Goal: Communication & Community: Answer question/provide support

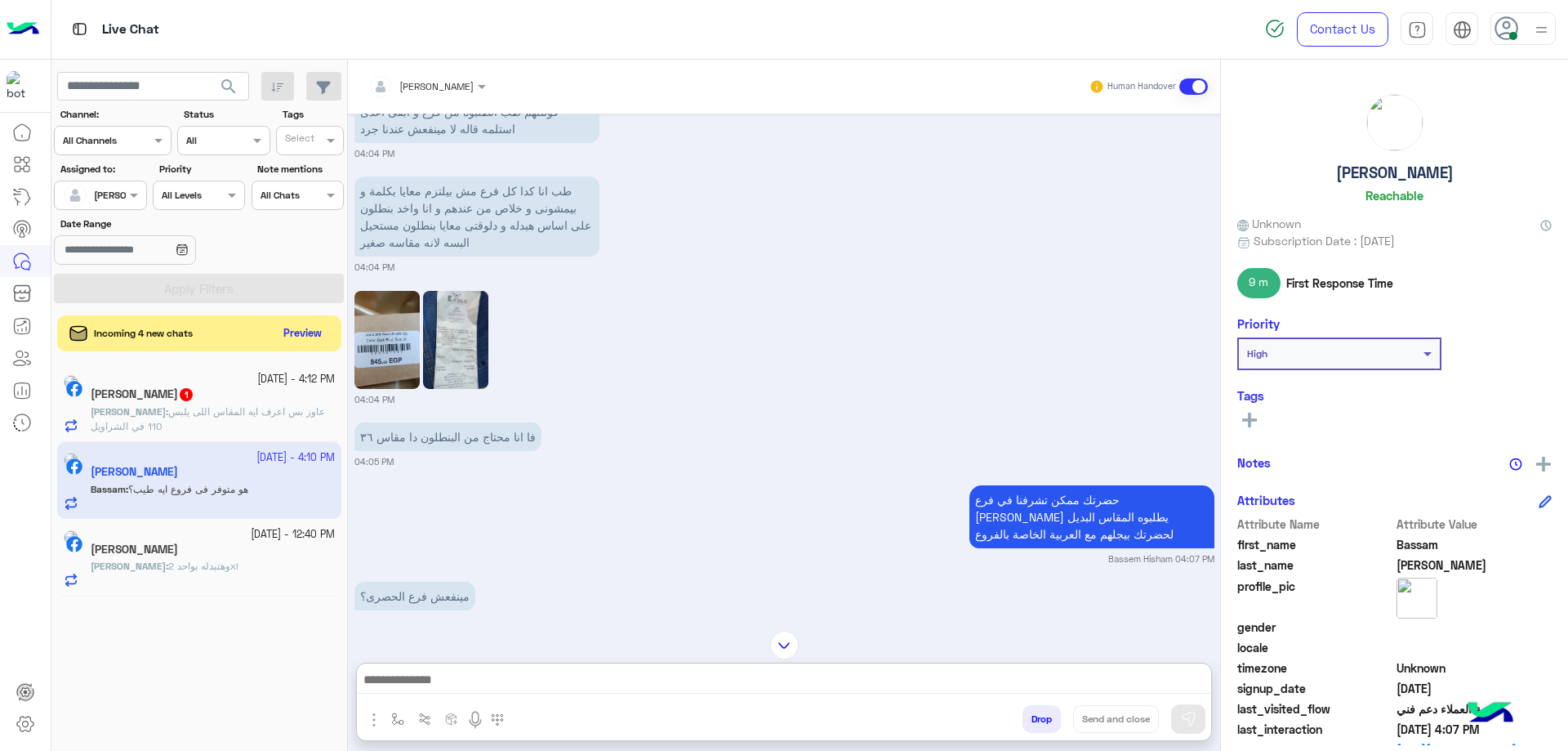
scroll to position [1191, 0]
click at [256, 416] on span "عاوز بس اعرف ايه المقاس اللى يلبس 110 في الشراويل" at bounding box center [207, 418] width 234 height 27
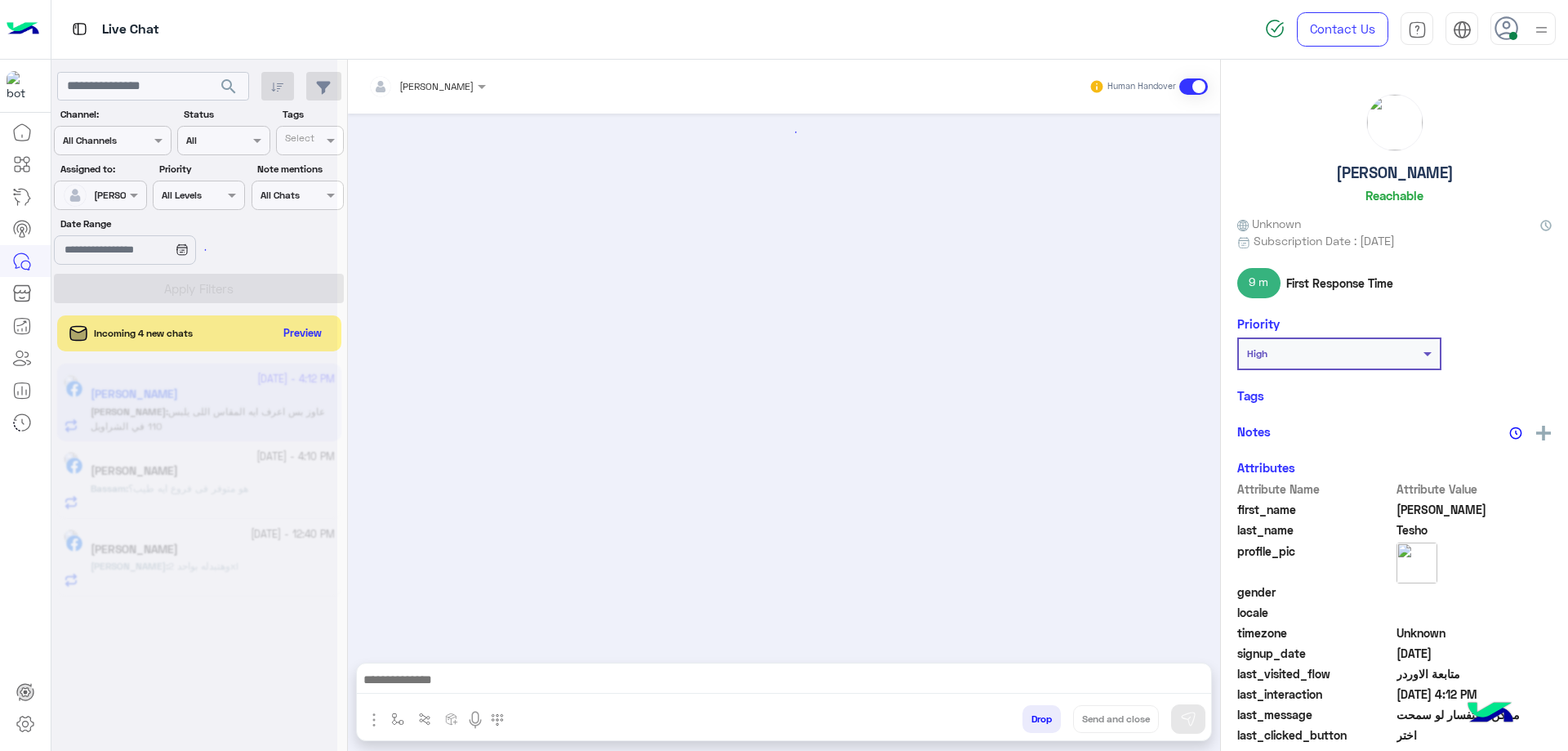
scroll to position [1016, 0]
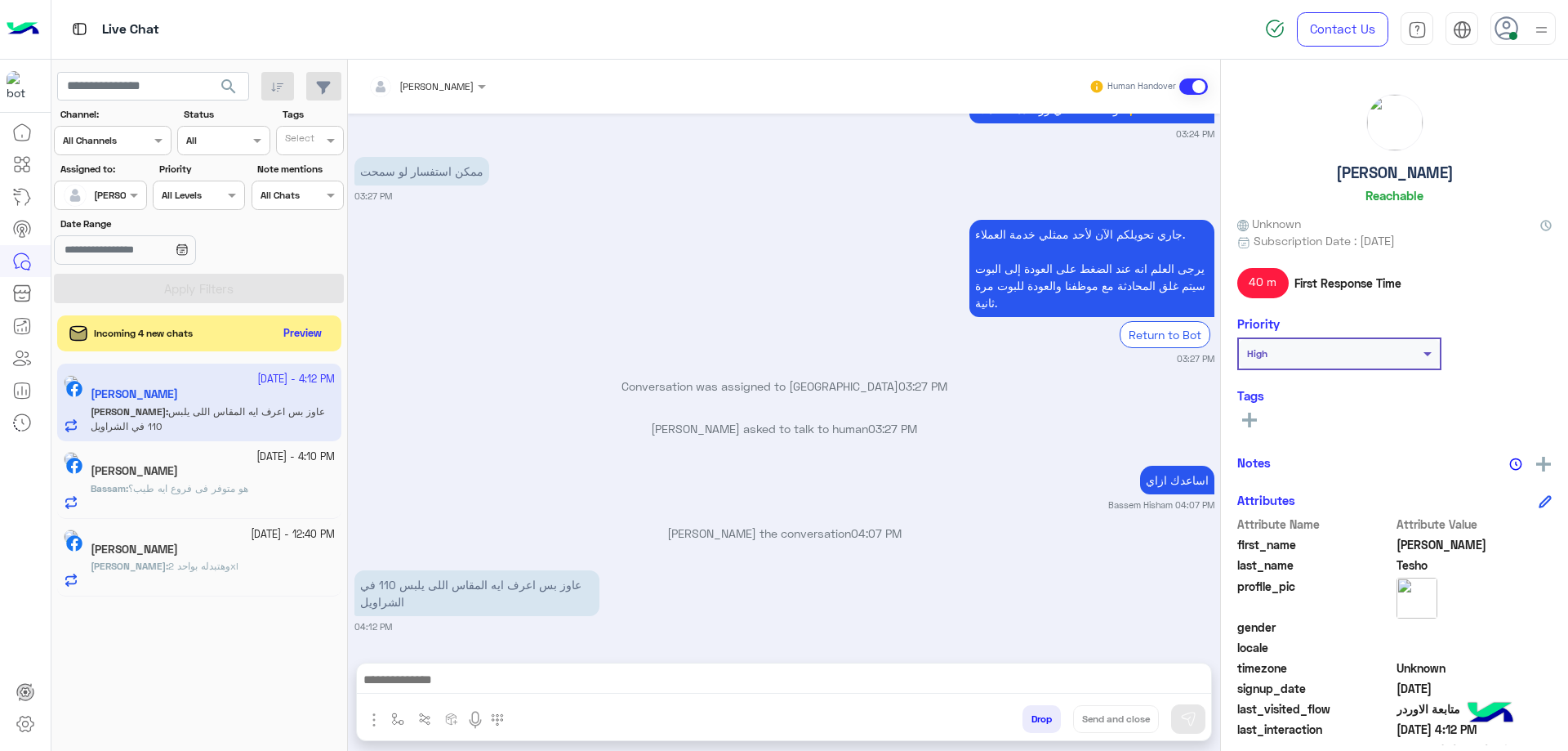
click at [1391, 169] on h5 "[PERSON_NAME]" at bounding box center [1394, 173] width 117 height 19
copy h5 "Ahmed Tesho"
click at [425, 100] on div "[PERSON_NAME]" at bounding box center [421, 86] width 105 height 33
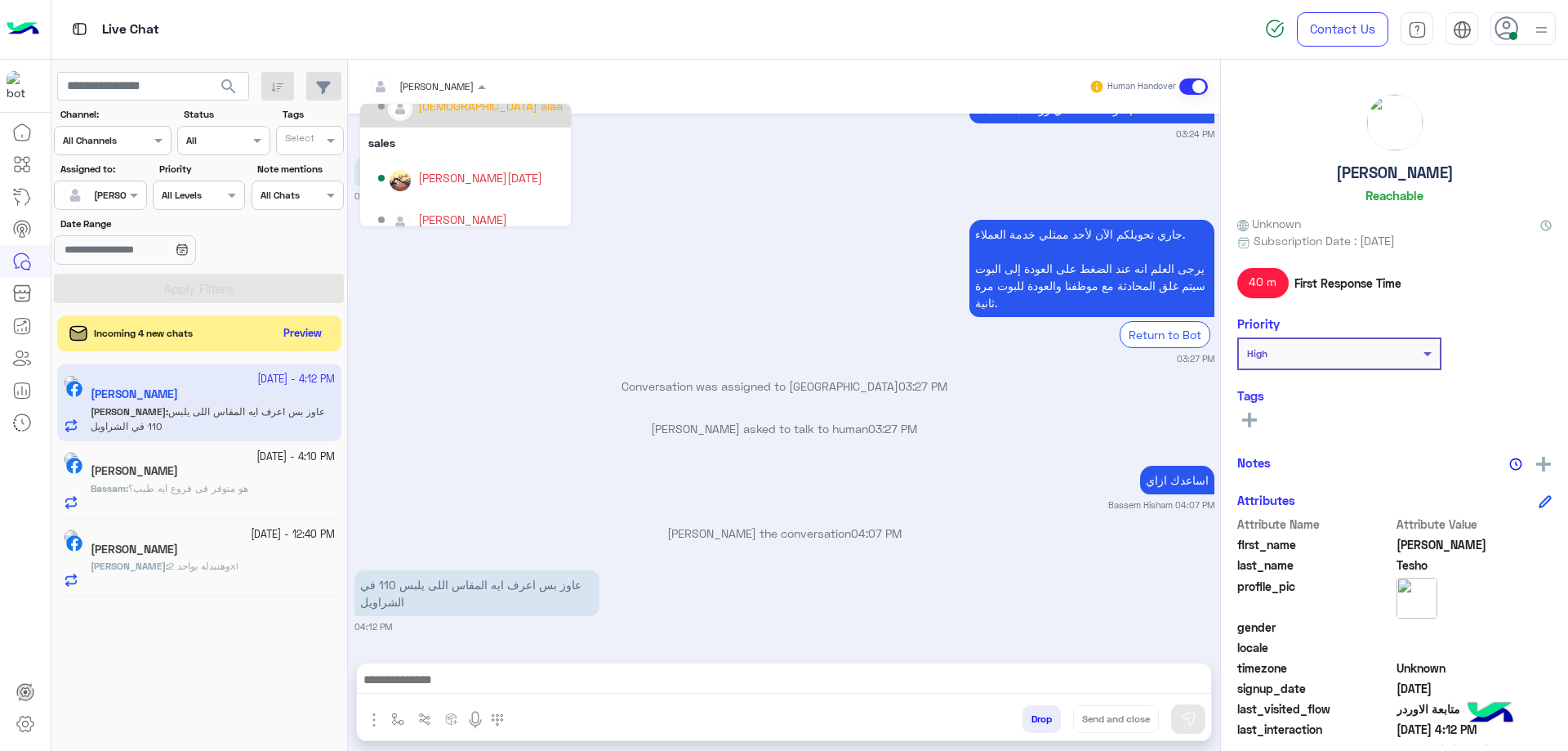
scroll to position [146, 0]
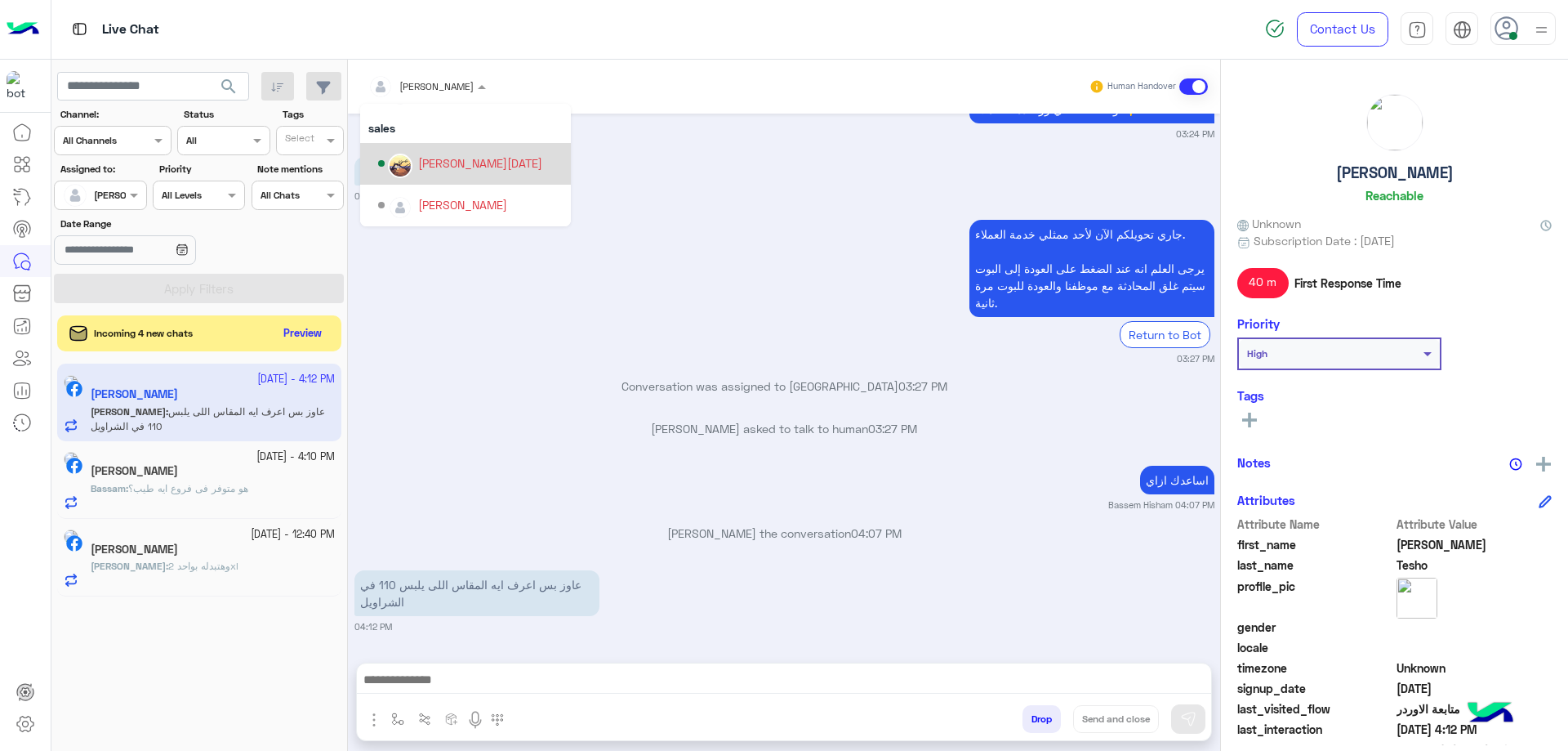
click at [462, 170] on div "[PERSON_NAME][DATE]" at bounding box center [480, 163] width 124 height 17
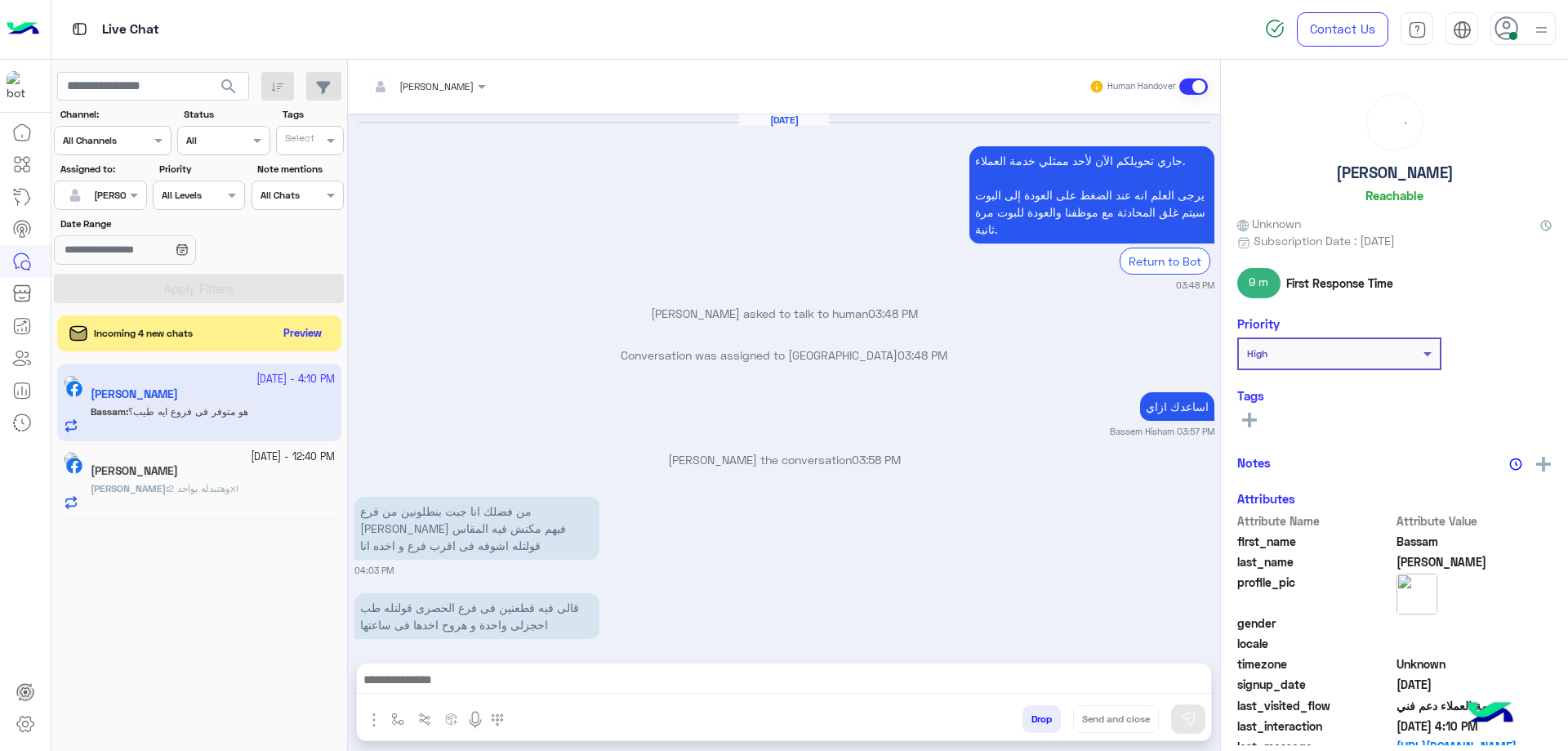
scroll to position [1109, 0]
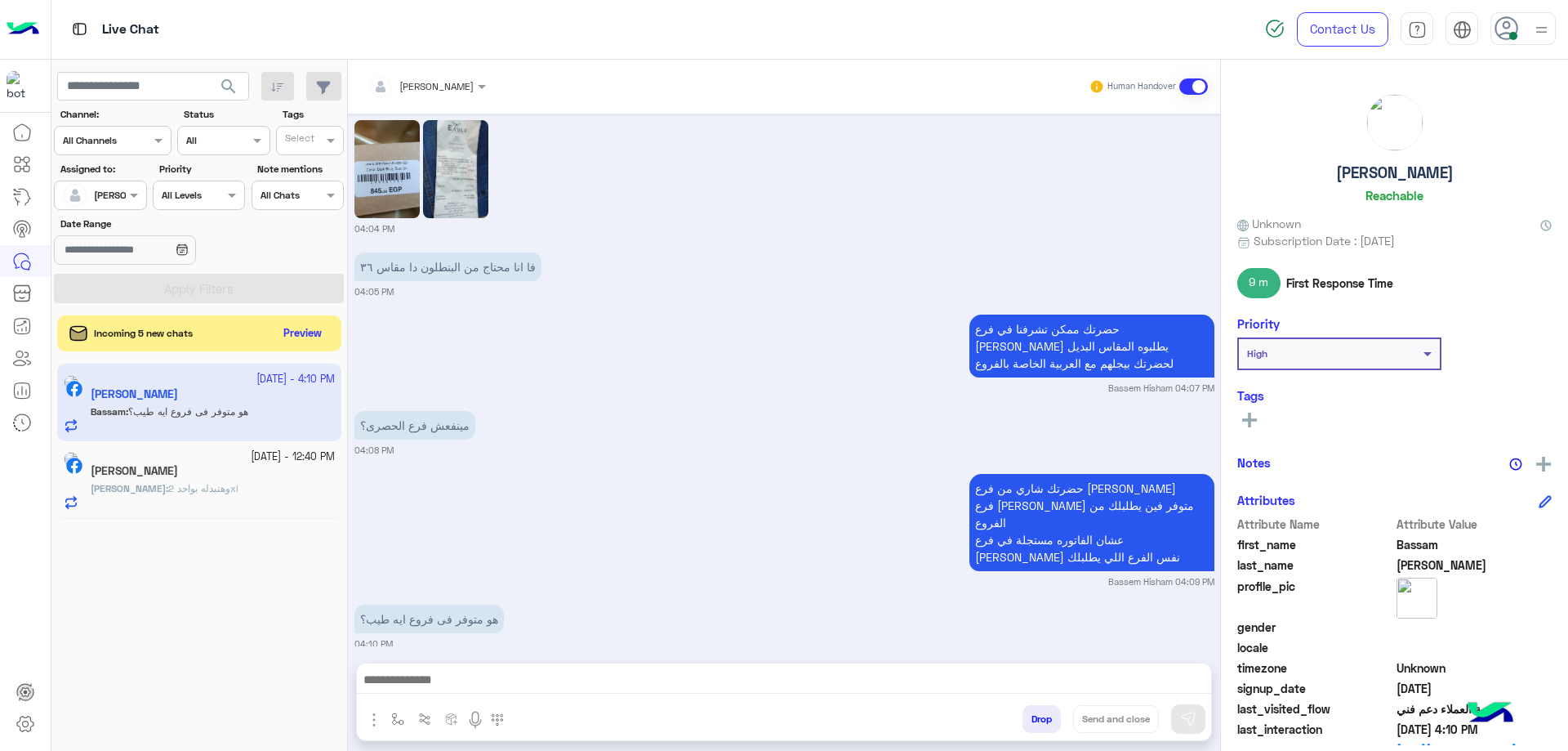
click at [1046, 717] on button "Drop" at bounding box center [1042, 719] width 39 height 28
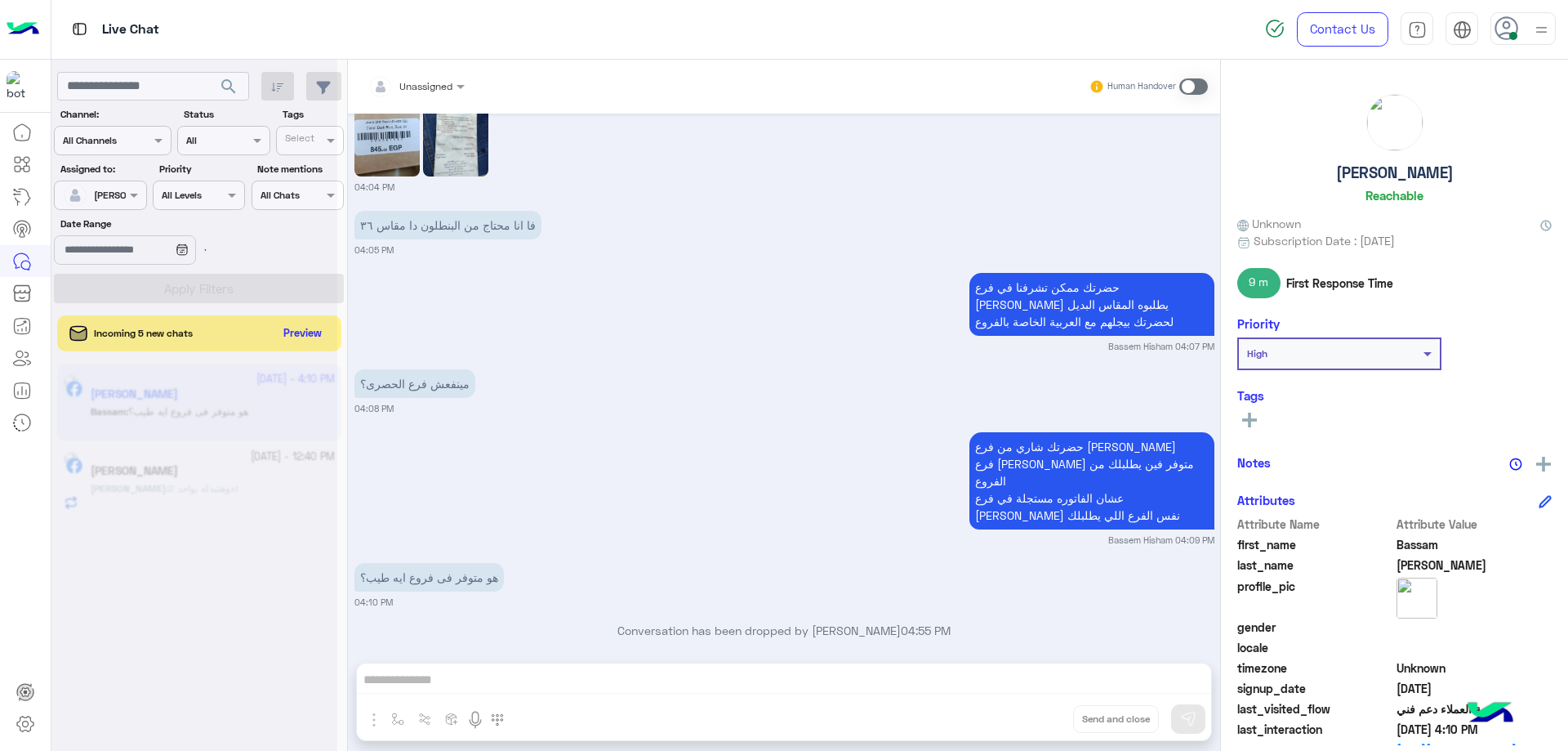
click at [301, 335] on div at bounding box center [195, 382] width 286 height 751
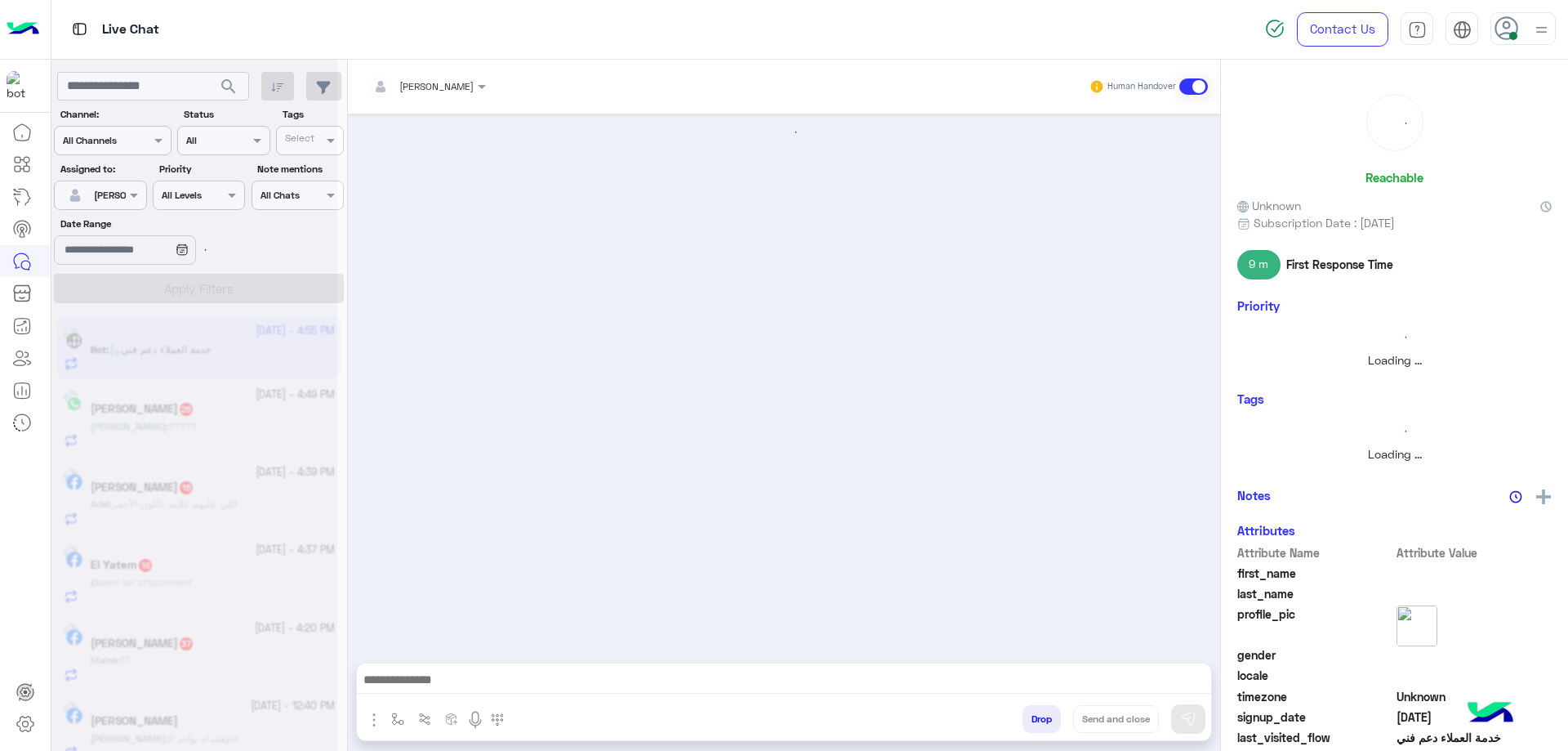
click at [301, 335] on div at bounding box center [195, 382] width 286 height 751
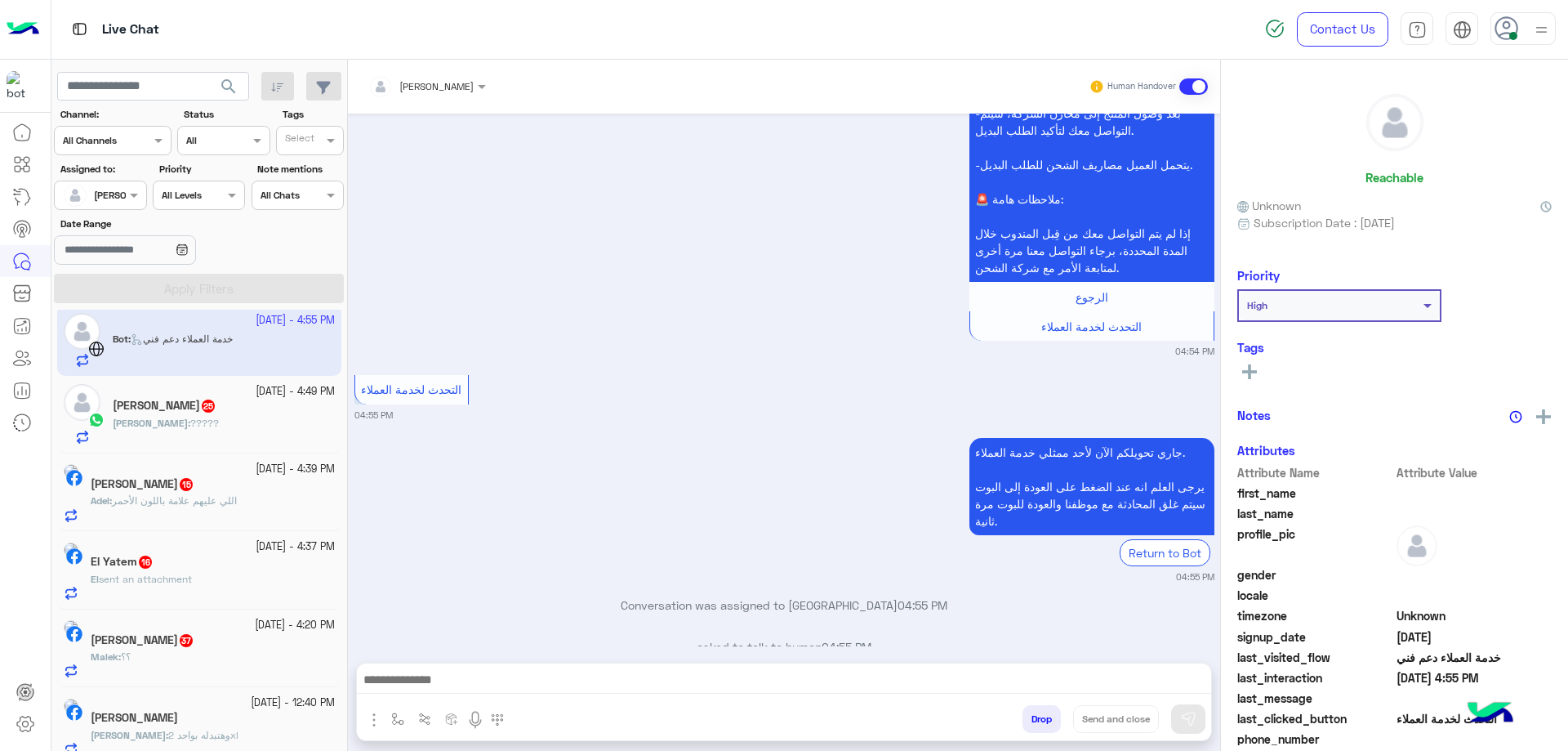
scroll to position [25, 0]
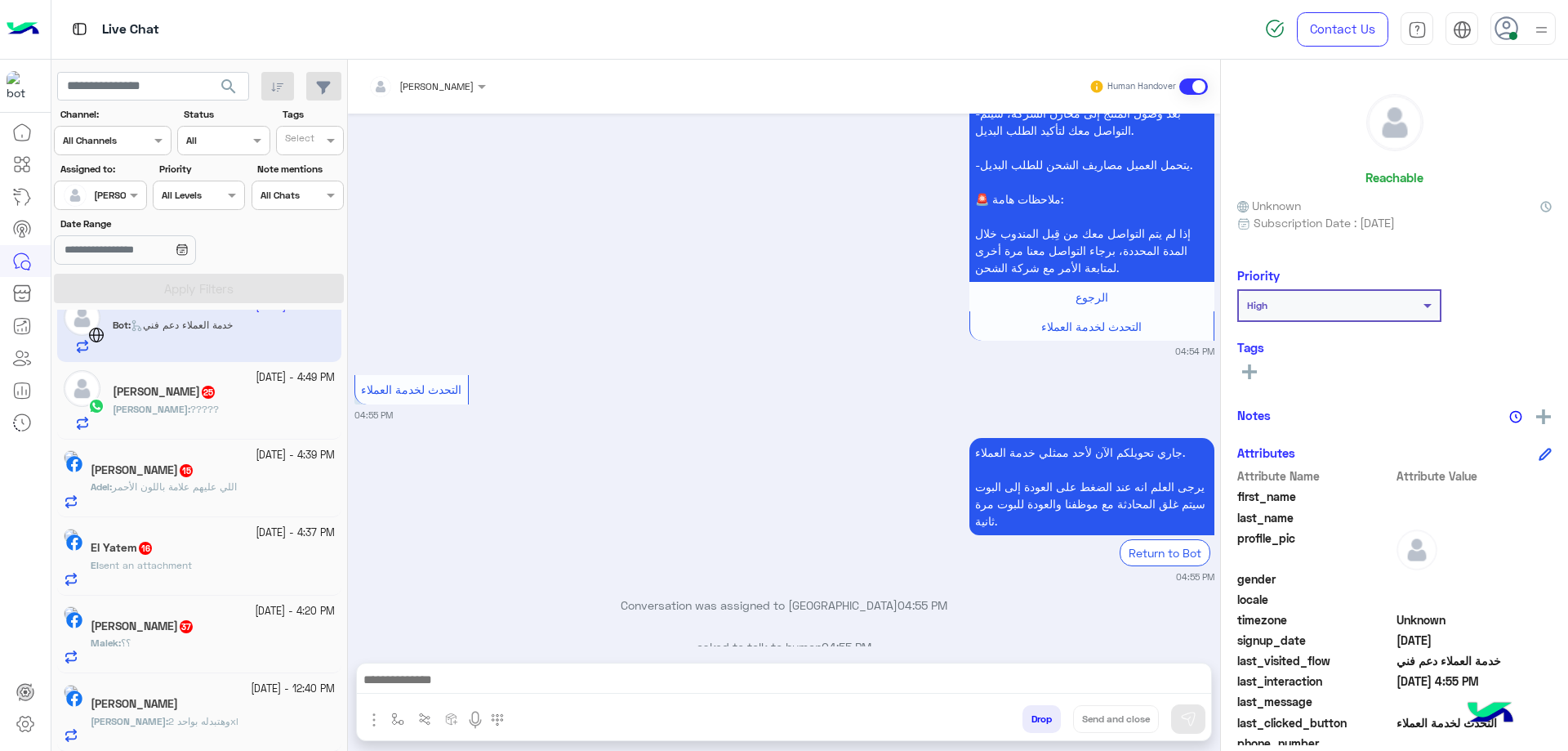
click at [220, 620] on div "Malek Soliman 37" at bounding box center [212, 627] width 244 height 17
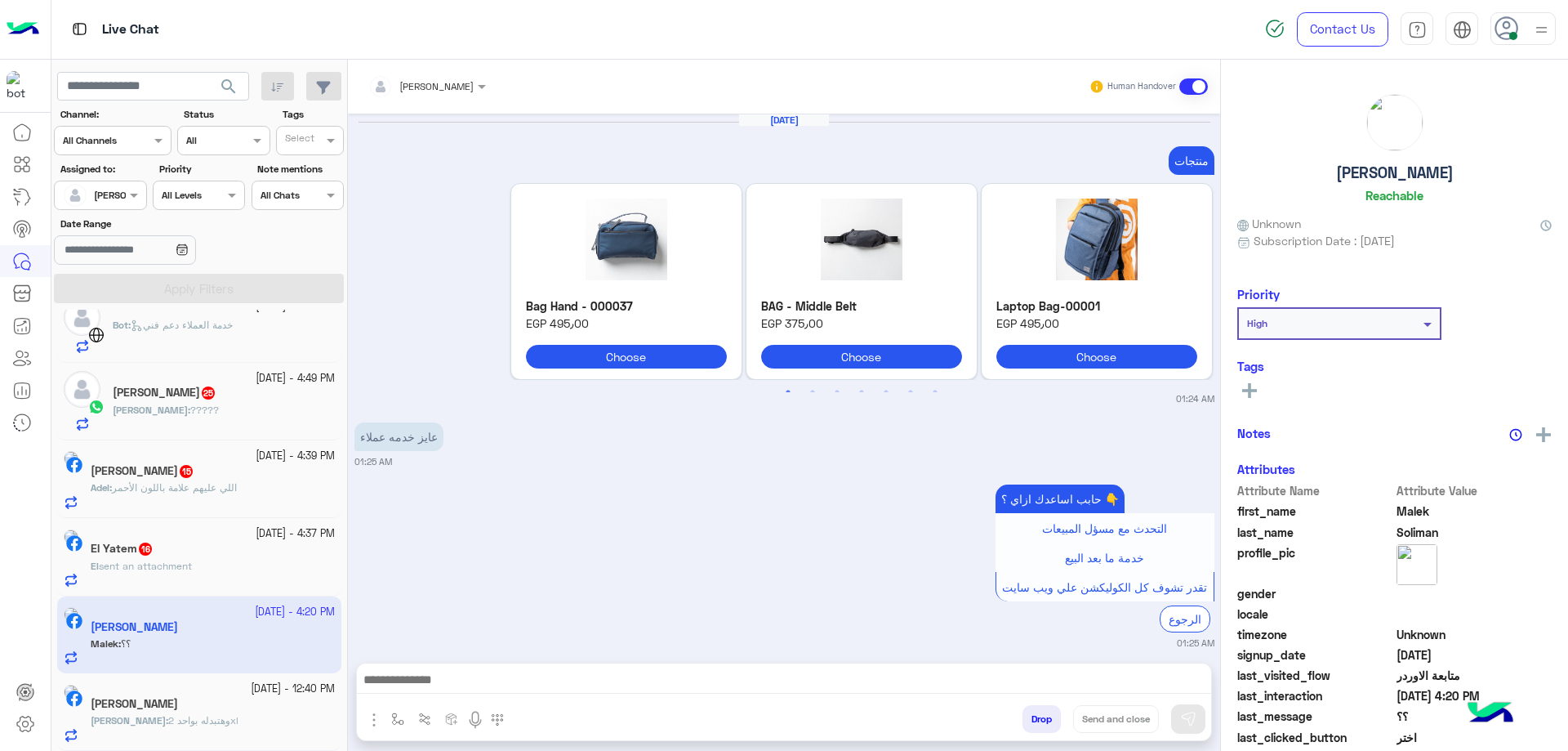
scroll to position [1764, 0]
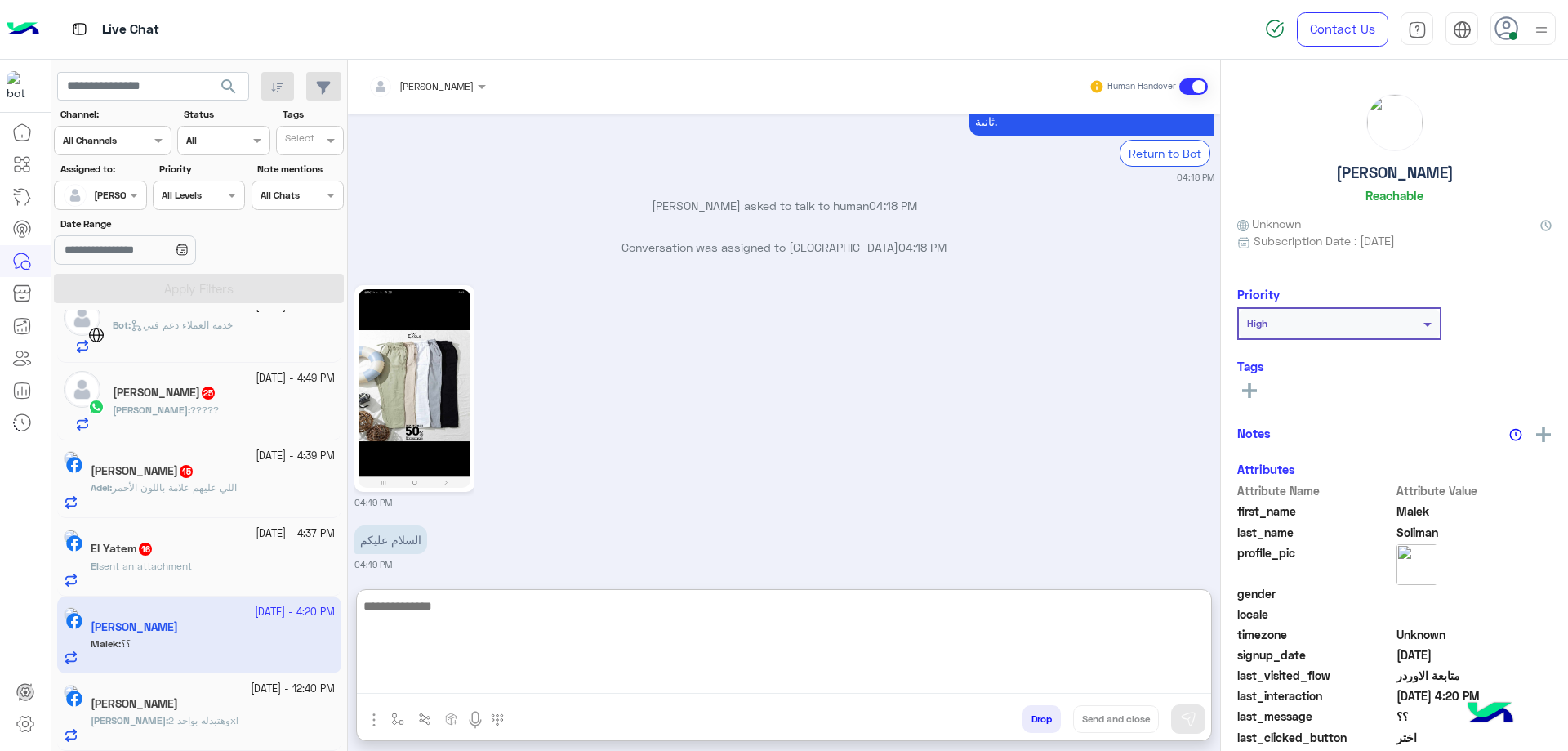
click at [465, 689] on textarea at bounding box center [784, 644] width 854 height 98
type textarea "**********"
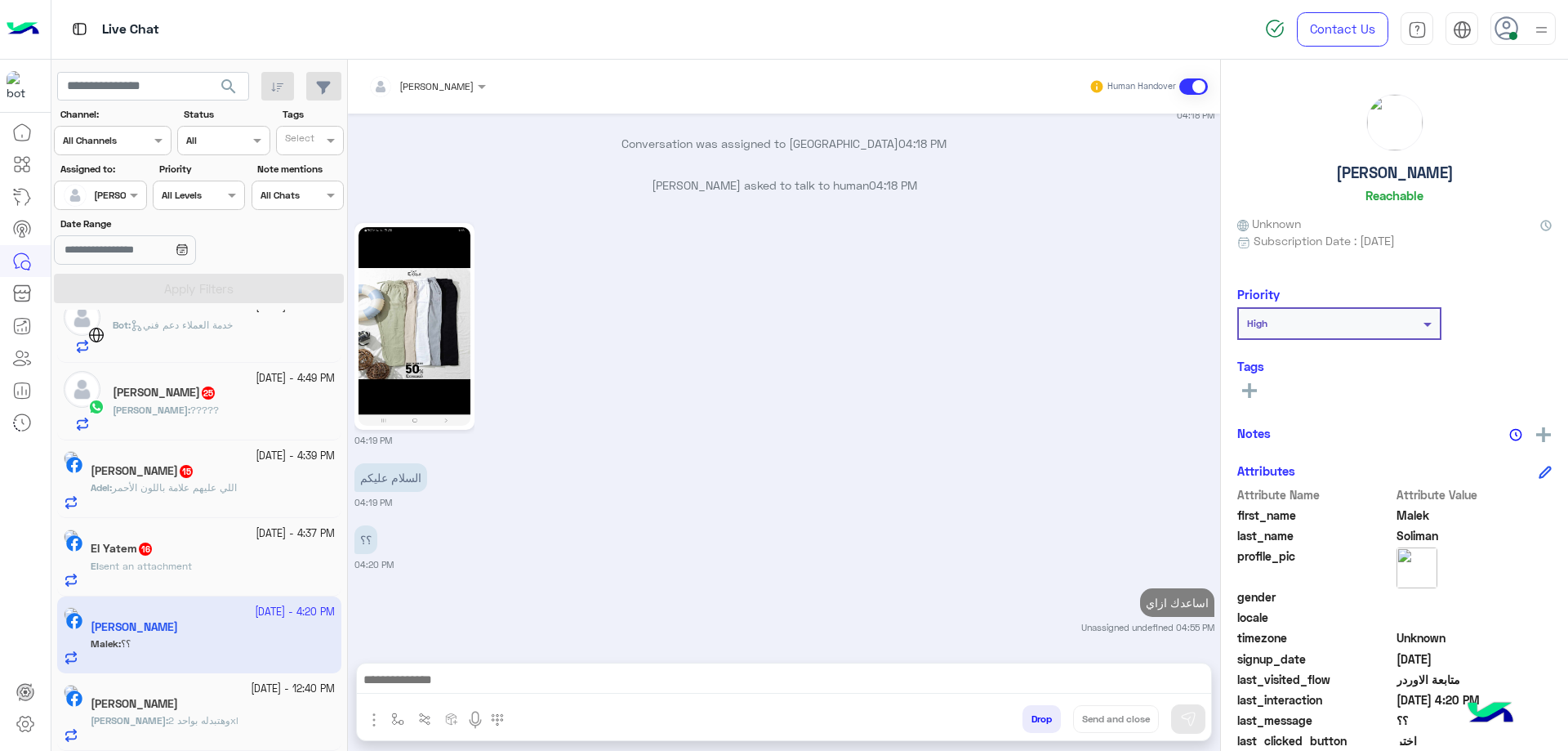
click at [200, 527] on div "22 September - 4:37 PM" at bounding box center [212, 533] width 244 height 16
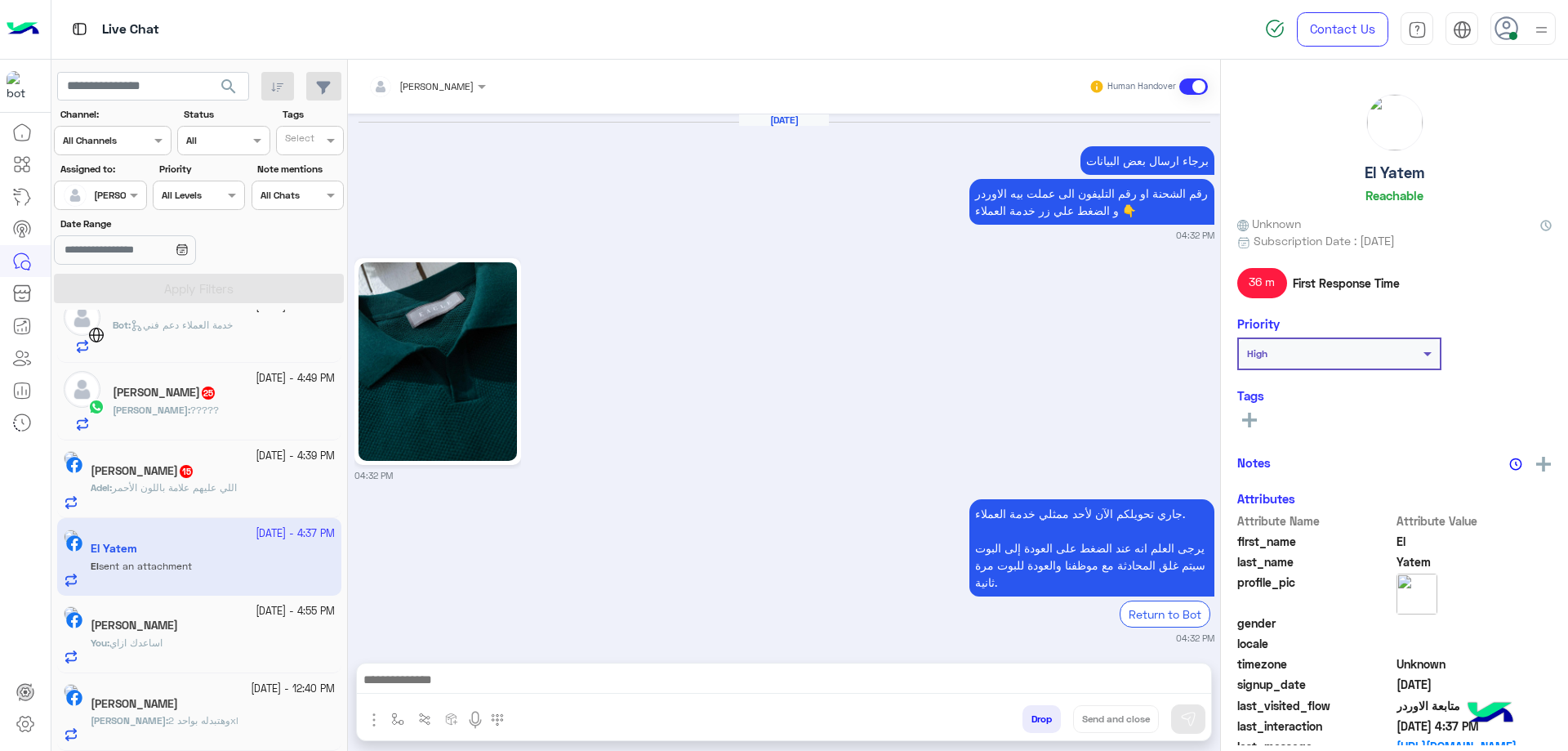
scroll to position [1937, 0]
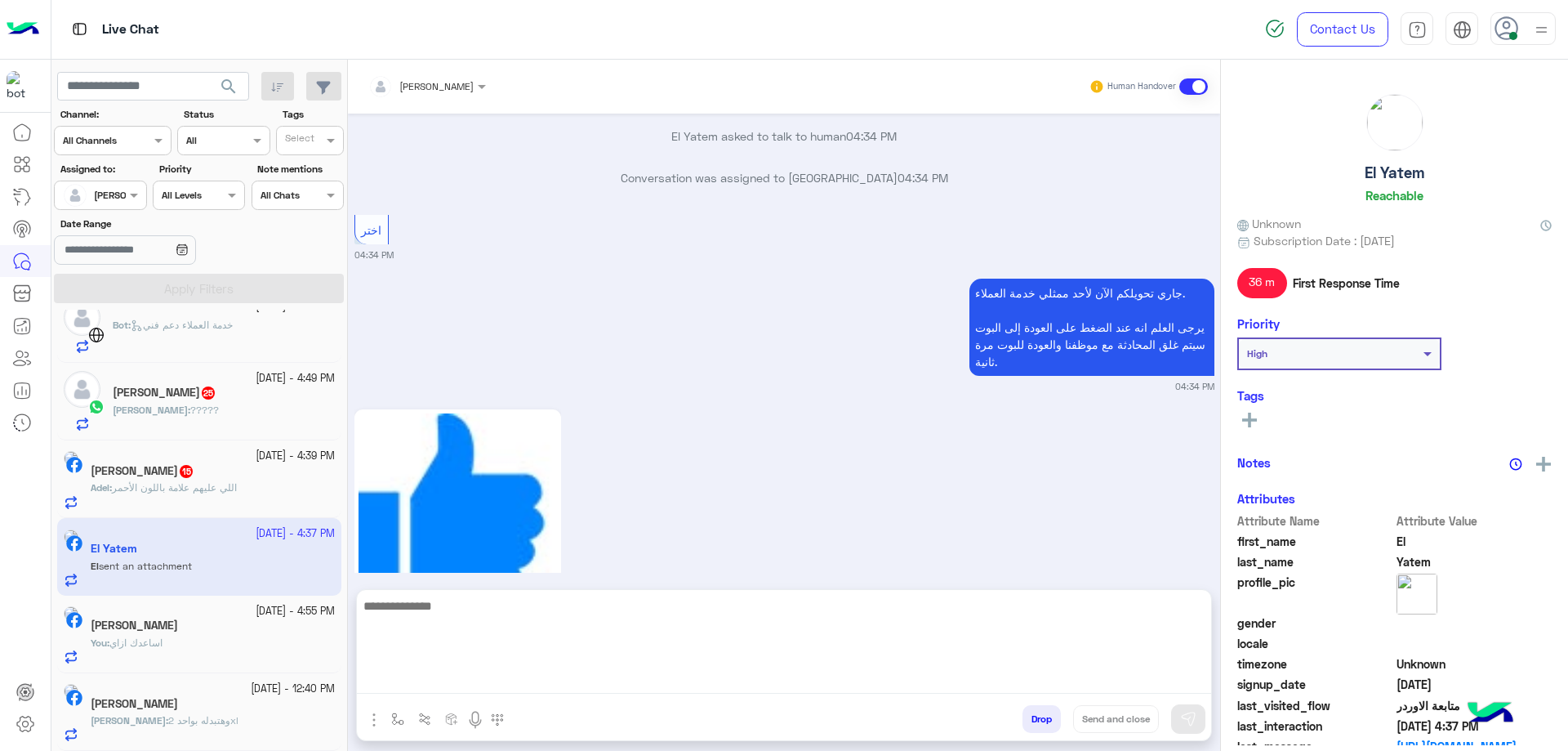
click at [513, 681] on textarea at bounding box center [784, 644] width 854 height 98
paste textarea "**********"
type textarea "**********"
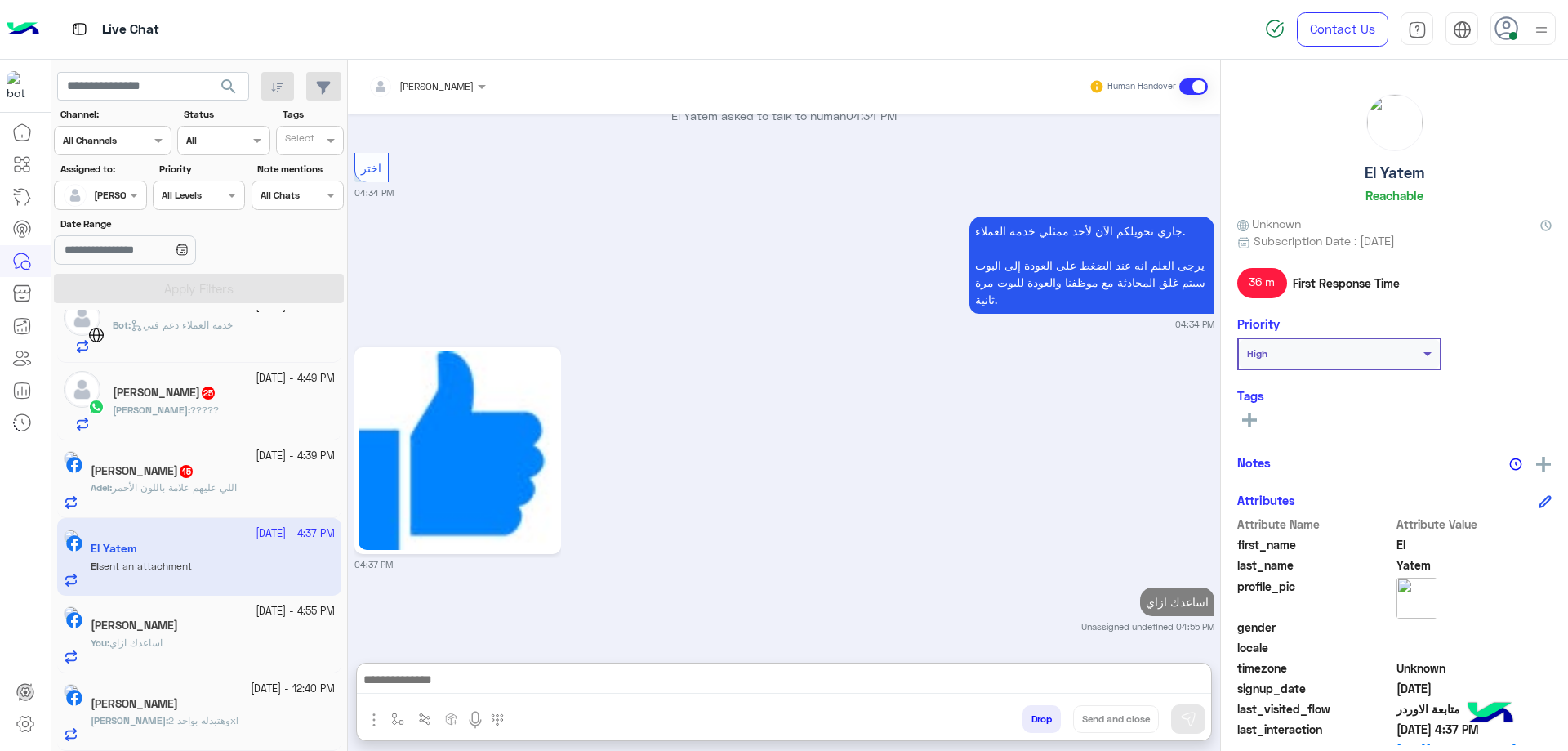
click at [237, 488] on span "اللي عليهم علامة باللون الأحمر" at bounding box center [174, 486] width 125 height 12
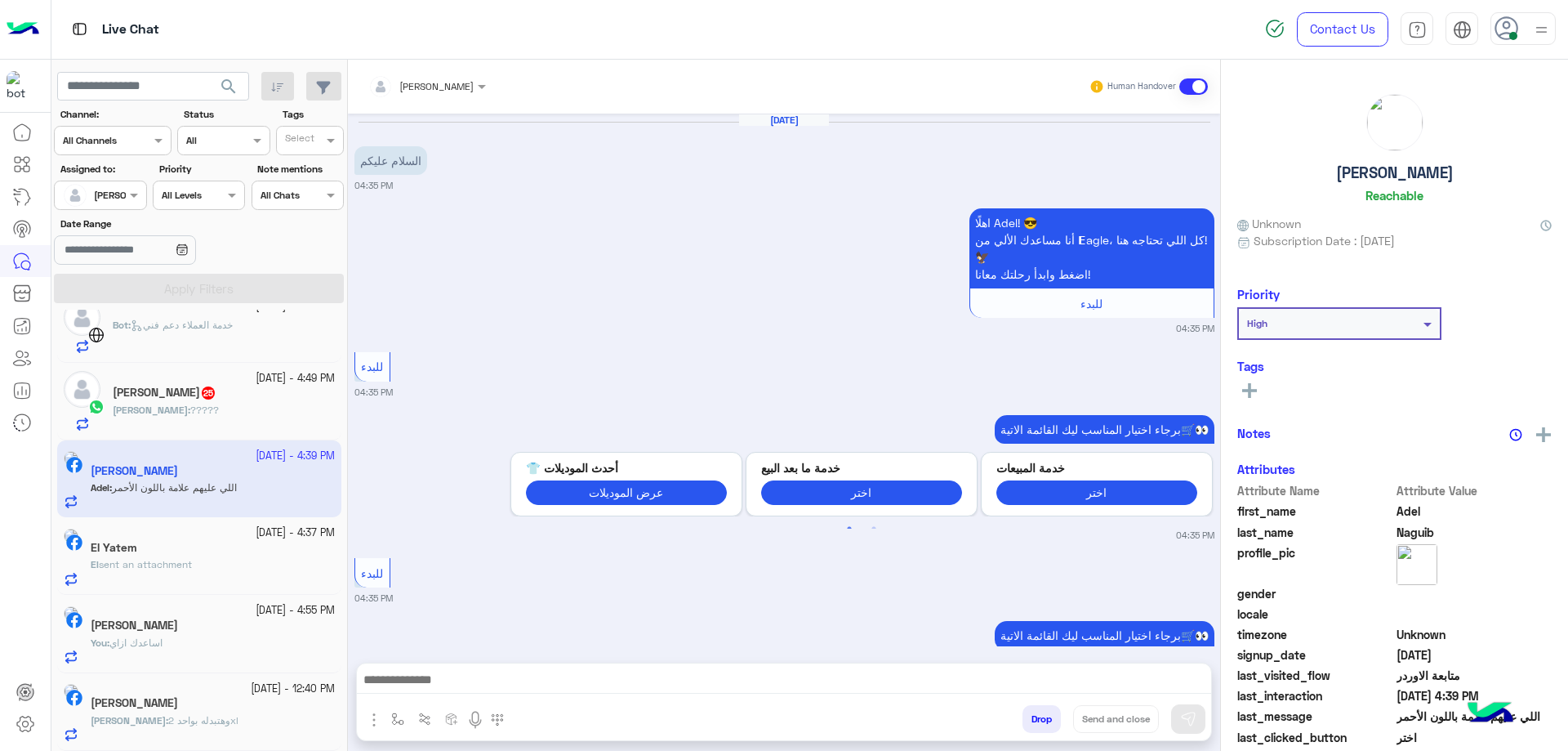
scroll to position [1661, 0]
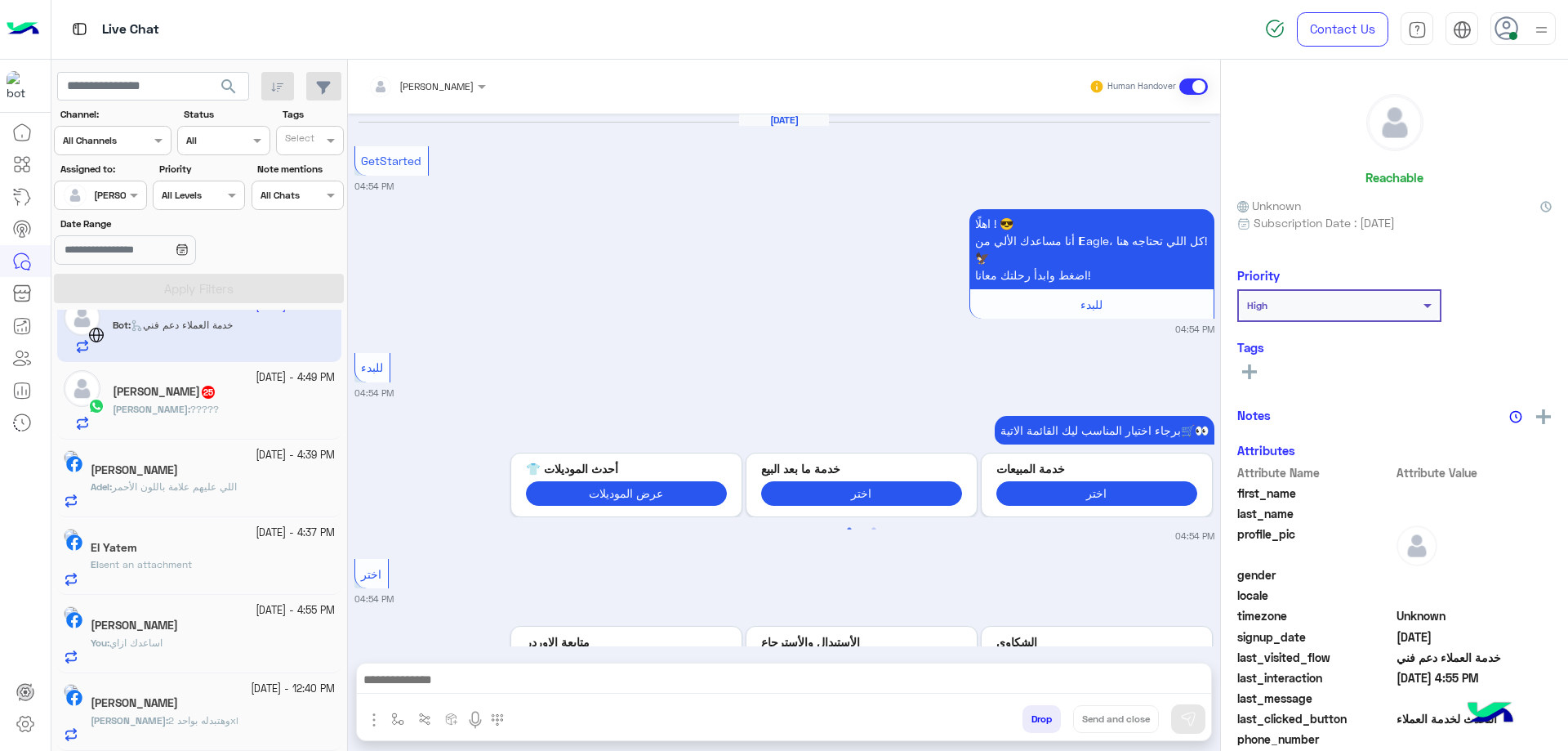
scroll to position [999, 0]
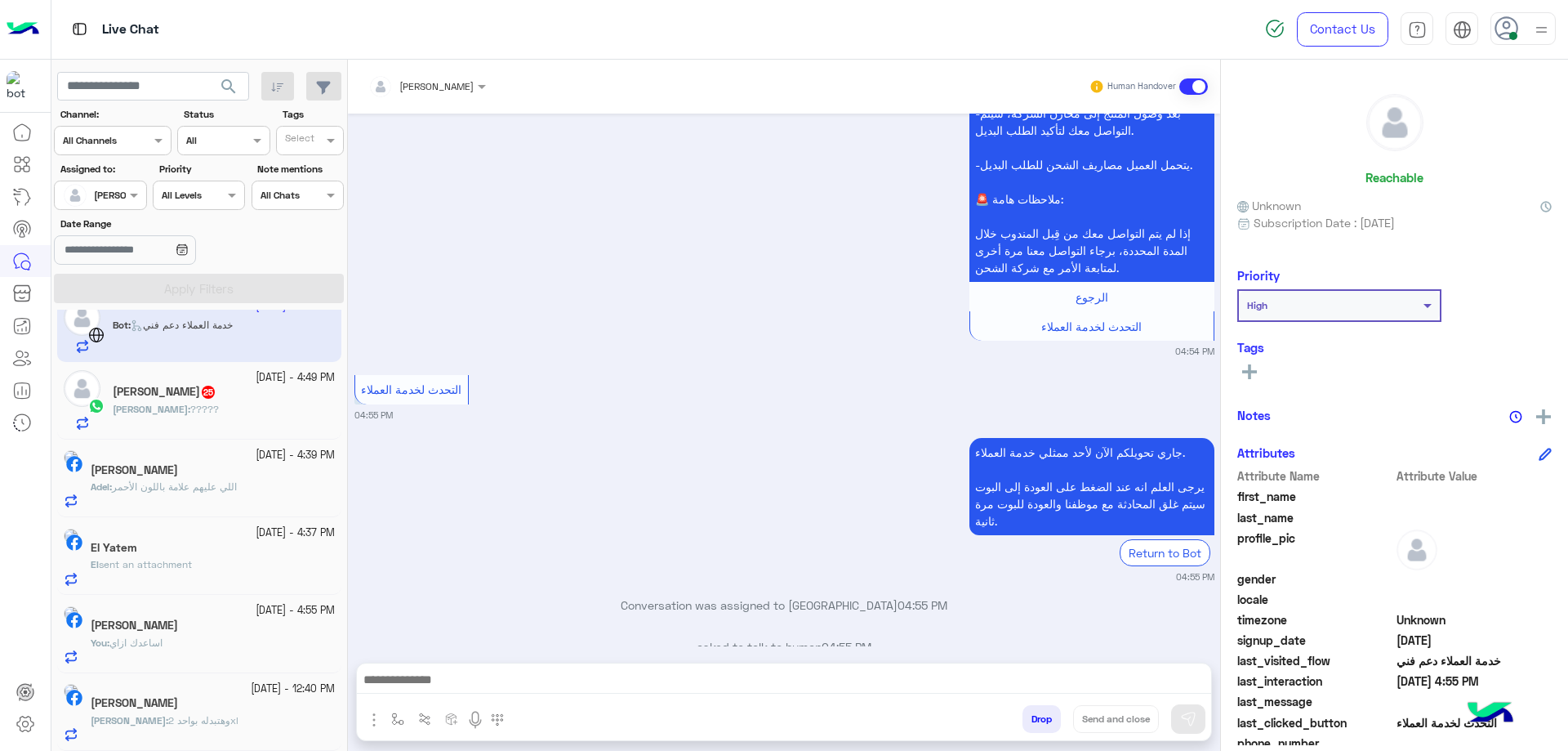
click at [251, 444] on div "22 September - 4:39 PM Adel Naguib Adel : اللي عليهم علامة باللون الأحمر" at bounding box center [200, 478] width 284 height 77
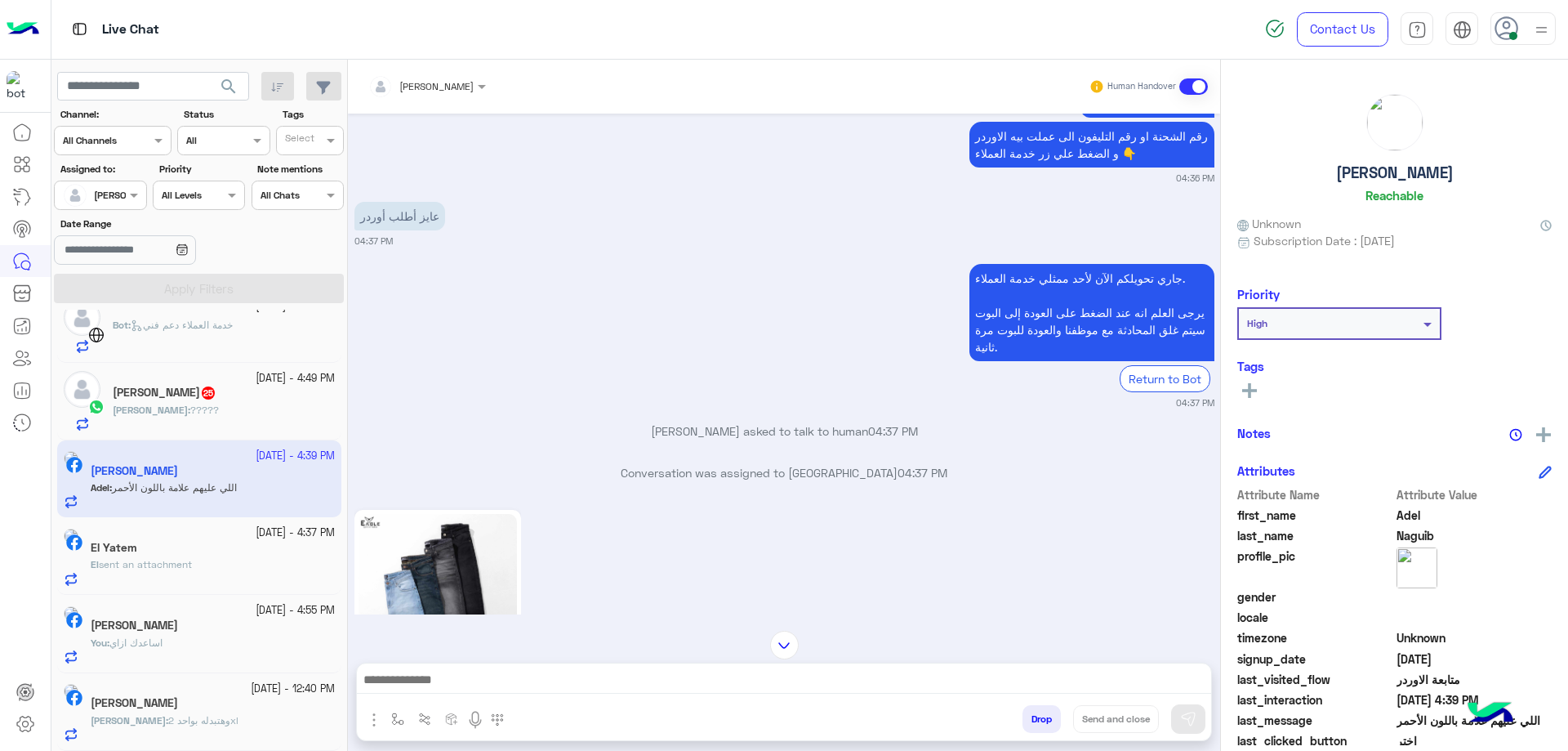
scroll to position [1170, 0]
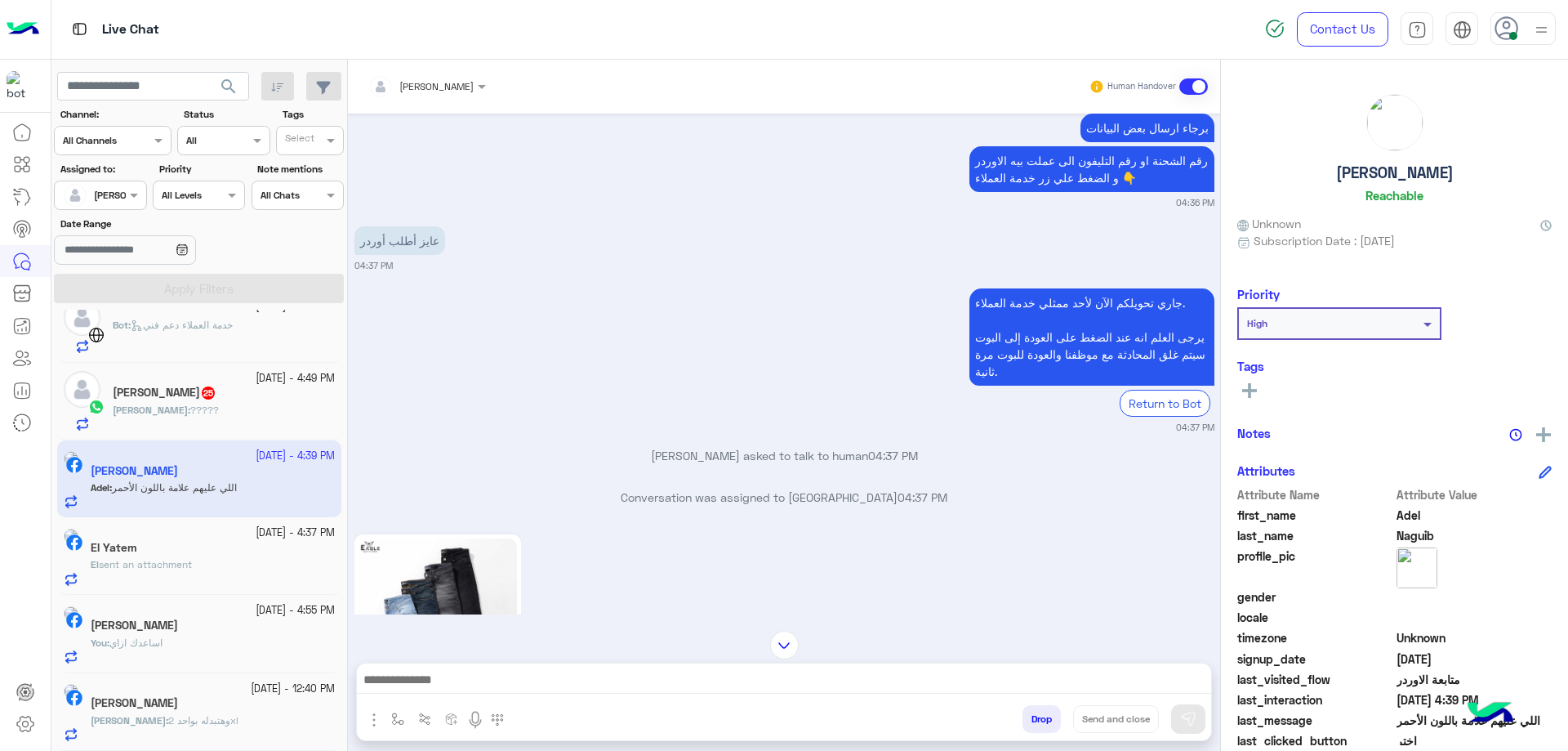
click at [1403, 174] on h5 "Adel Naguib" at bounding box center [1394, 173] width 117 height 19
copy h5 "Adel Naguib"
click at [436, 86] on input "text" at bounding box center [406, 84] width 76 height 15
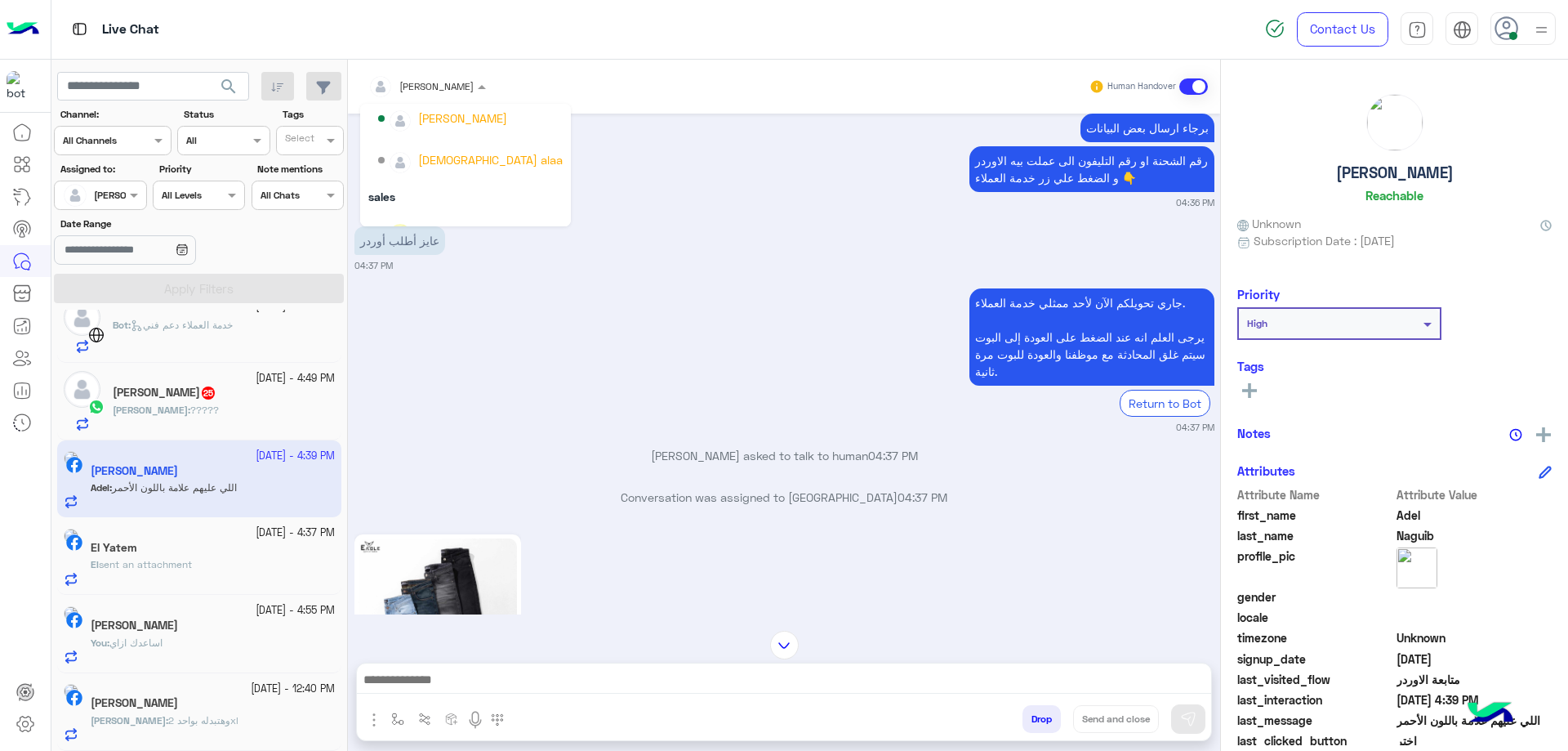
scroll to position [146, 0]
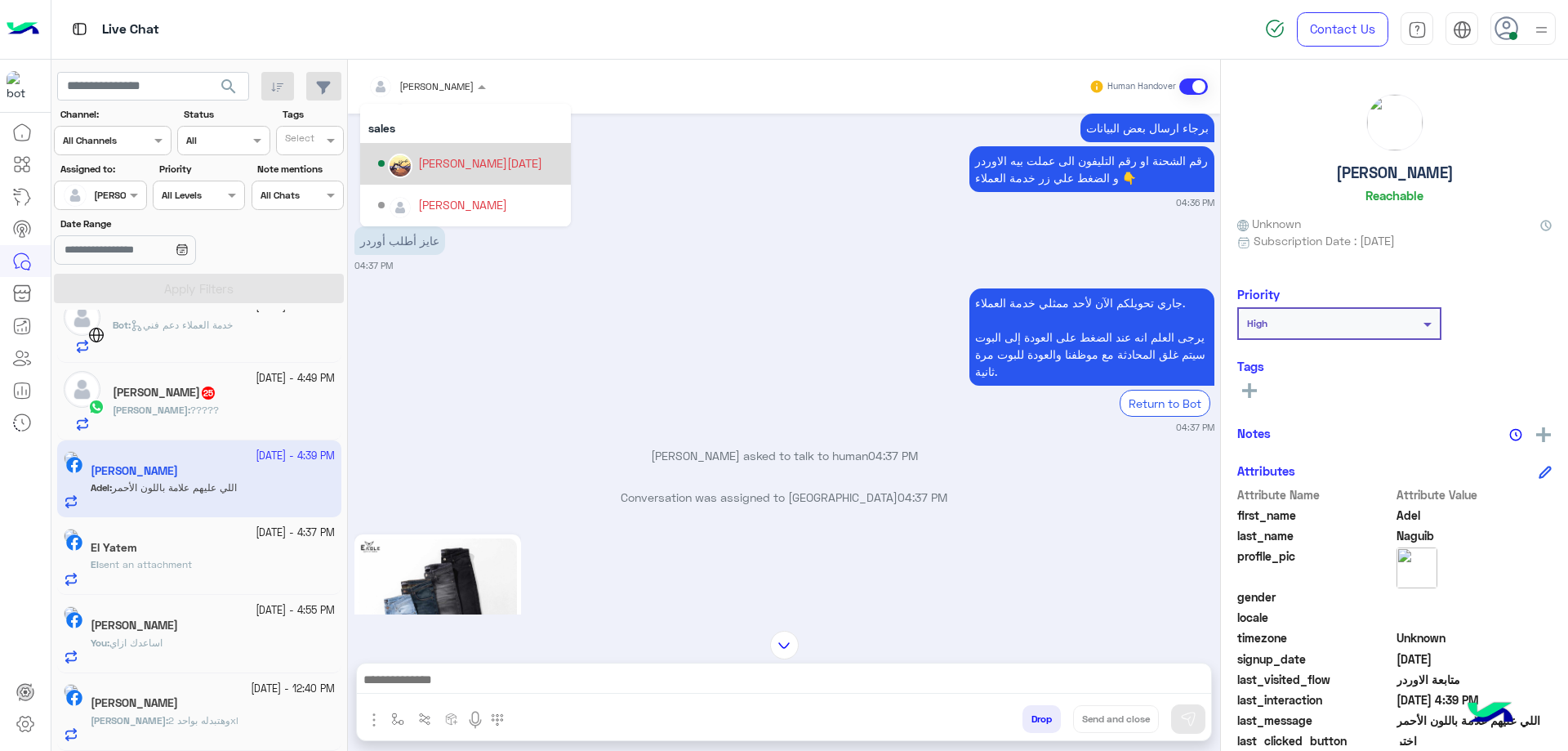
click at [448, 162] on div "[PERSON_NAME][DATE]" at bounding box center [480, 163] width 124 height 17
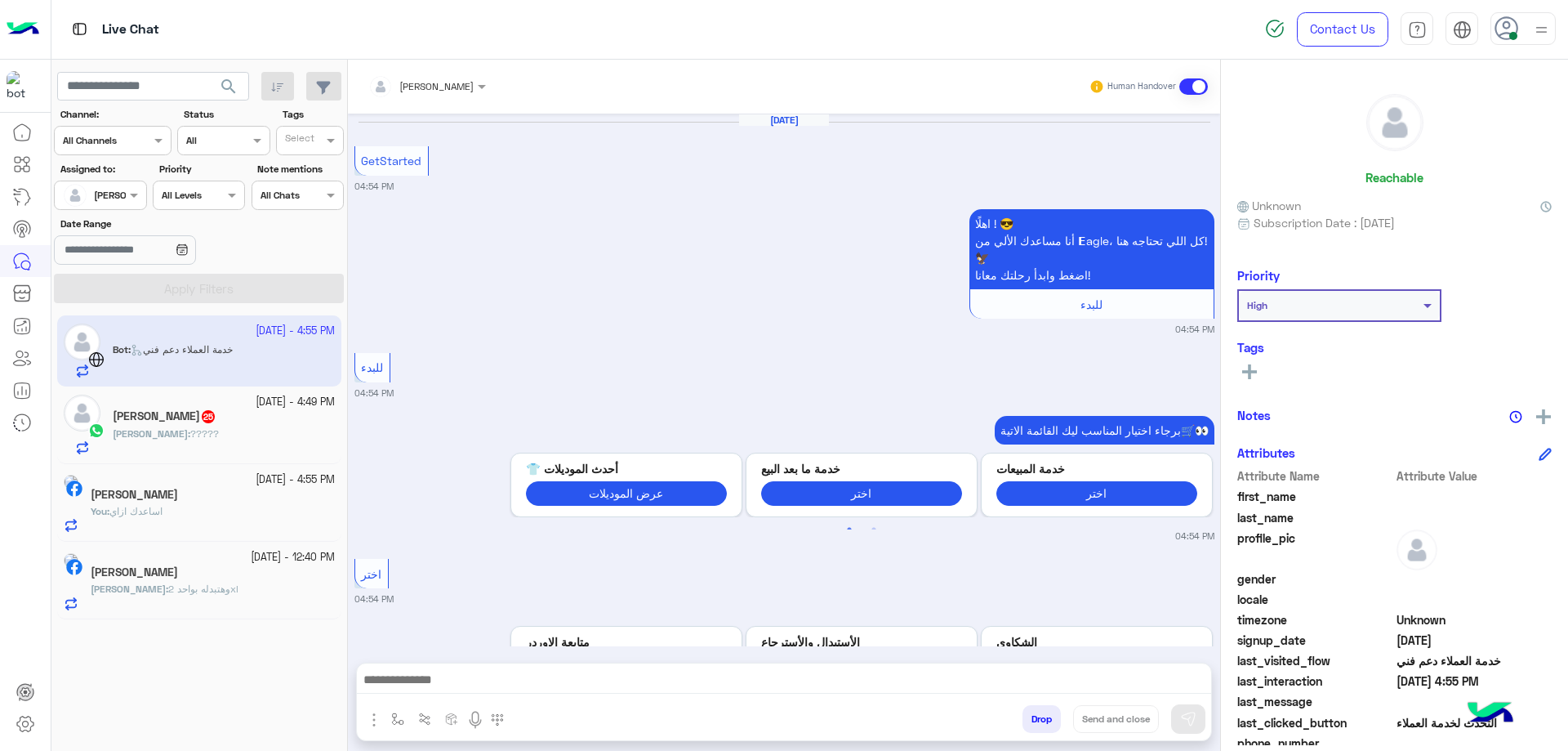
scroll to position [999, 0]
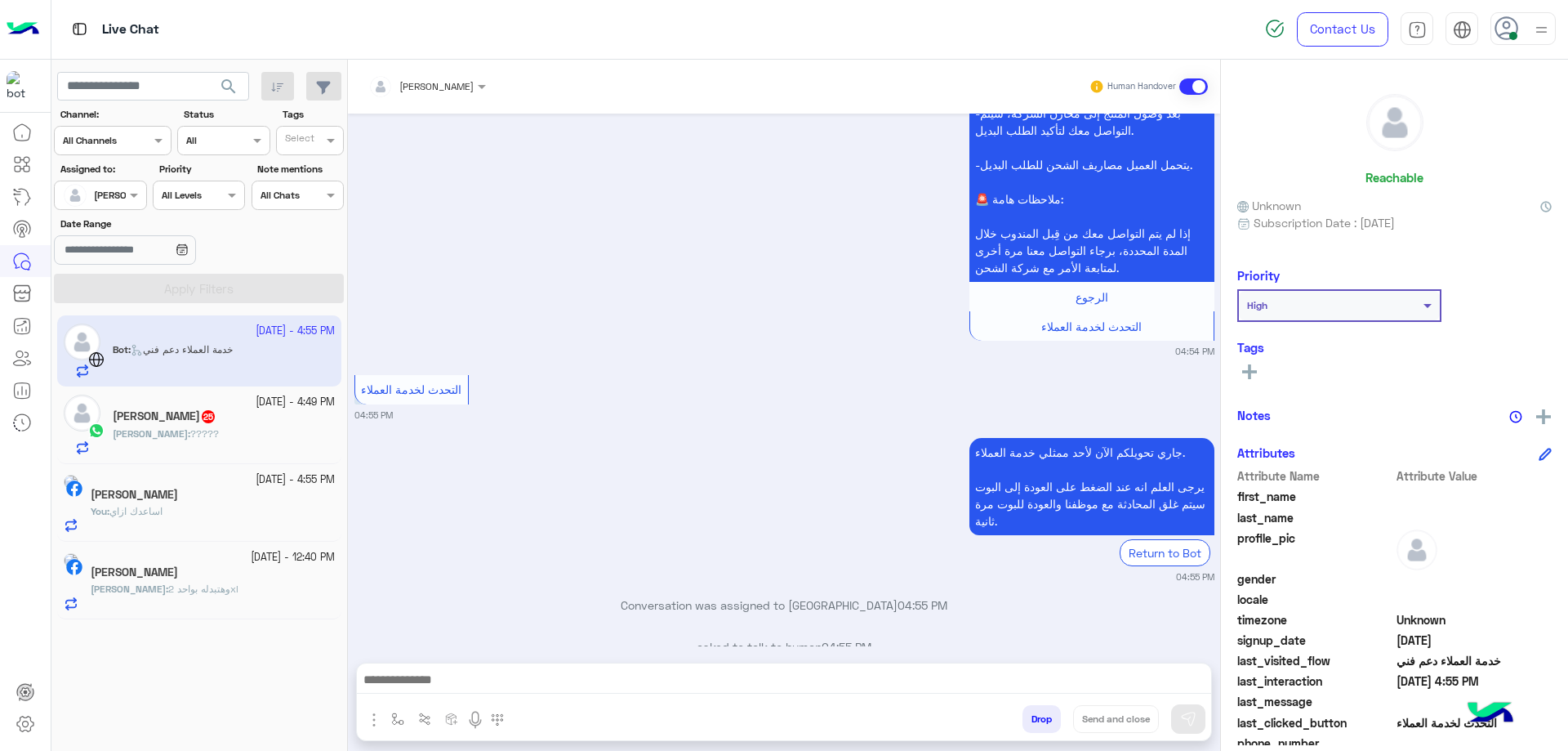
click at [261, 445] on div "ahmed : ?????" at bounding box center [223, 440] width 222 height 29
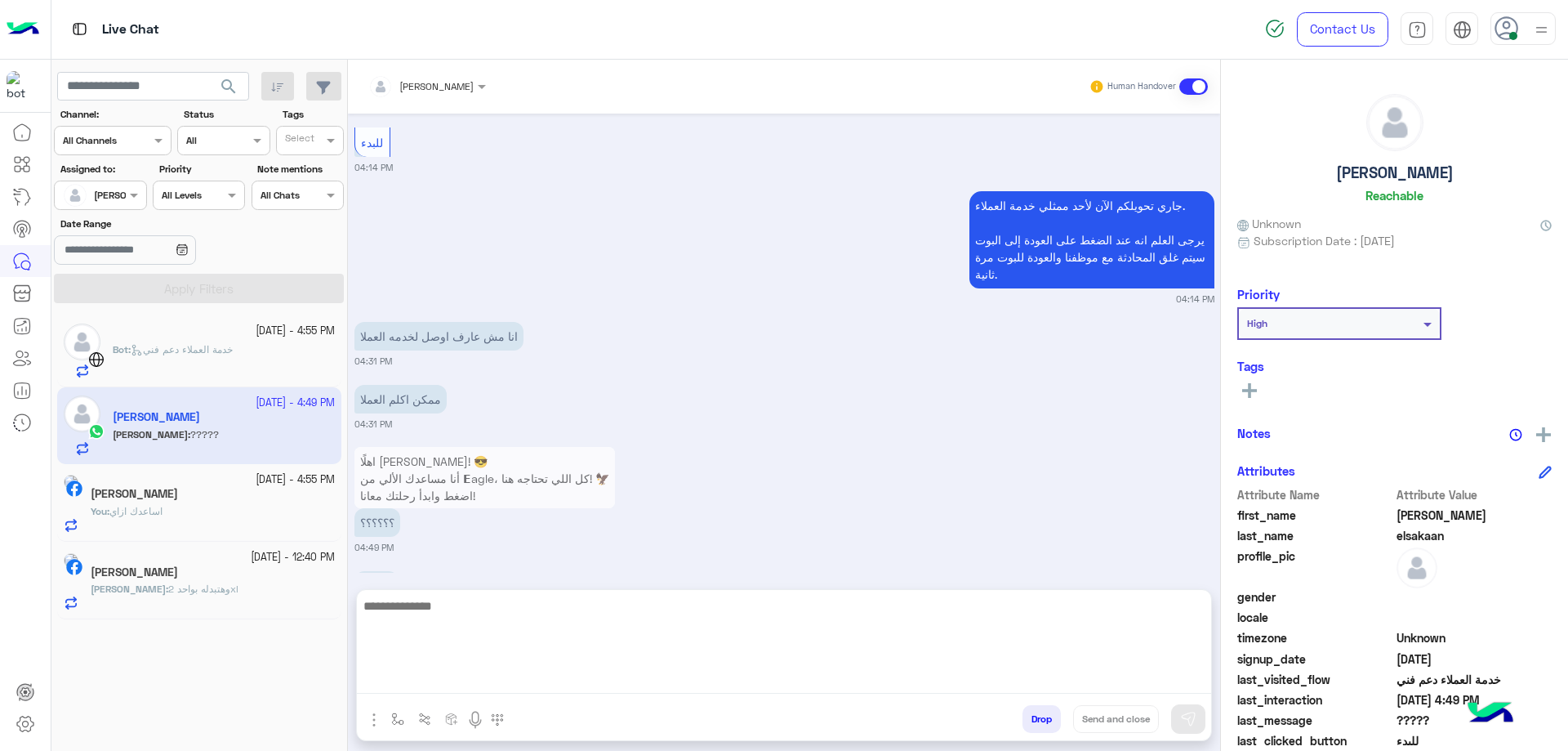
click at [482, 681] on textarea at bounding box center [784, 644] width 854 height 98
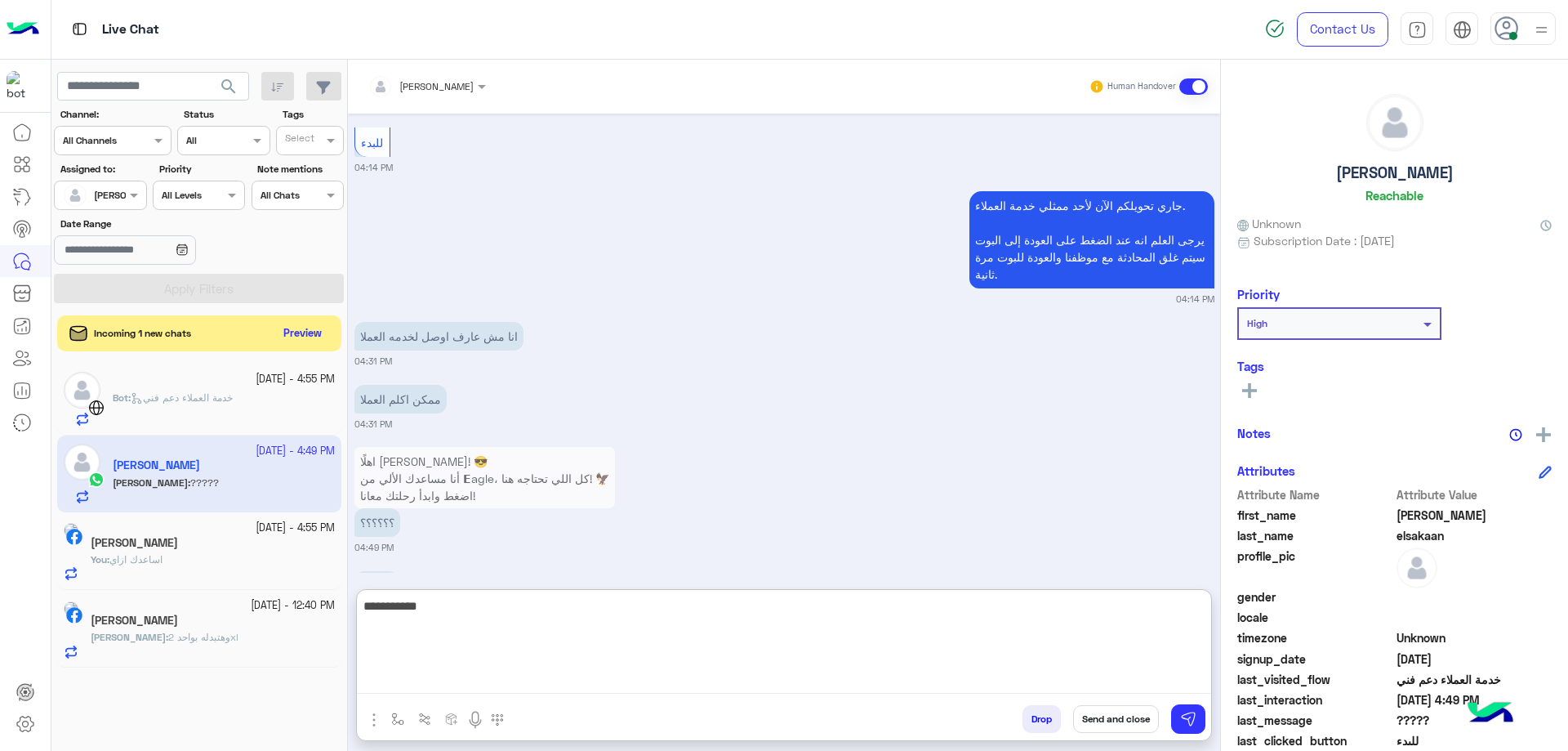
type textarea "**********"
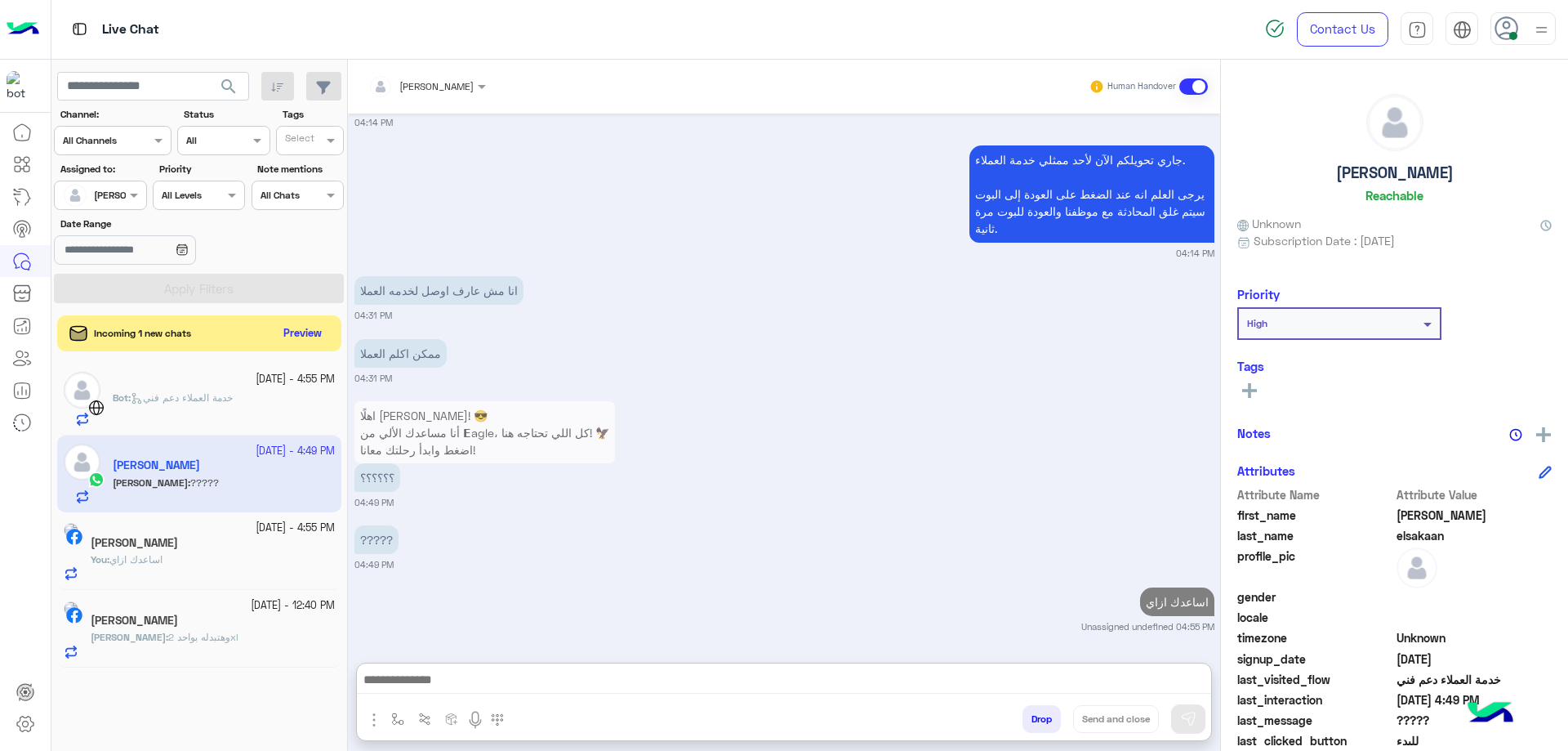
click at [274, 322] on div "Incoming 1 new chats Preview" at bounding box center [200, 334] width 284 height 36
click at [283, 327] on button "Preview" at bounding box center [304, 333] width 51 height 22
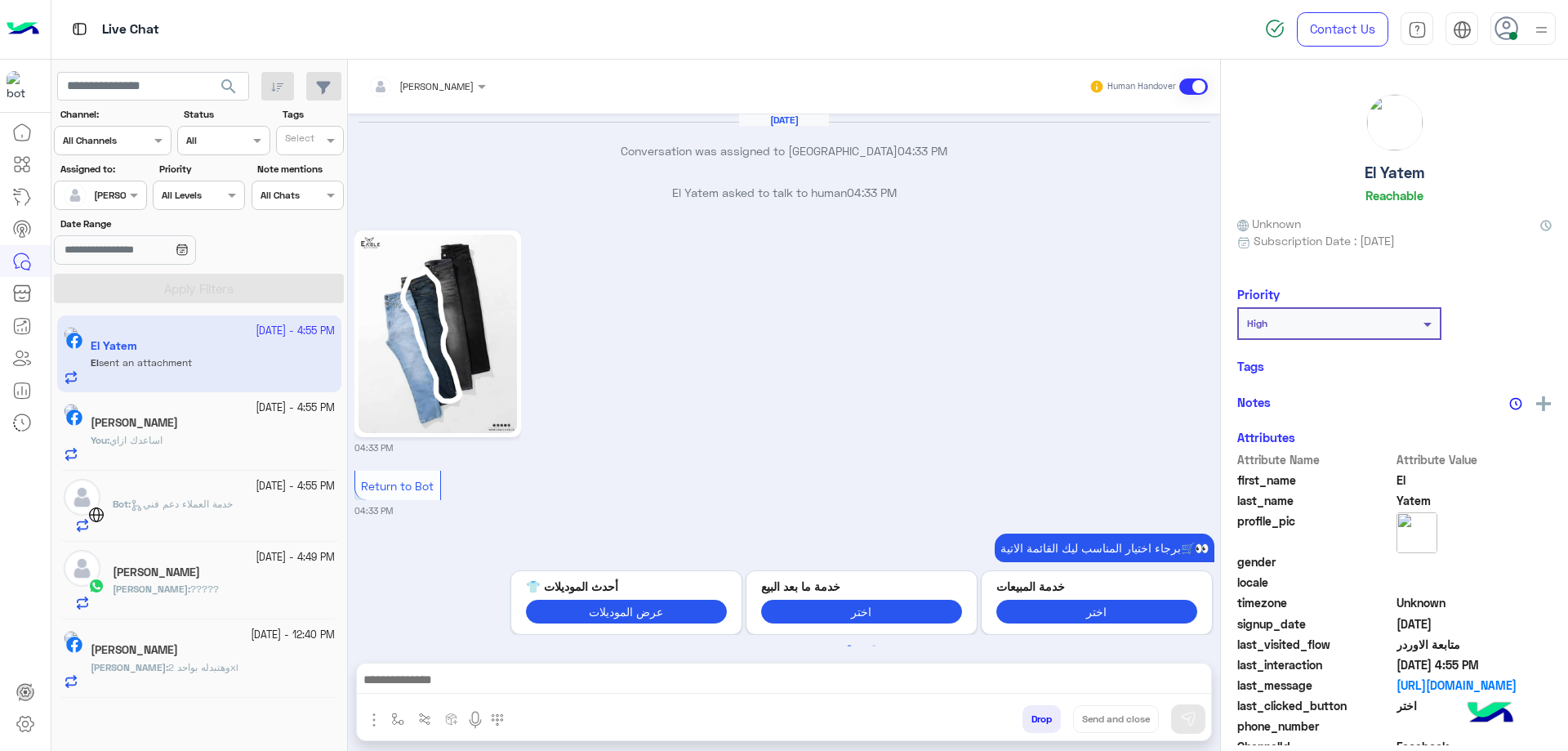
scroll to position [1767, 0]
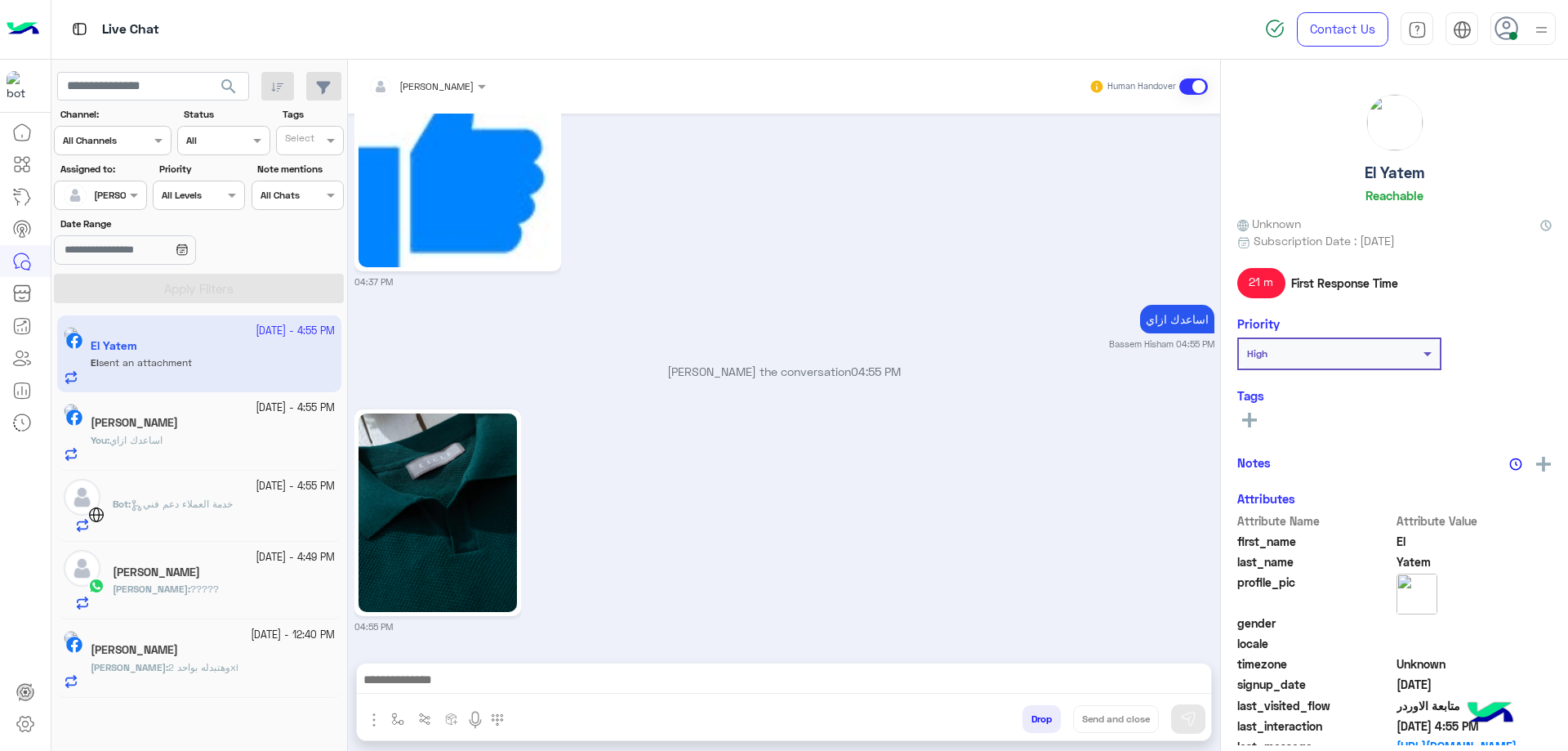
click at [214, 421] on div "[PERSON_NAME]" at bounding box center [212, 424] width 244 height 17
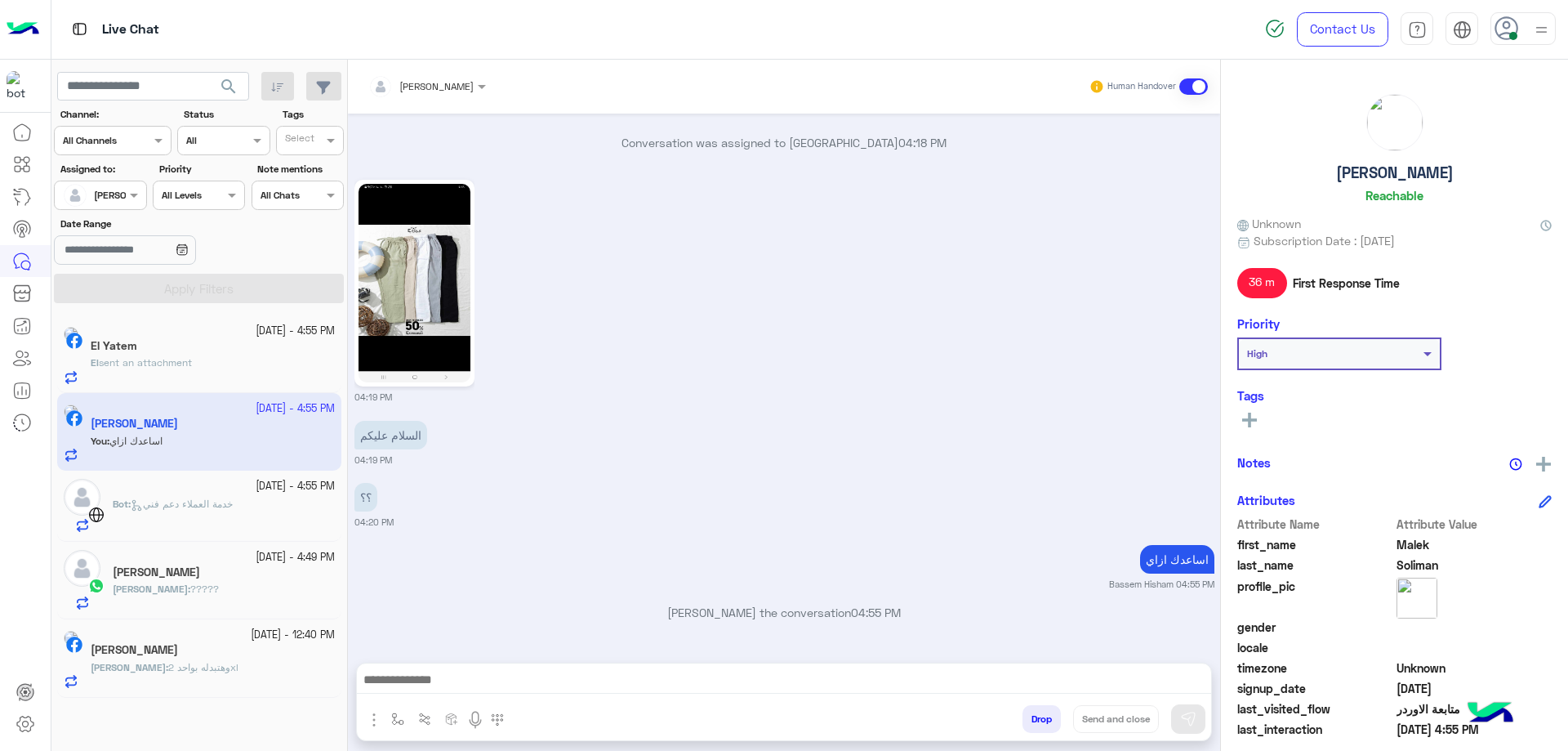
click at [1175, 561] on p "اساعدك ازاي" at bounding box center [1177, 559] width 74 height 29
click at [1174, 560] on p "اساعدك ازاي" at bounding box center [1177, 559] width 74 height 29
copy app-message "اساعدك ازاي"
click at [226, 496] on p "Bot : خدمة العملاء دعم فني" at bounding box center [172, 504] width 120 height 15
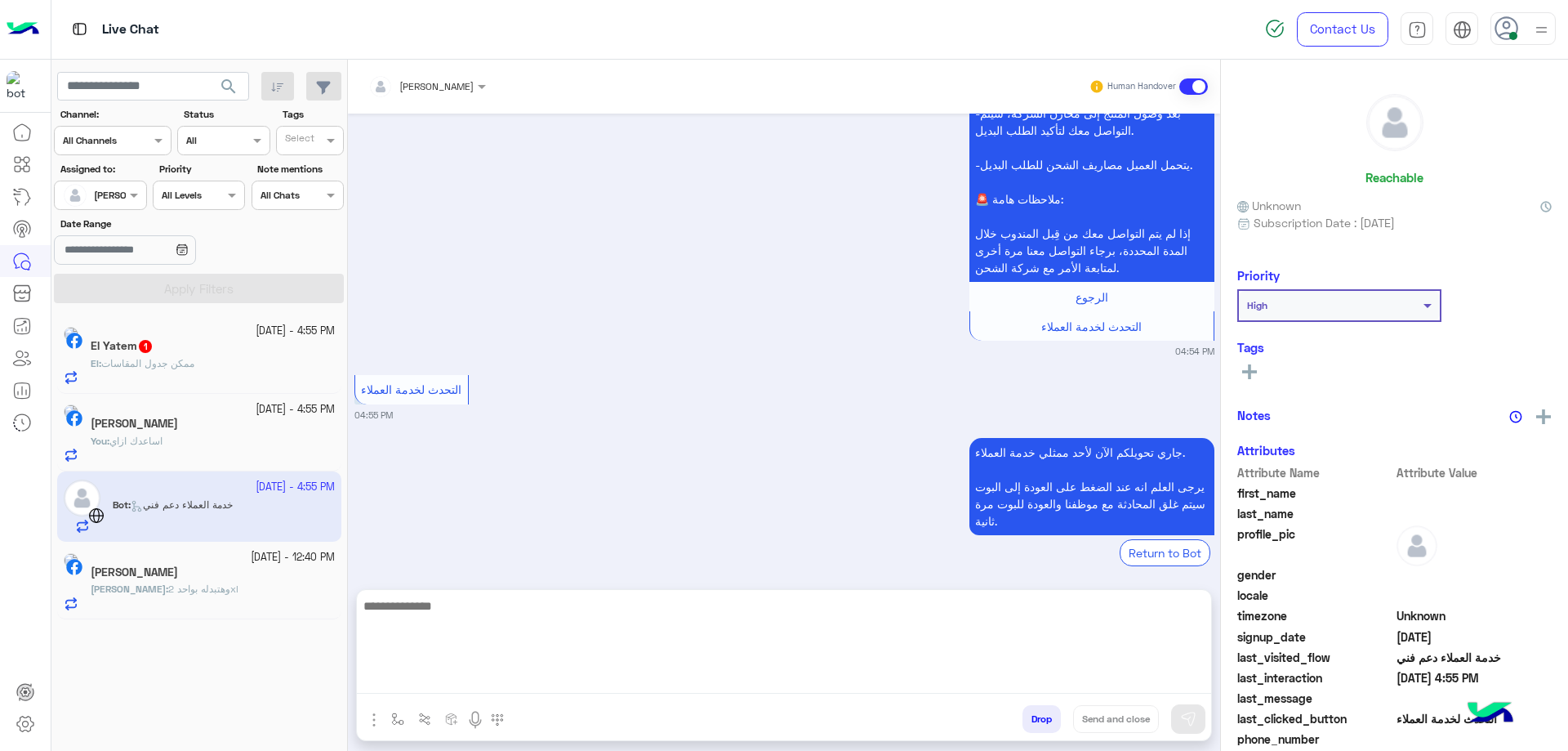
click at [565, 670] on textarea at bounding box center [784, 644] width 854 height 98
paste textarea "**********"
type textarea "**********"
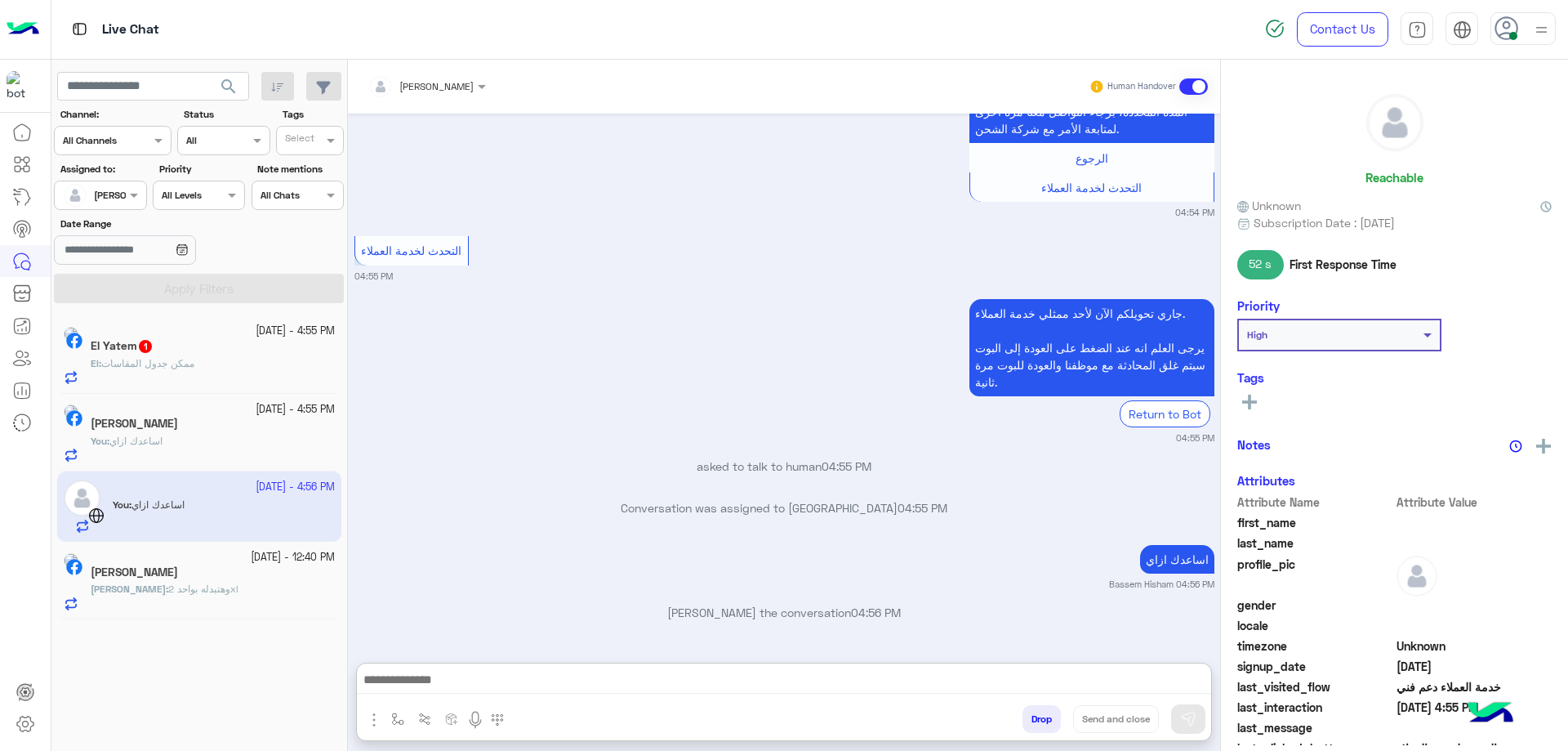
click at [240, 346] on div "El Yatem 1" at bounding box center [212, 348] width 244 height 17
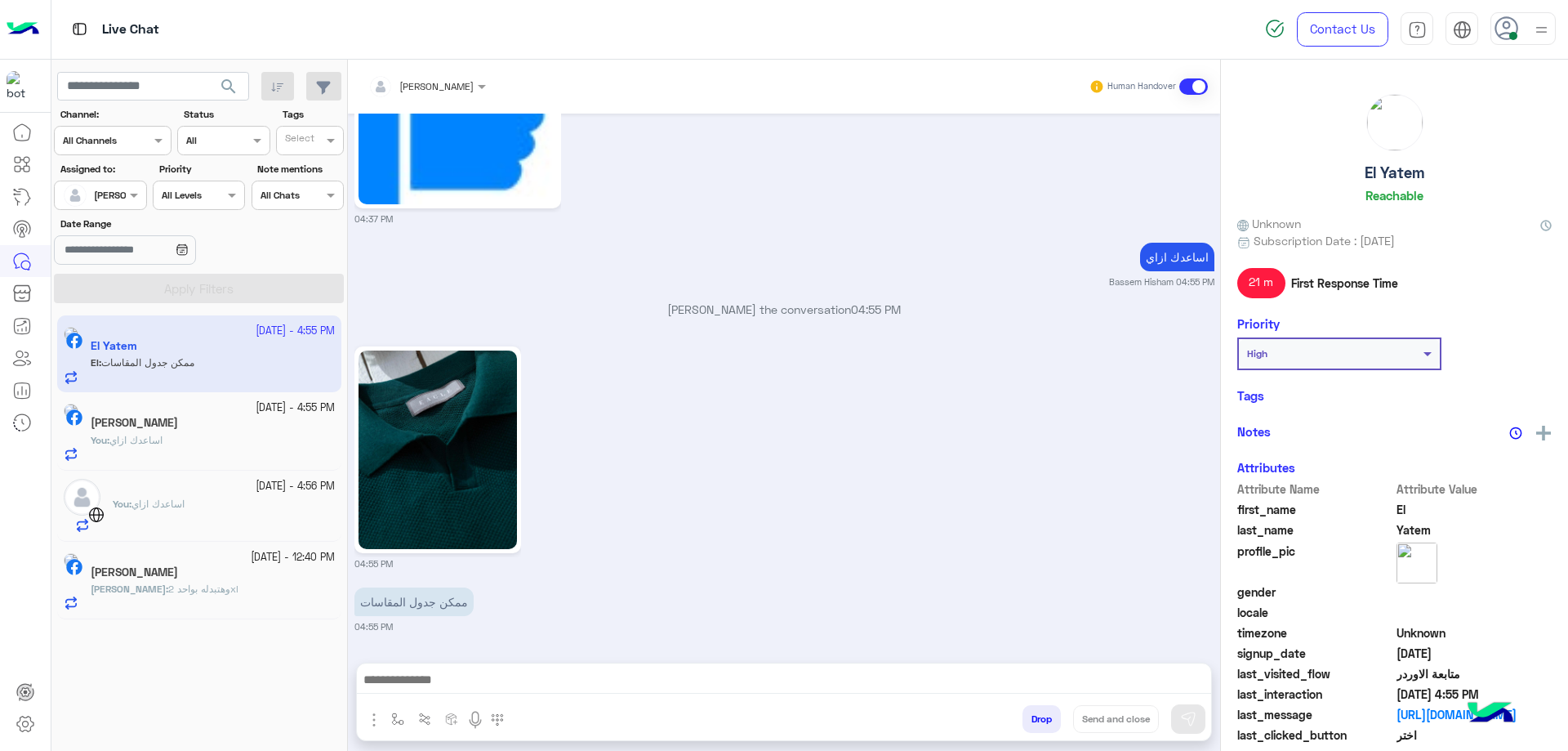
click at [1408, 168] on h5 "El Yatem" at bounding box center [1394, 173] width 60 height 19
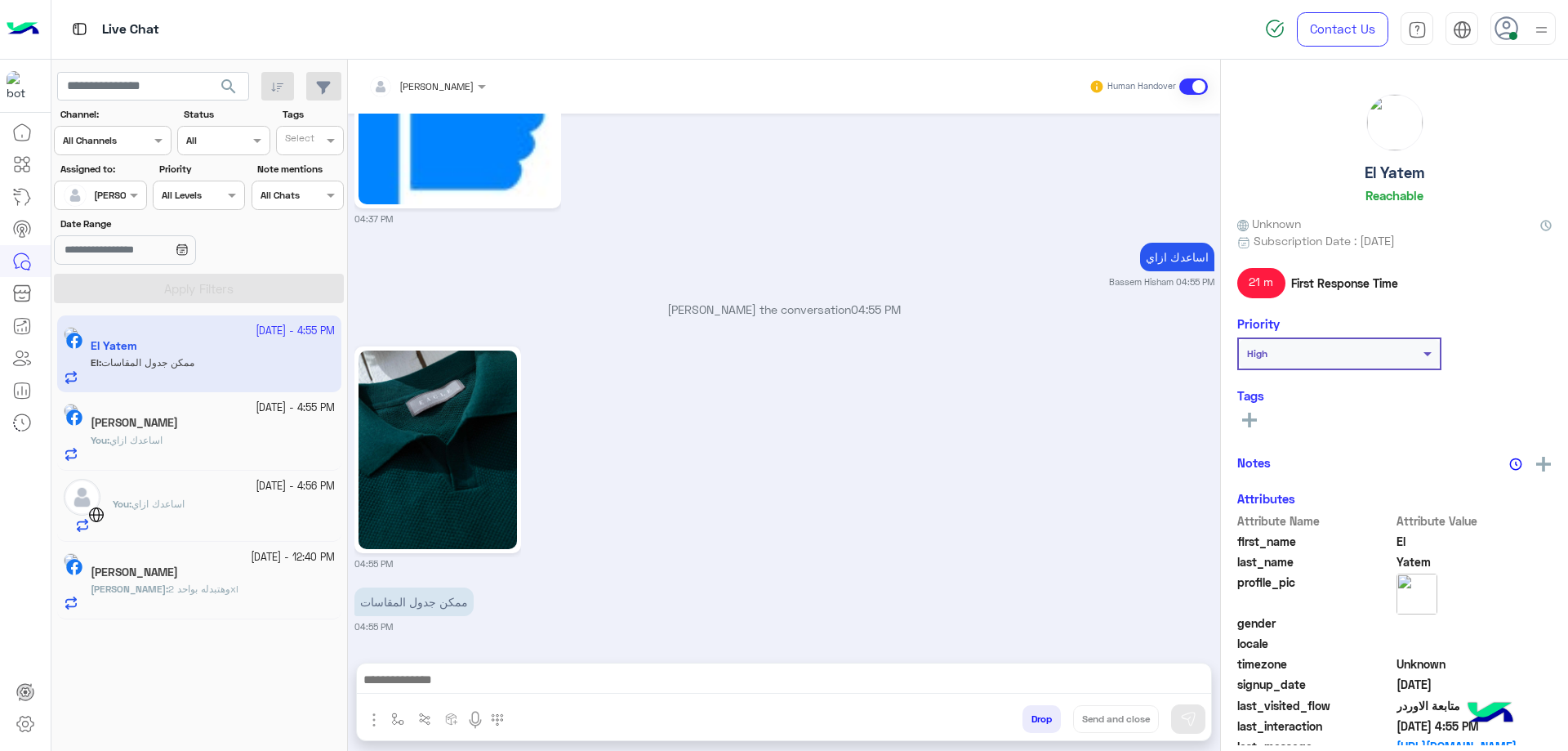
click at [1408, 168] on h5 "El Yatem" at bounding box center [1394, 173] width 60 height 19
copy h5 "El Yatem"
click at [459, 78] on div at bounding box center [426, 83] width 134 height 16
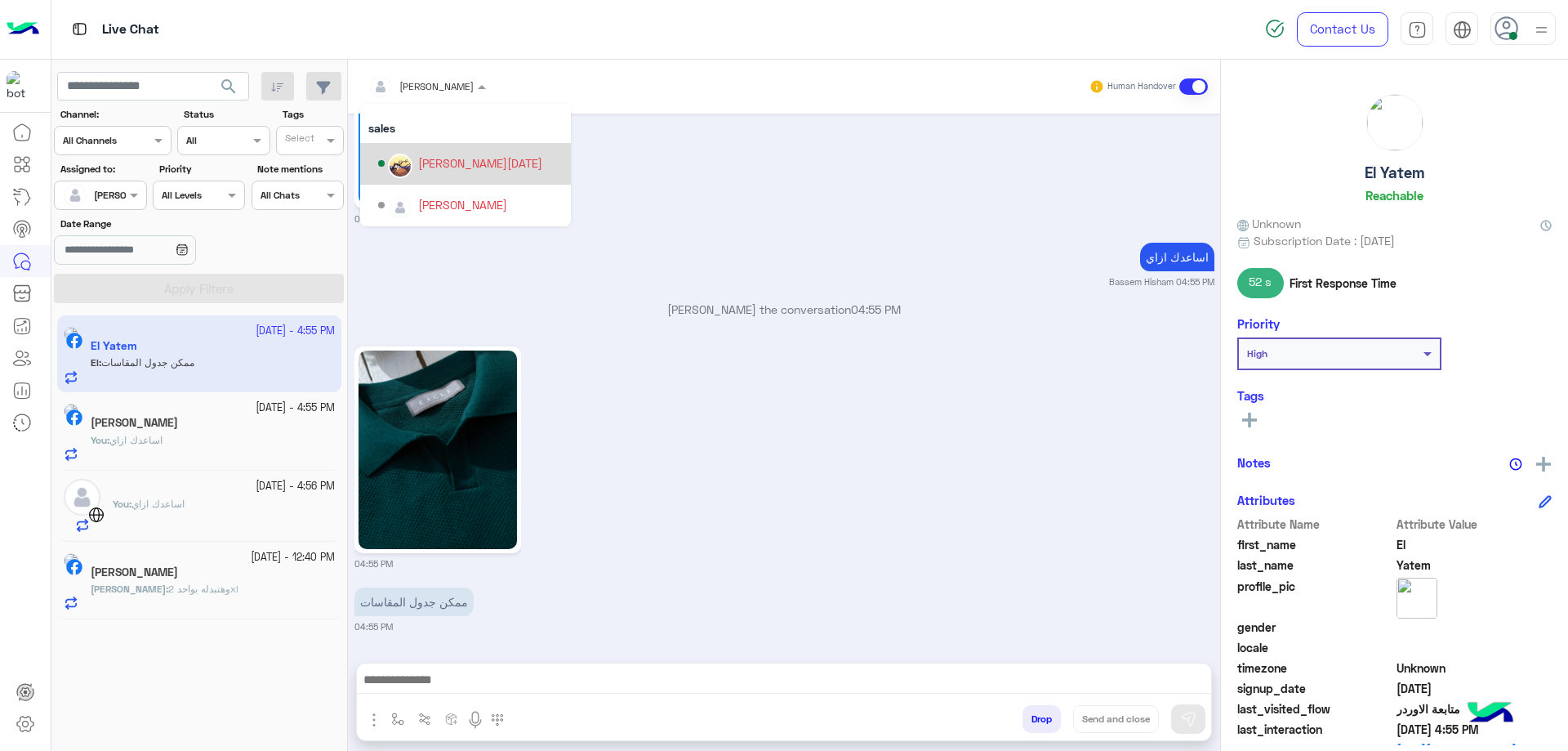
click at [452, 168] on div "[PERSON_NAME][DATE]" at bounding box center [480, 163] width 124 height 17
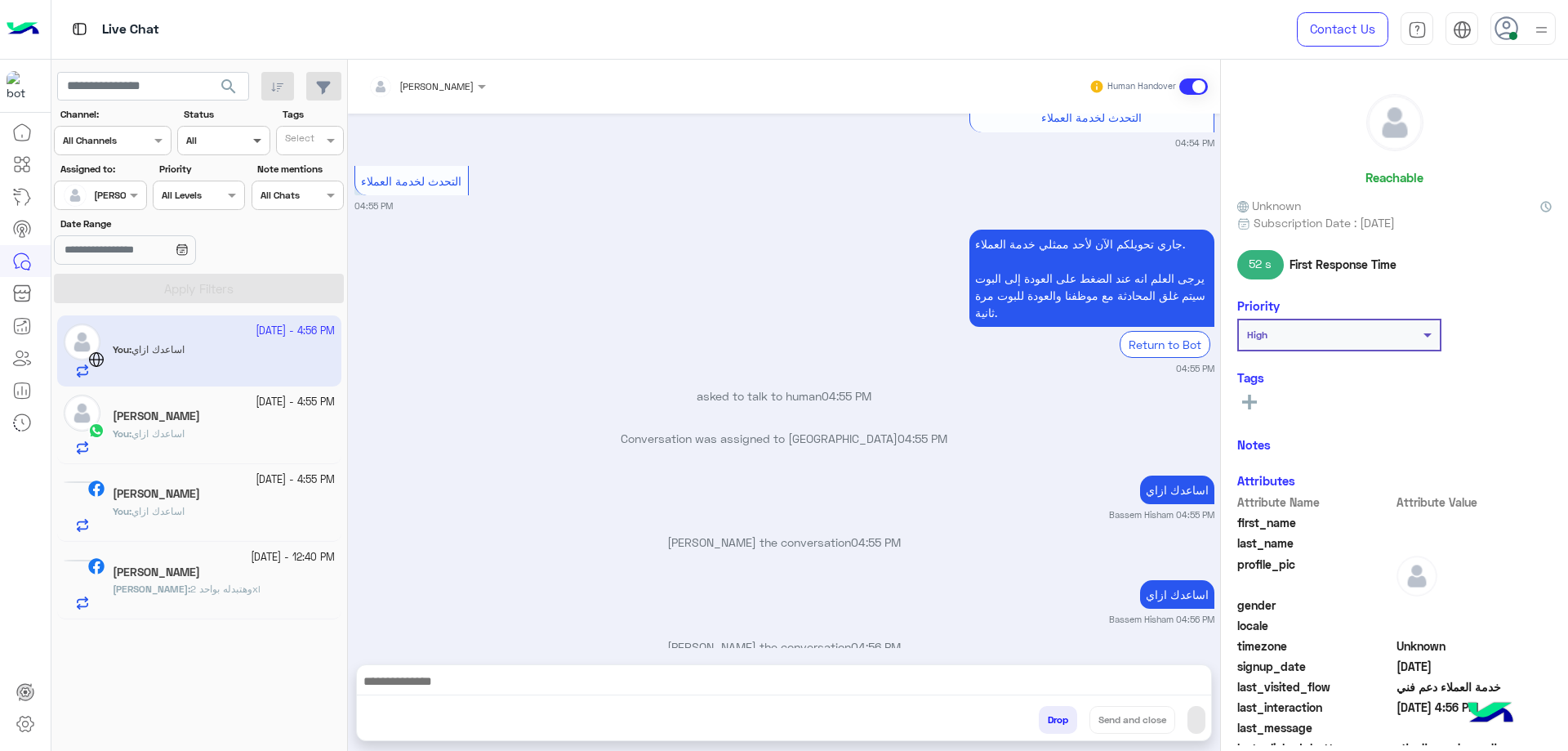
scroll to position [3137, 0]
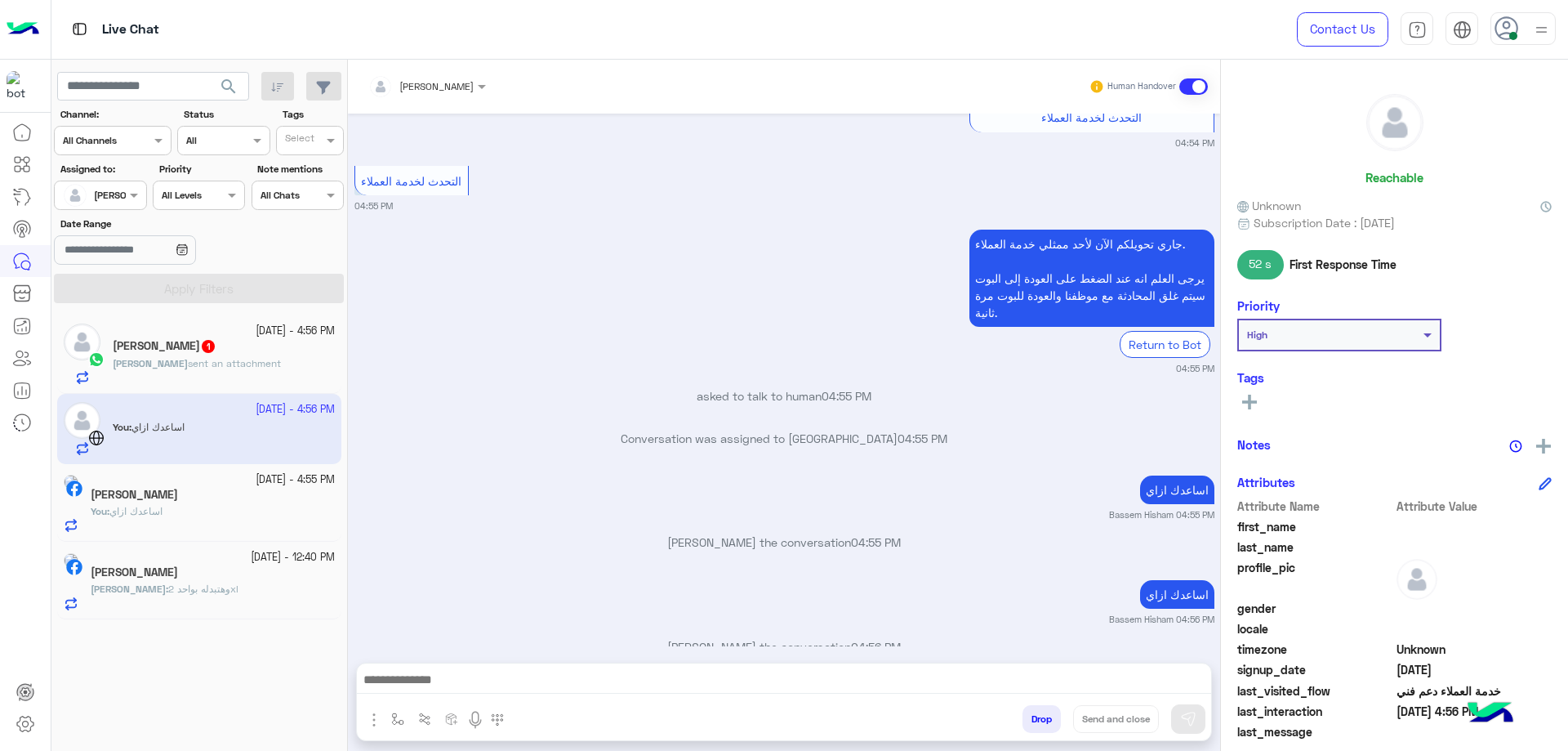
click at [277, 380] on div "[PERSON_NAME] sent an attachment" at bounding box center [223, 370] width 222 height 29
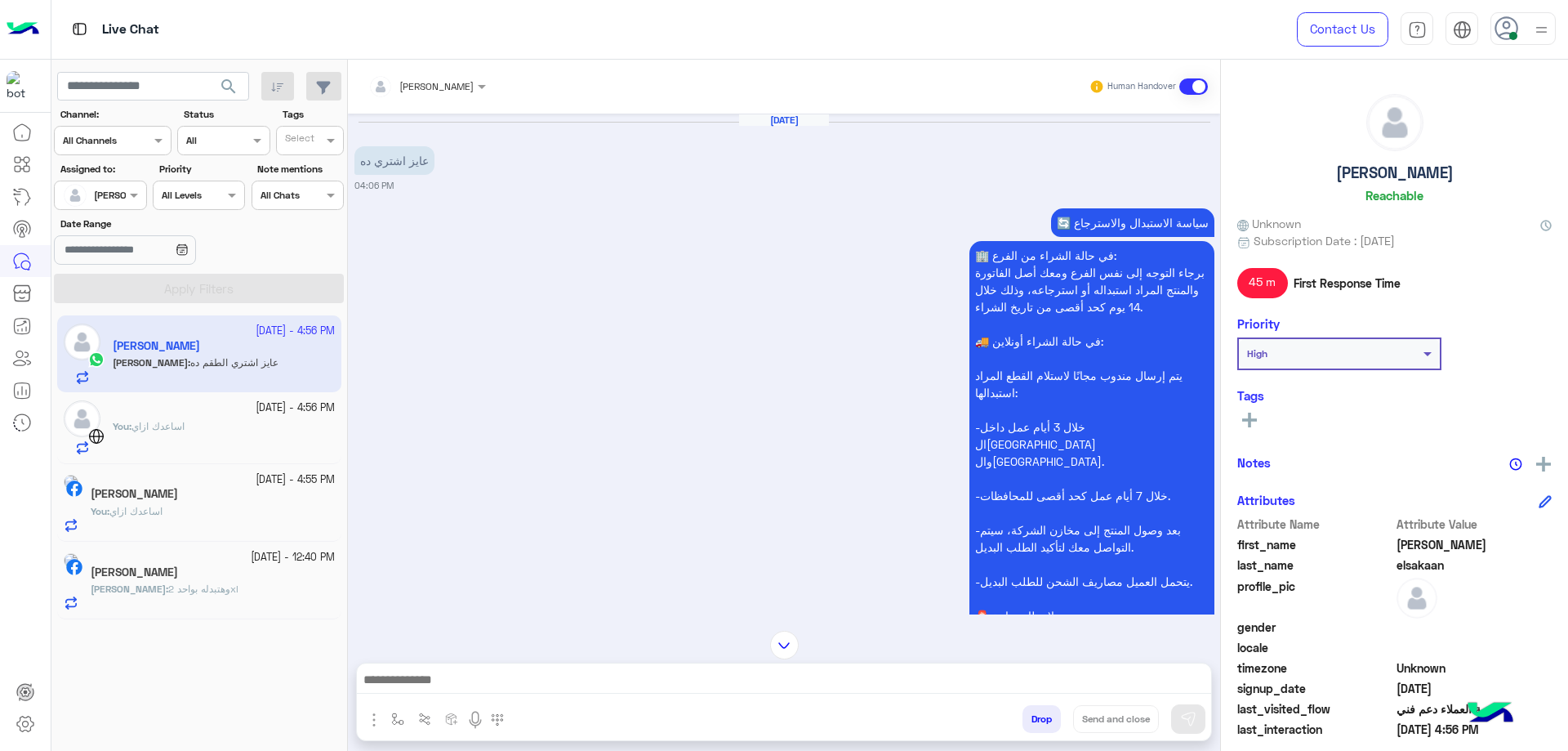
scroll to position [3435, 0]
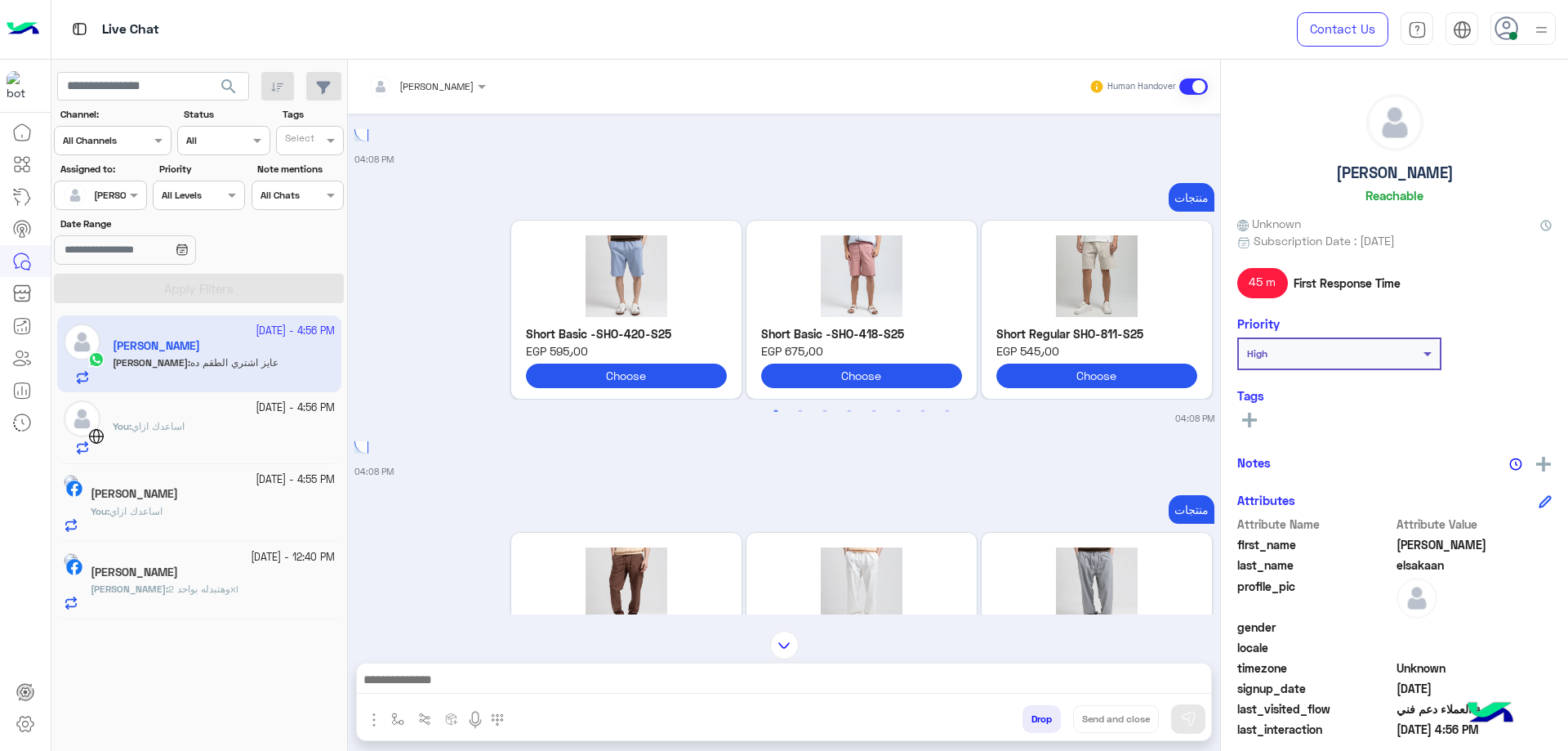
click at [1383, 186] on div "[PERSON_NAME] Reachable" at bounding box center [1394, 151] width 315 height 115
click at [1389, 177] on h5 "[PERSON_NAME]" at bounding box center [1394, 173] width 117 height 19
copy h5 "[PERSON_NAME]"
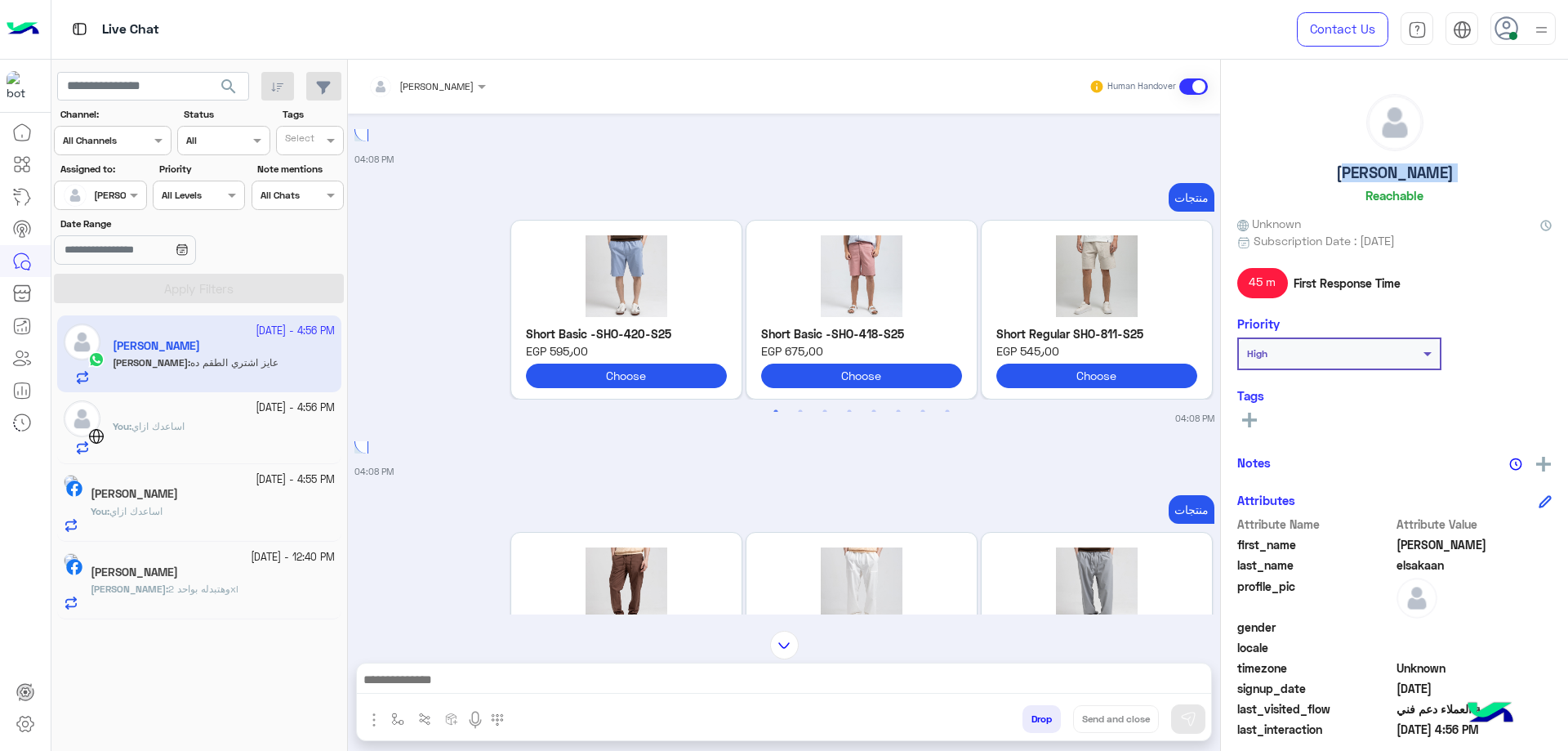
click at [462, 83] on div at bounding box center [426, 83] width 134 height 16
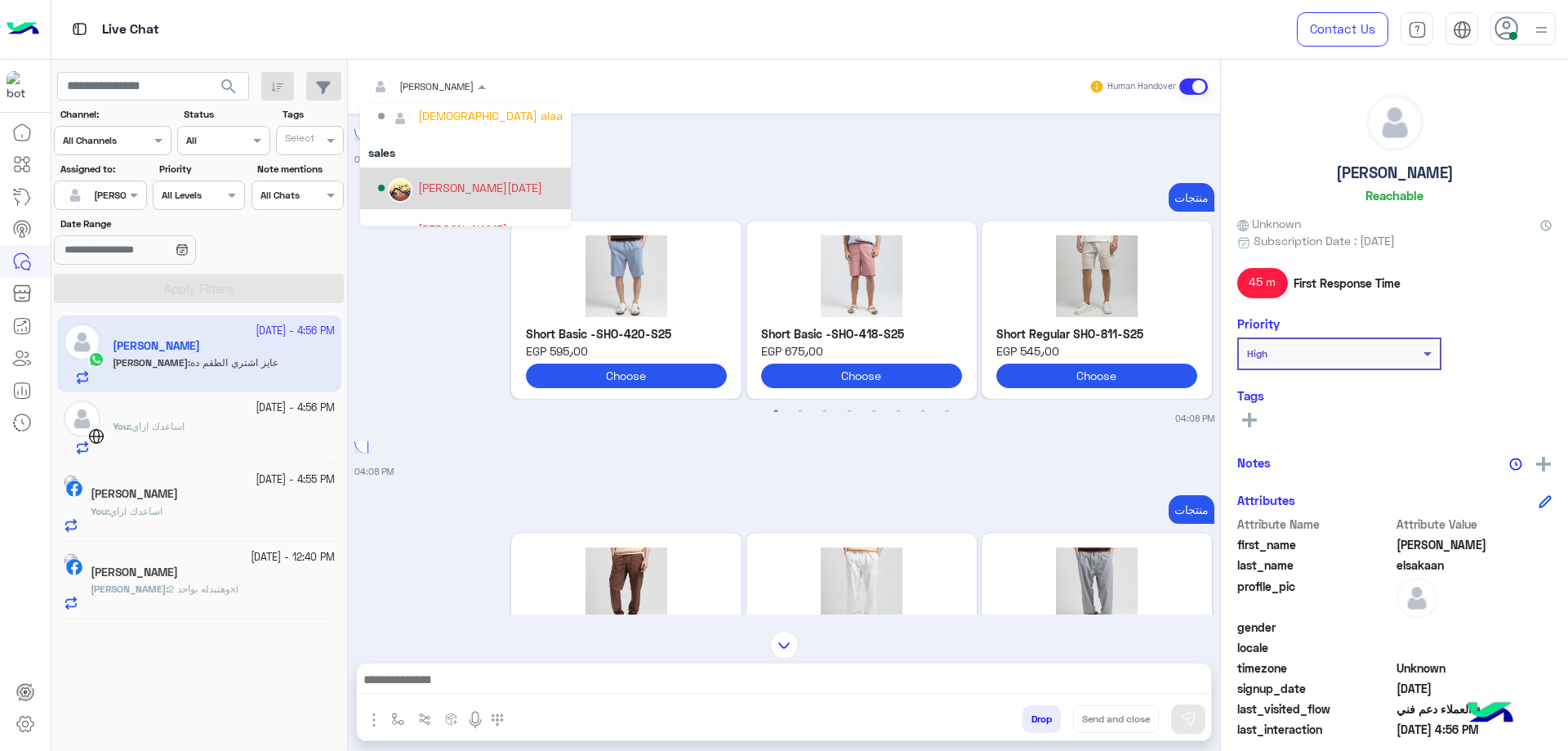
scroll to position [104, 0]
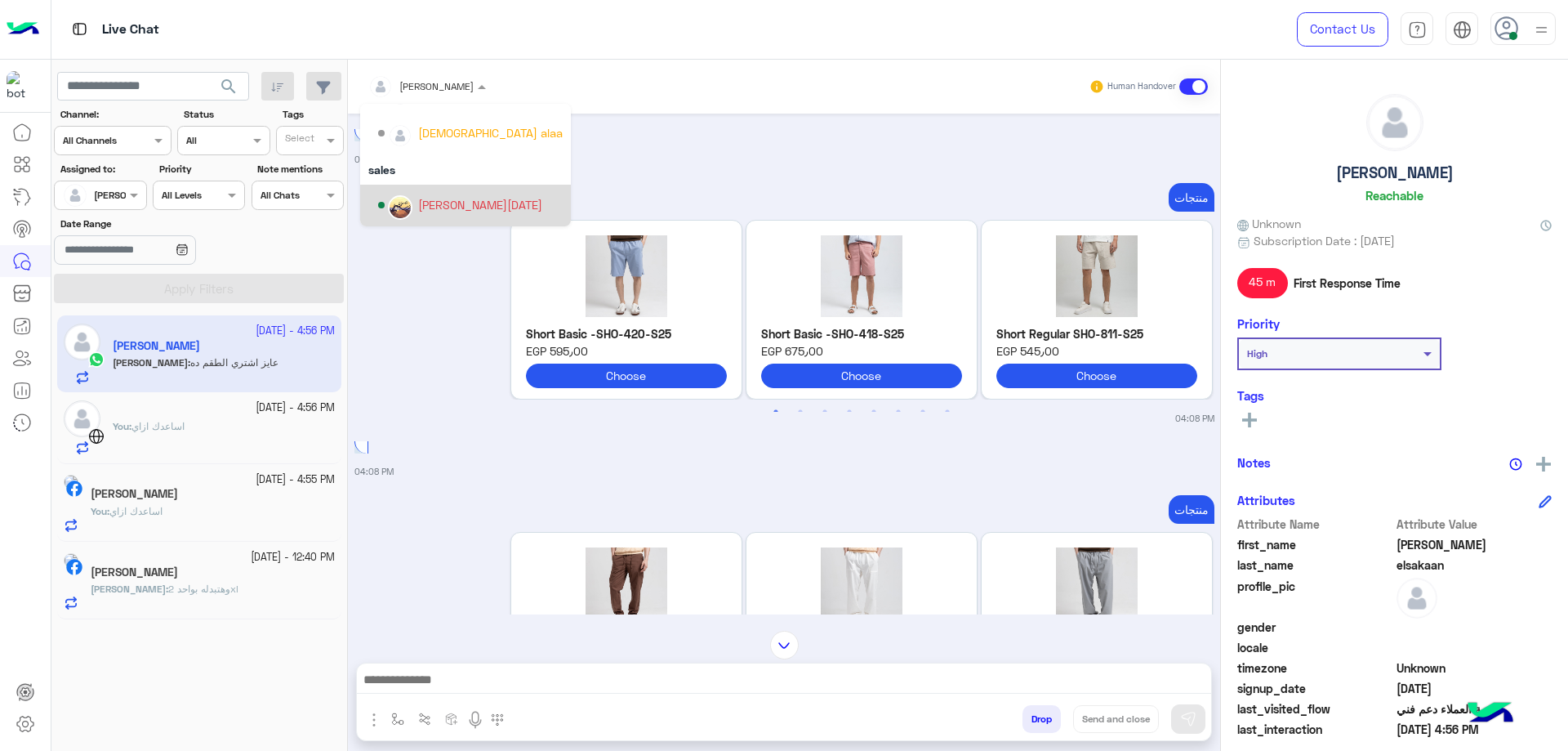
click at [458, 201] on div "[PERSON_NAME][DATE]" at bounding box center [480, 205] width 124 height 17
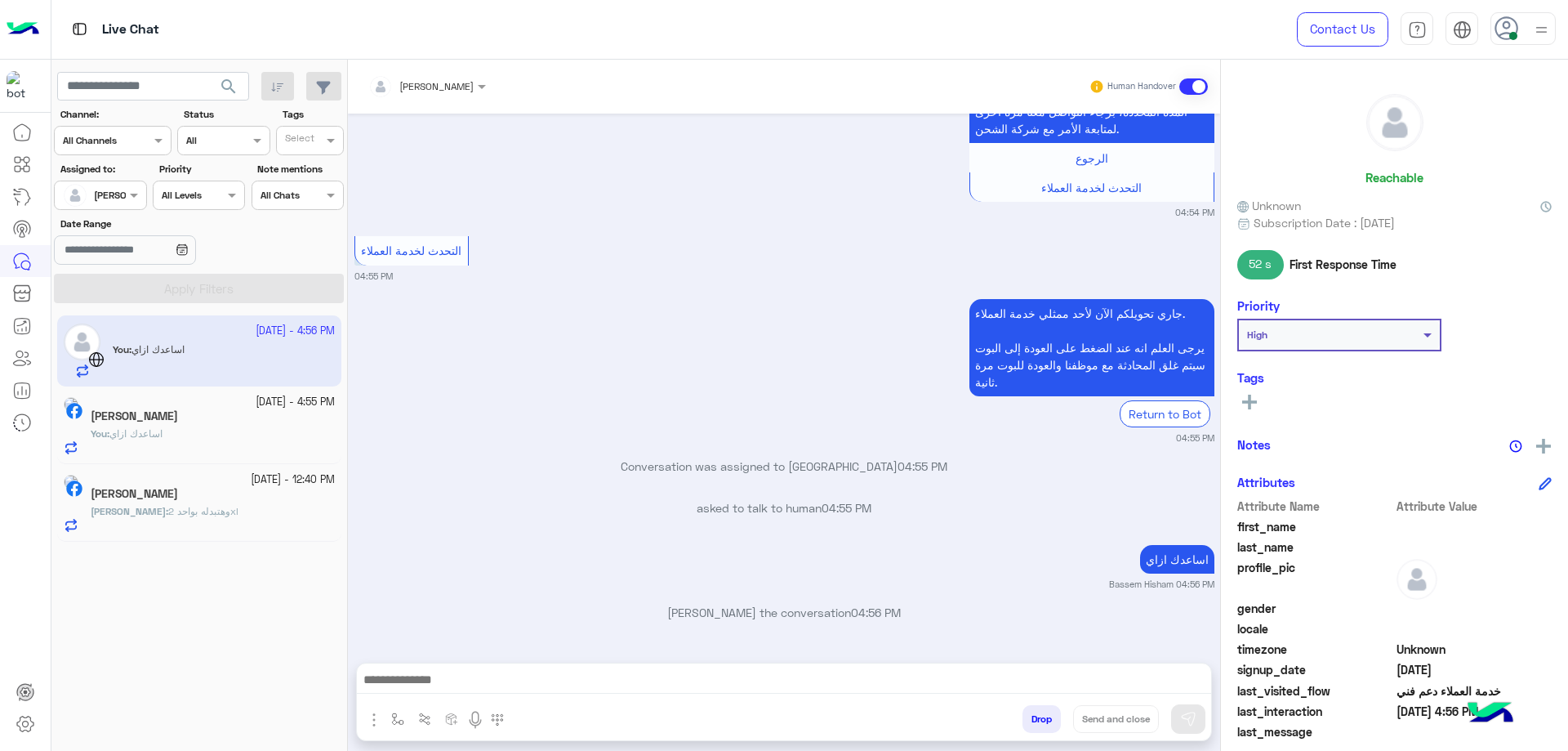
scroll to position [1103, 0]
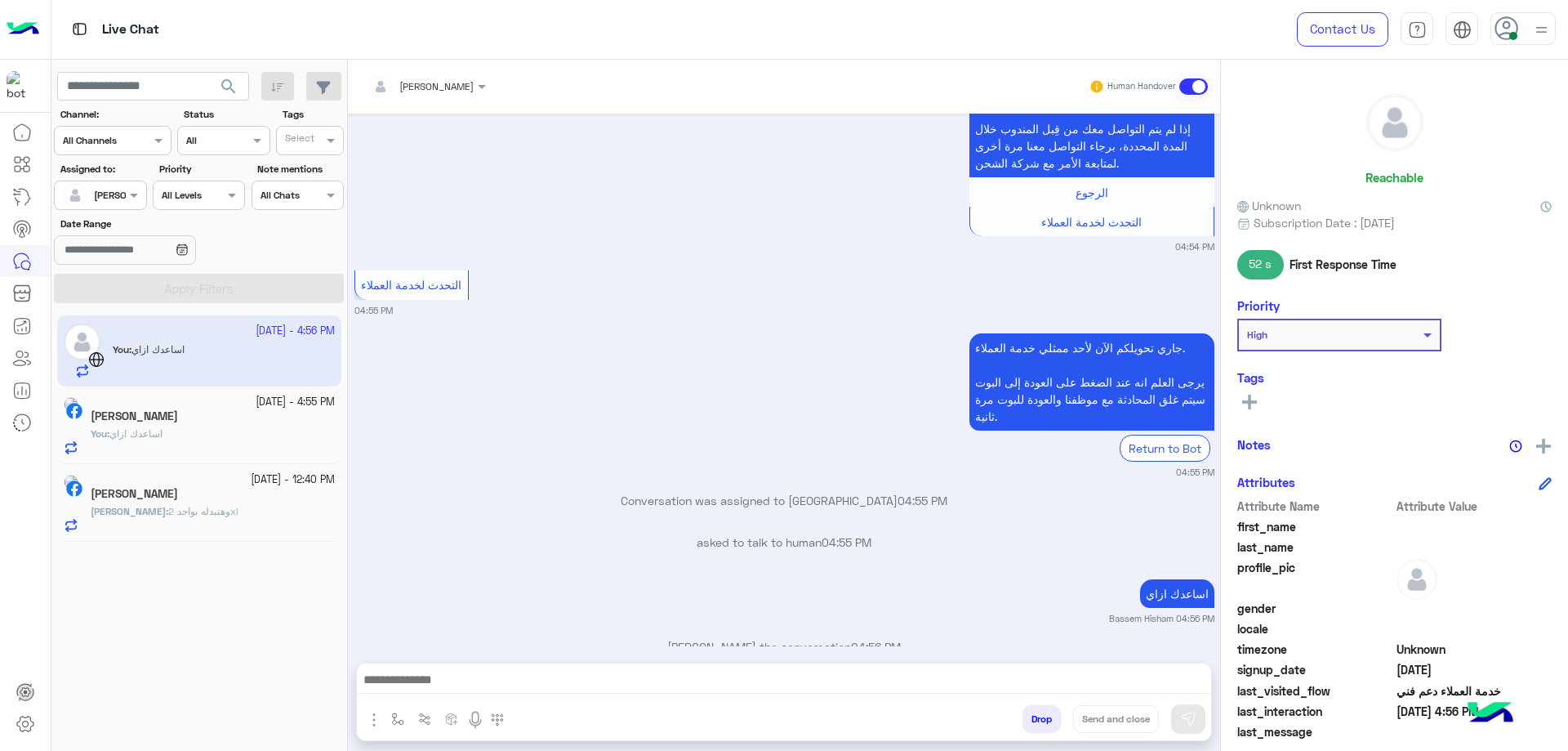
click at [232, 492] on div "[PERSON_NAME]" at bounding box center [212, 495] width 244 height 17
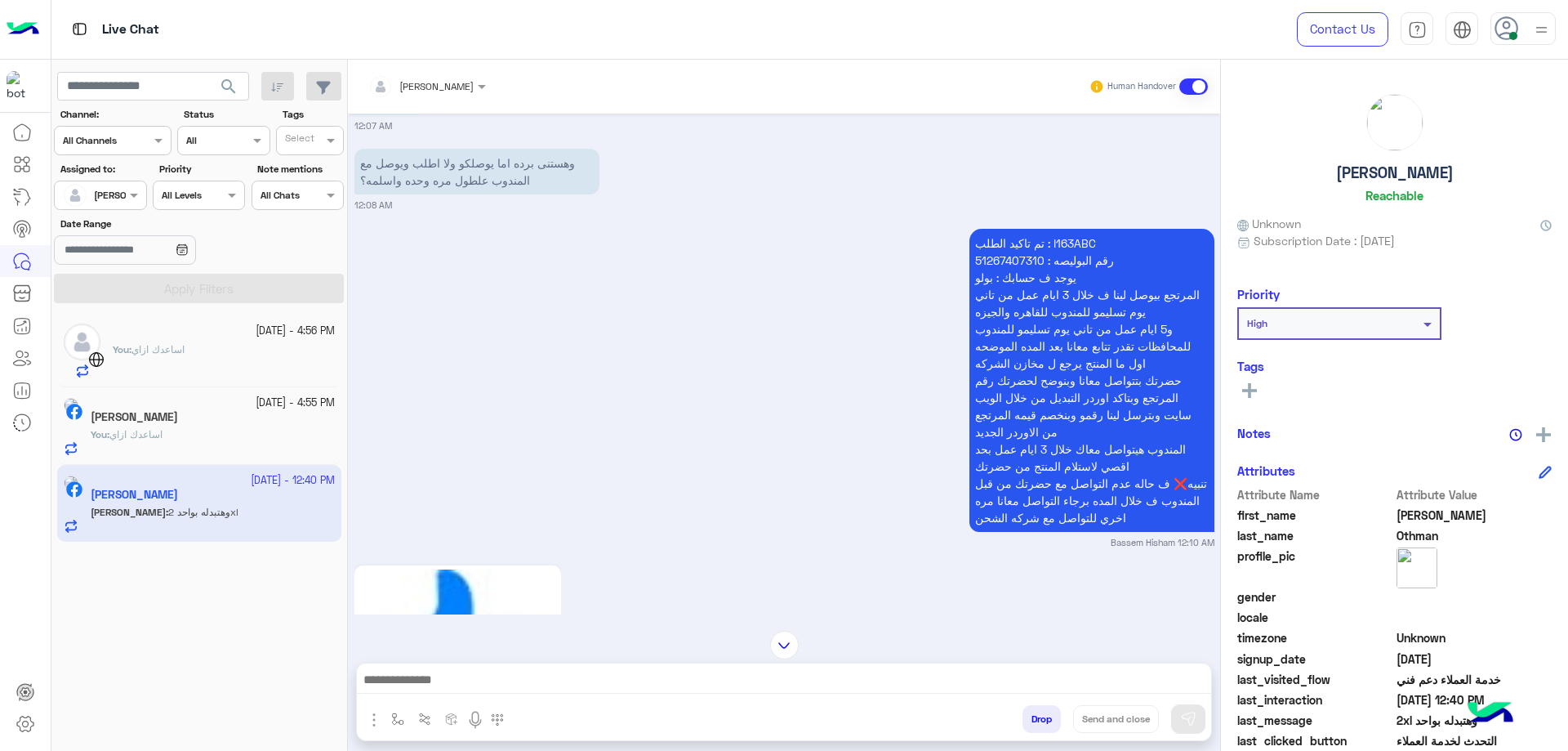
scroll to position [359, 0]
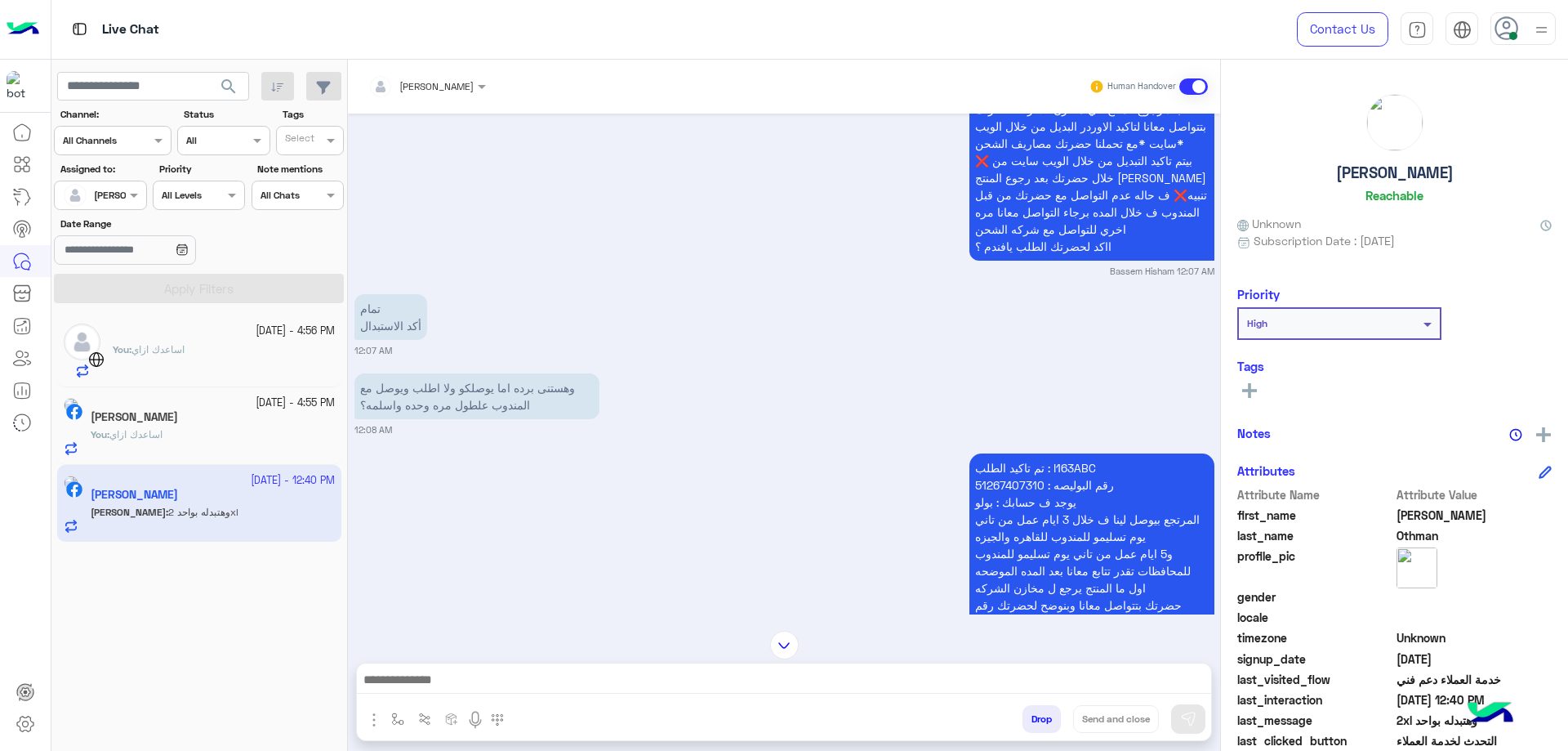
click at [1064, 454] on p "تم تاكيد الطلب : I163ABC رقم البوليصه : 51267407310 يوجد ف حسابك : بولو المرتجع…" at bounding box center [1092, 605] width 245 height 303
copy p "I163ABC"
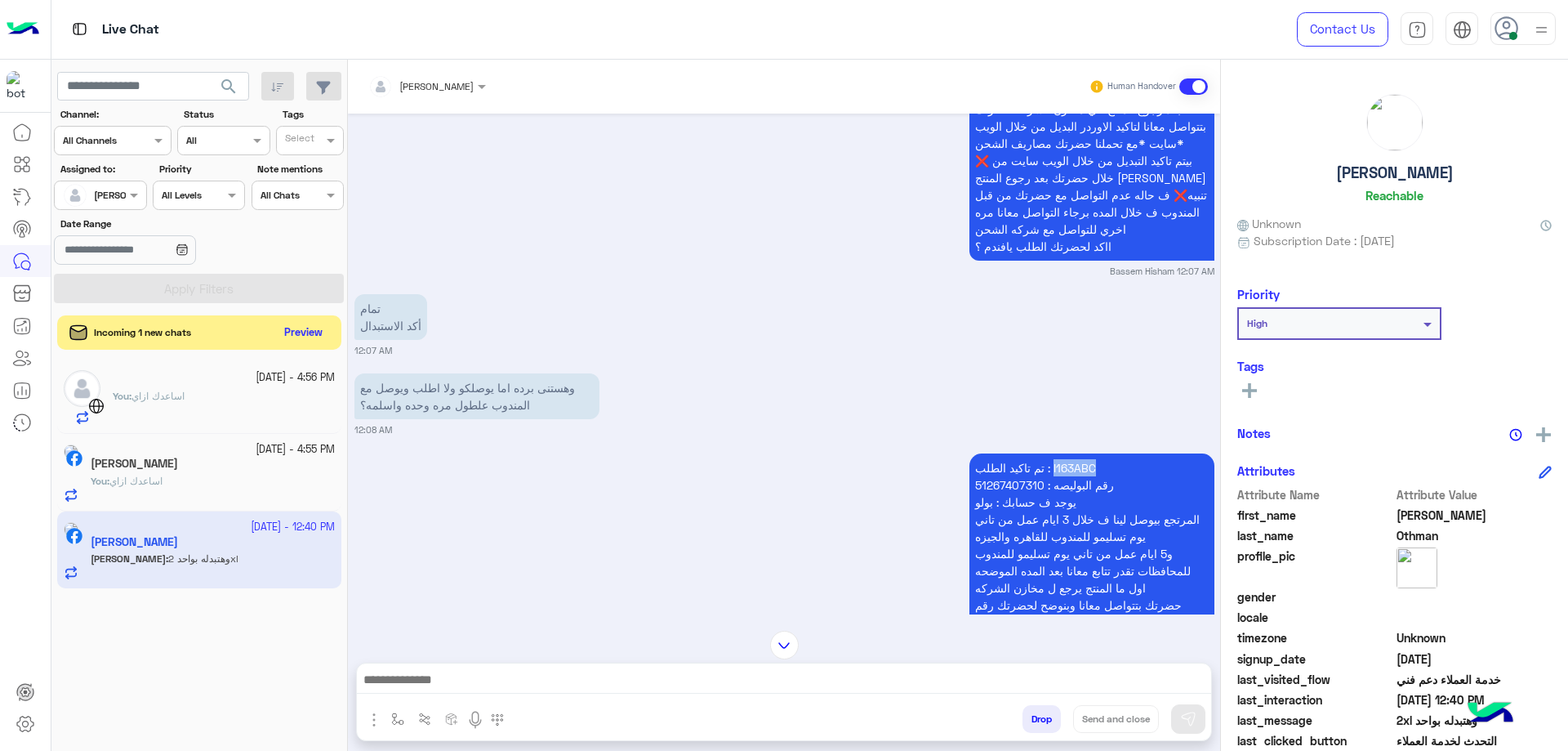
click at [315, 324] on button "Preview" at bounding box center [304, 333] width 51 height 22
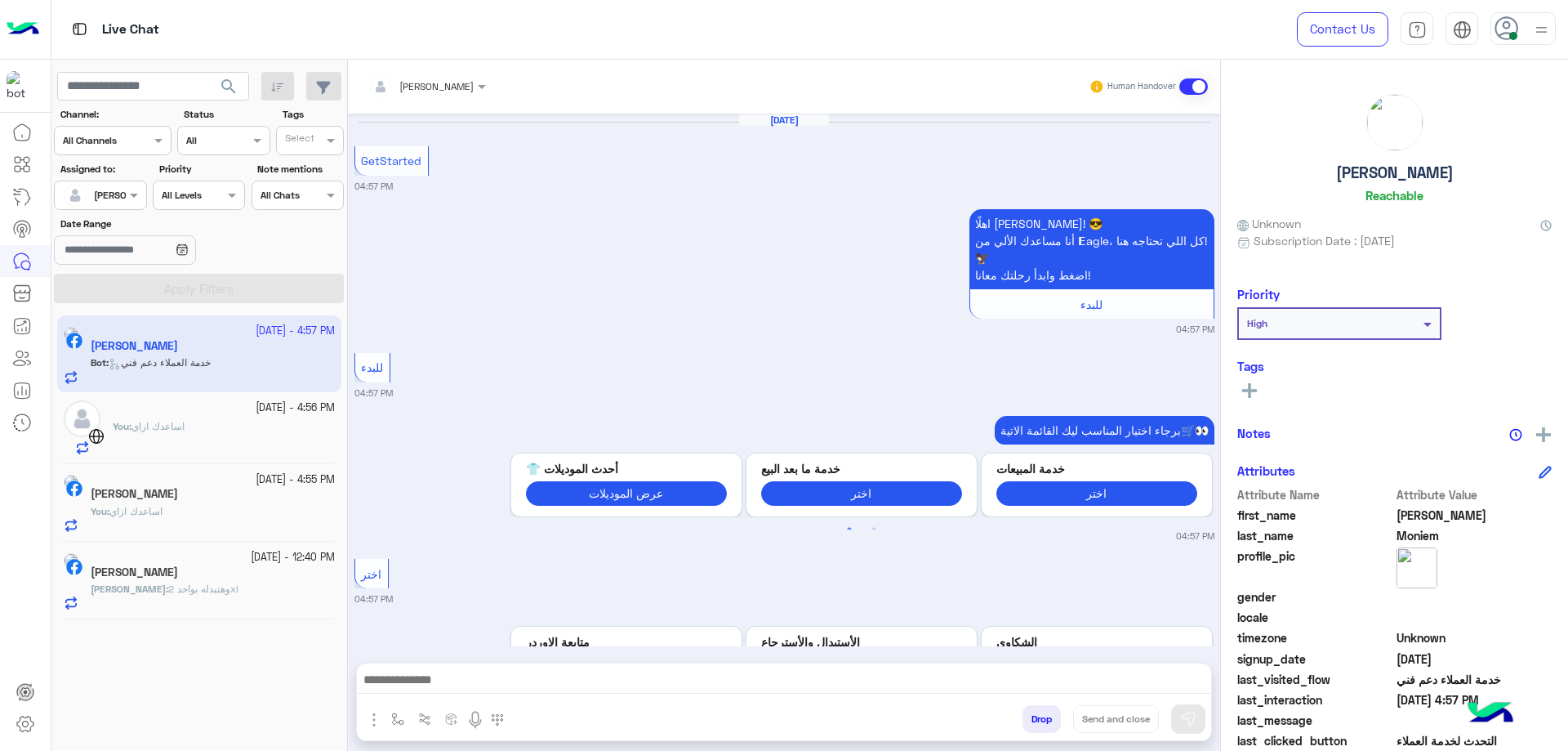
scroll to position [999, 0]
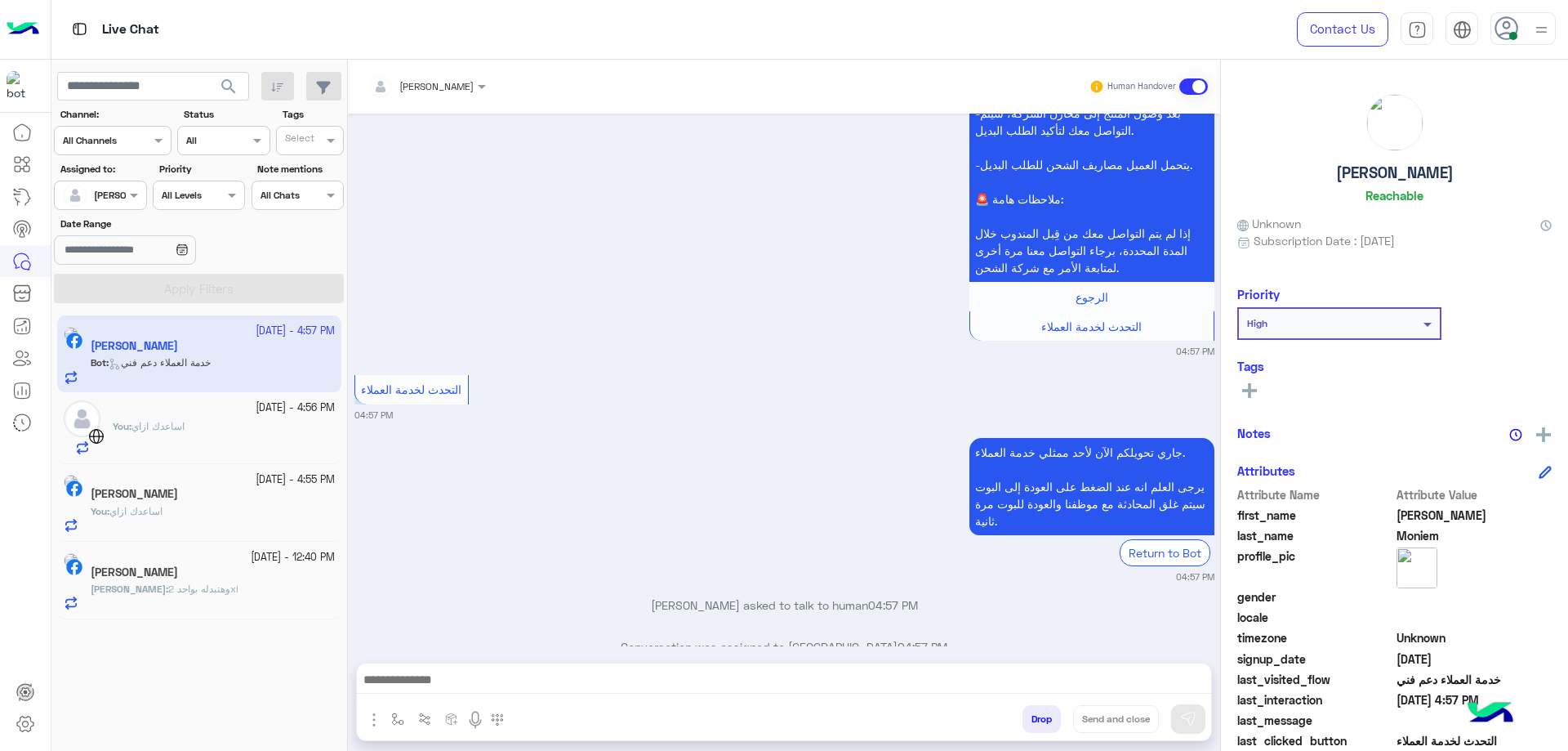
click at [248, 422] on div "You : اساعدك ازاي" at bounding box center [223, 437] width 222 height 36
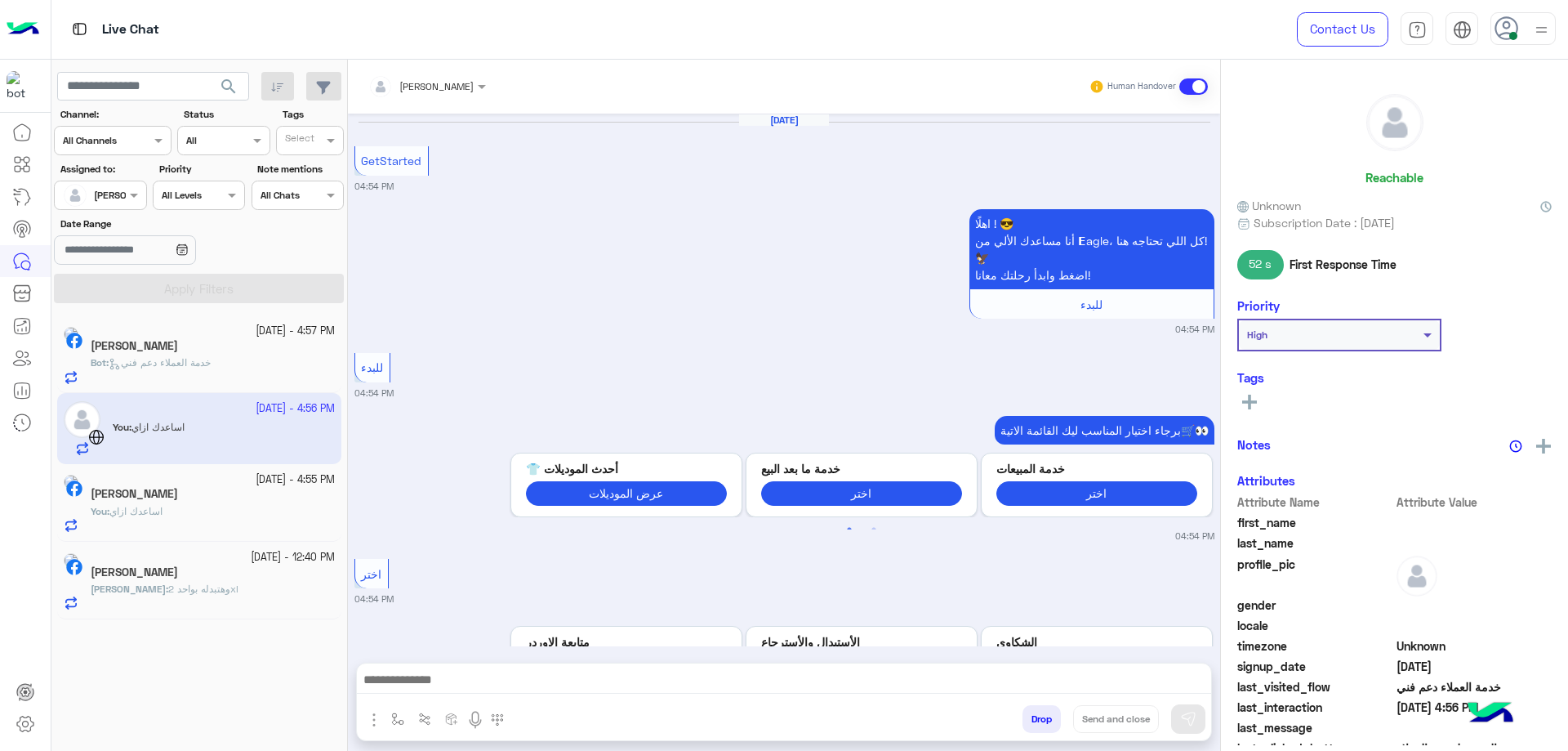
scroll to position [1103, 0]
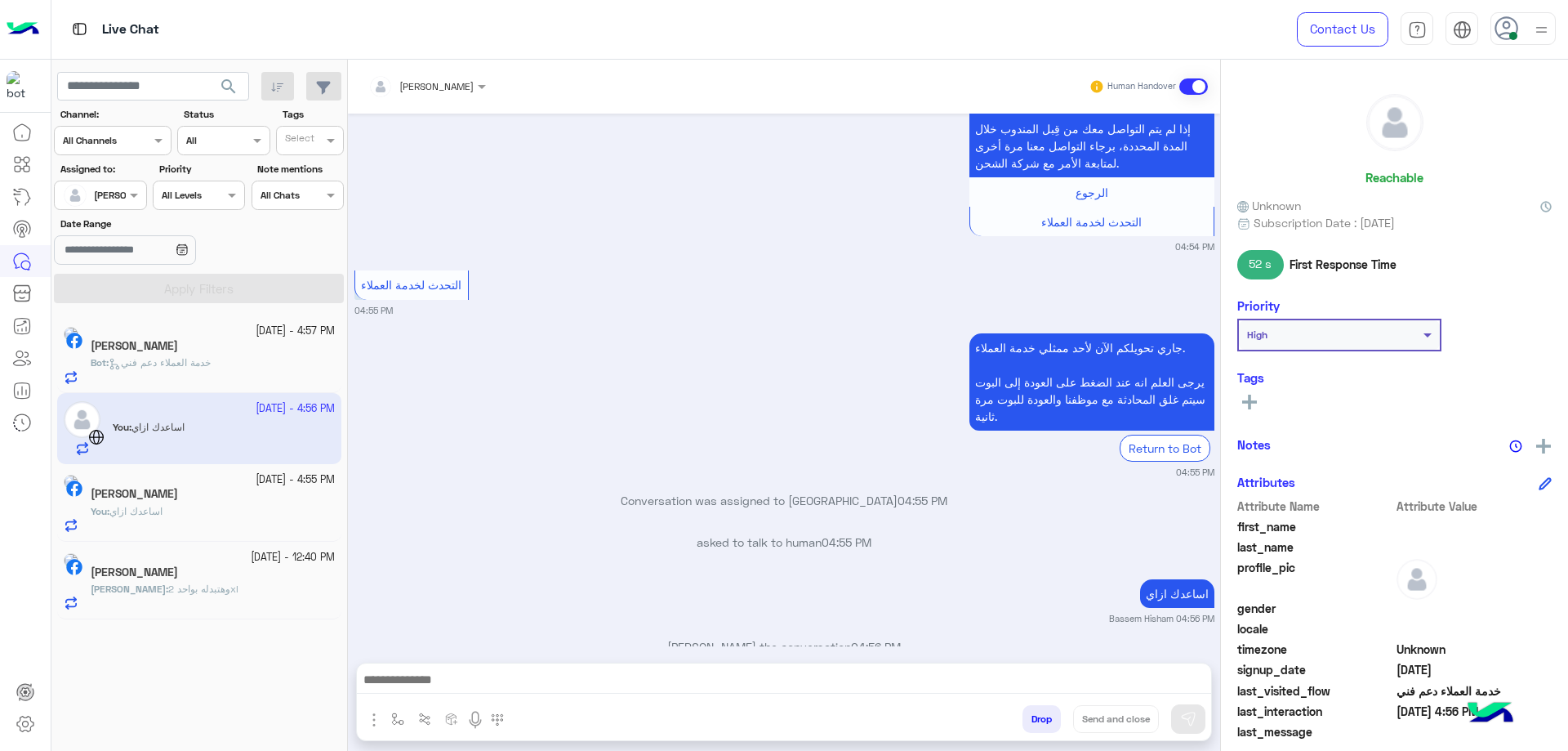
click at [1163, 579] on p "اساعدك ازاي" at bounding box center [1177, 593] width 74 height 29
copy app-message "اساعدك ازاي"
click at [103, 347] on div "Facebook [DATE] - 4:57 PM [PERSON_NAME] Bot : خدمة العملاء دعم فني" at bounding box center [200, 354] width 271 height 61
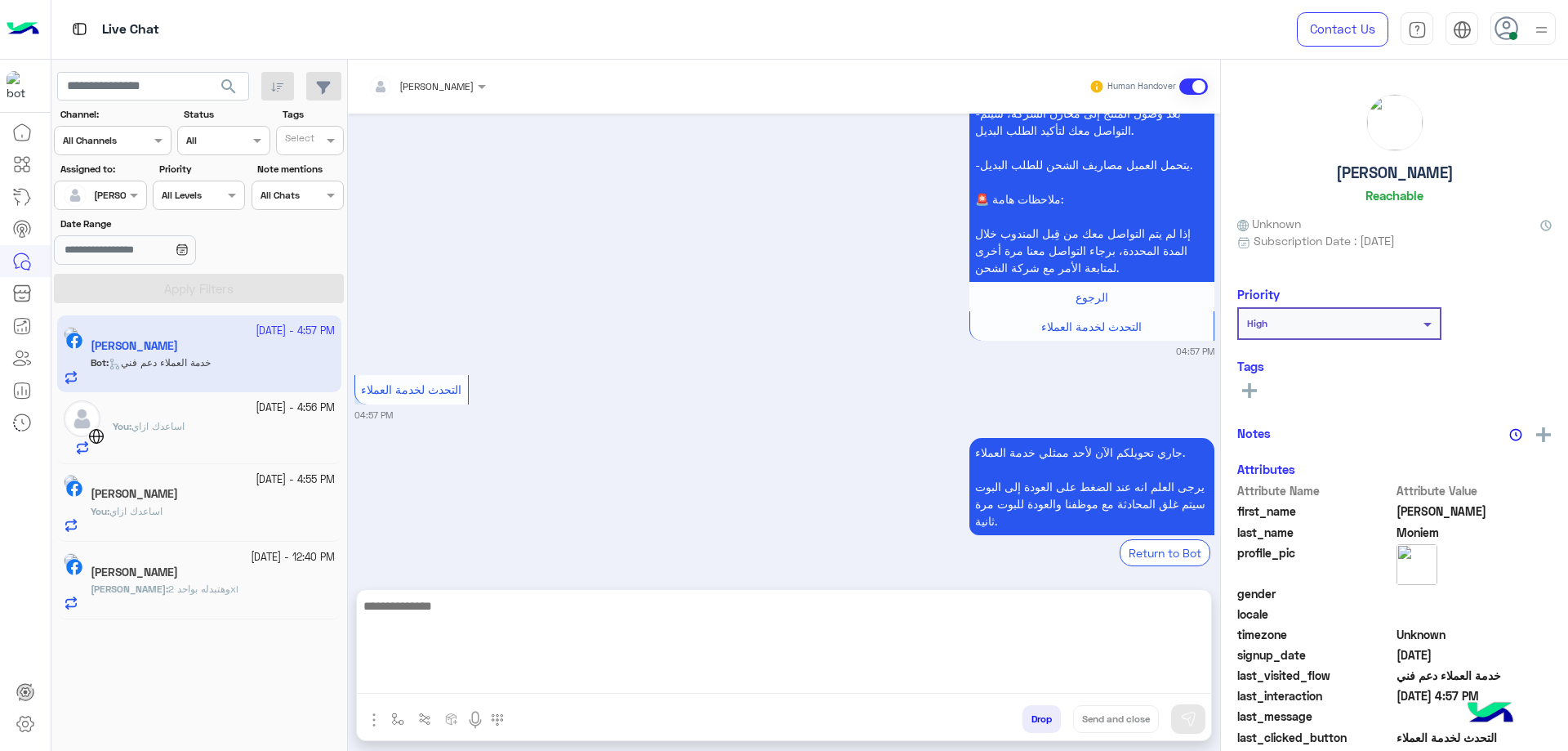
click at [531, 680] on textarea at bounding box center [784, 644] width 854 height 98
paste textarea "**********"
type textarea "**********"
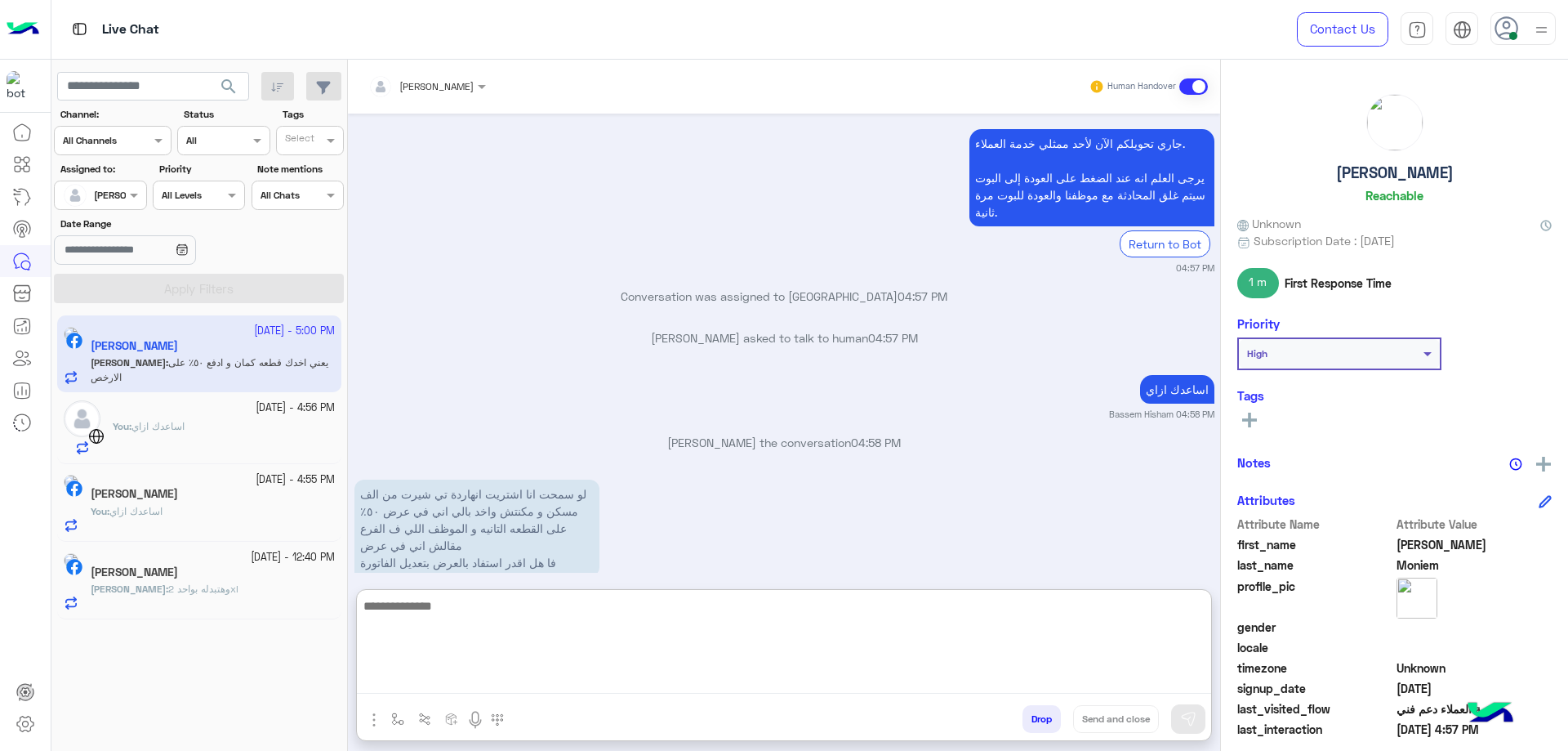
scroll to position [1370, 0]
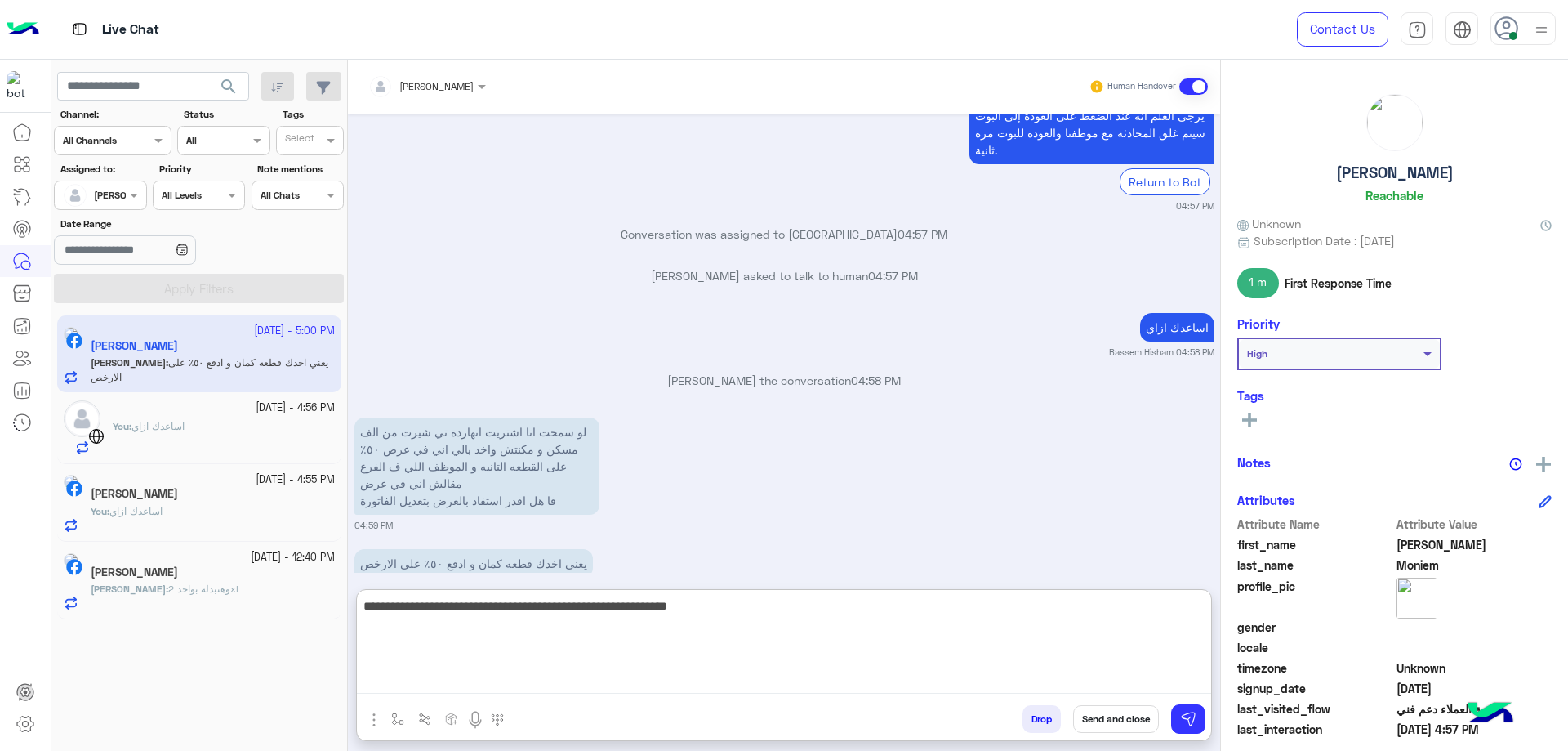
type textarea "**********"
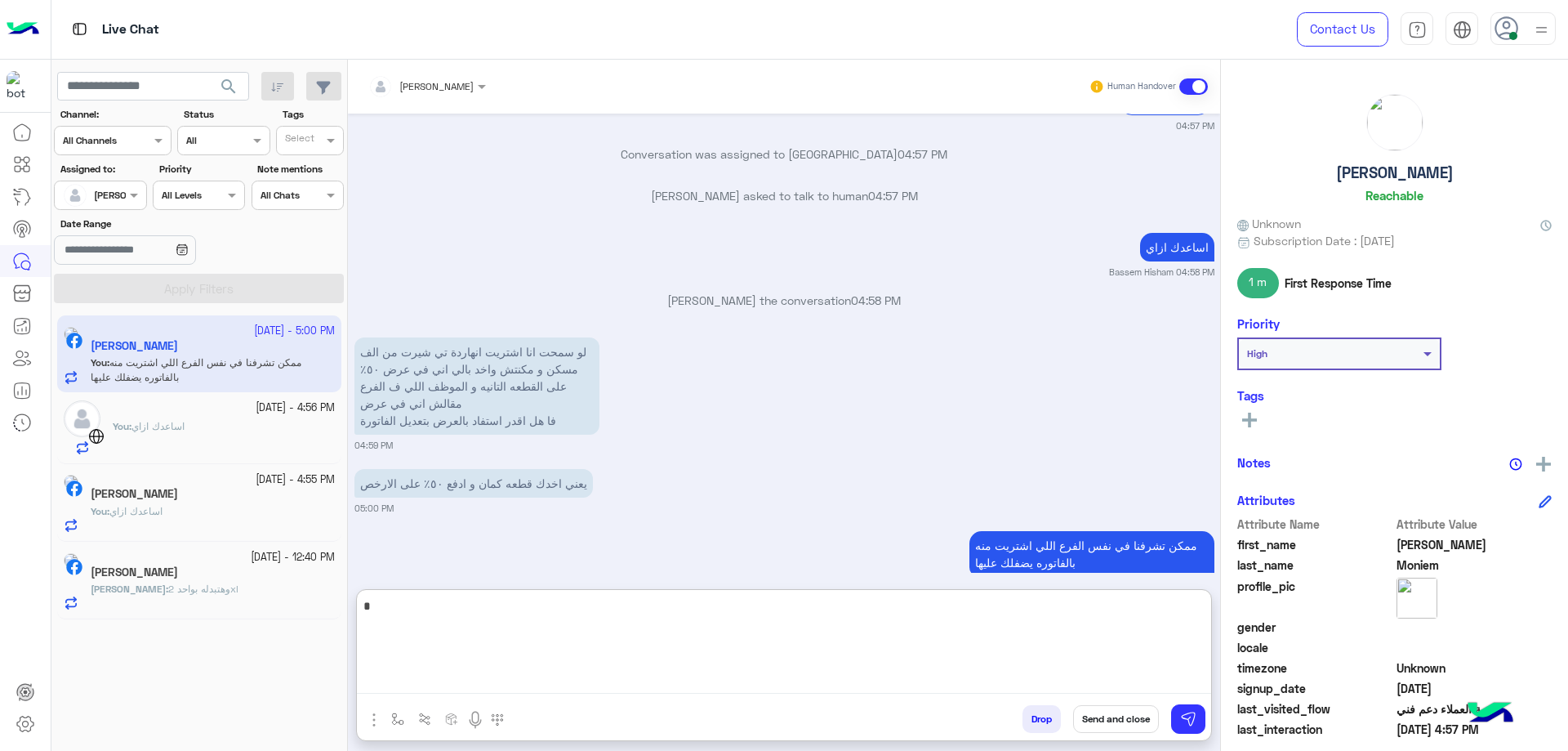
type textarea "*"
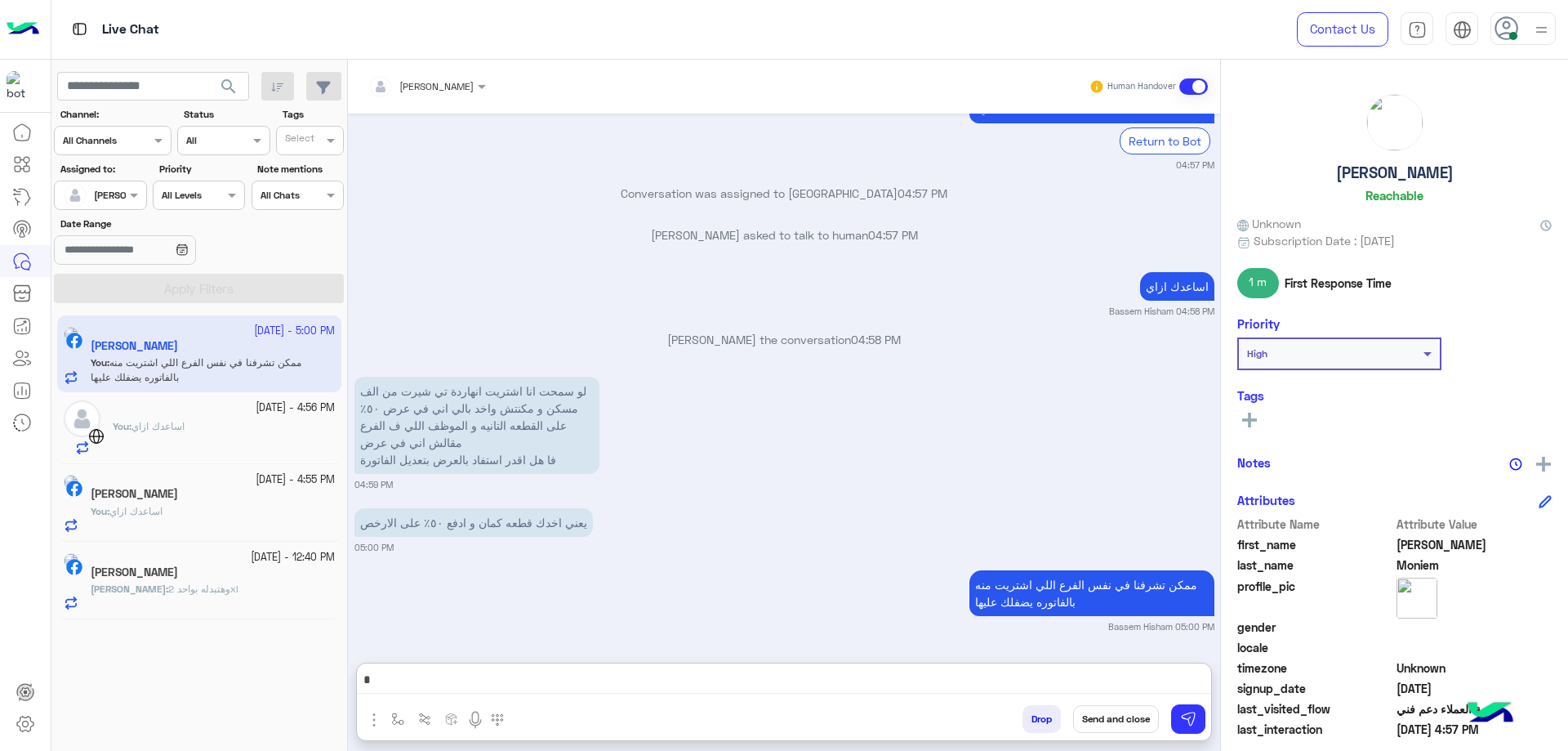
click at [1403, 173] on h5 "[PERSON_NAME]" at bounding box center [1394, 173] width 117 height 19
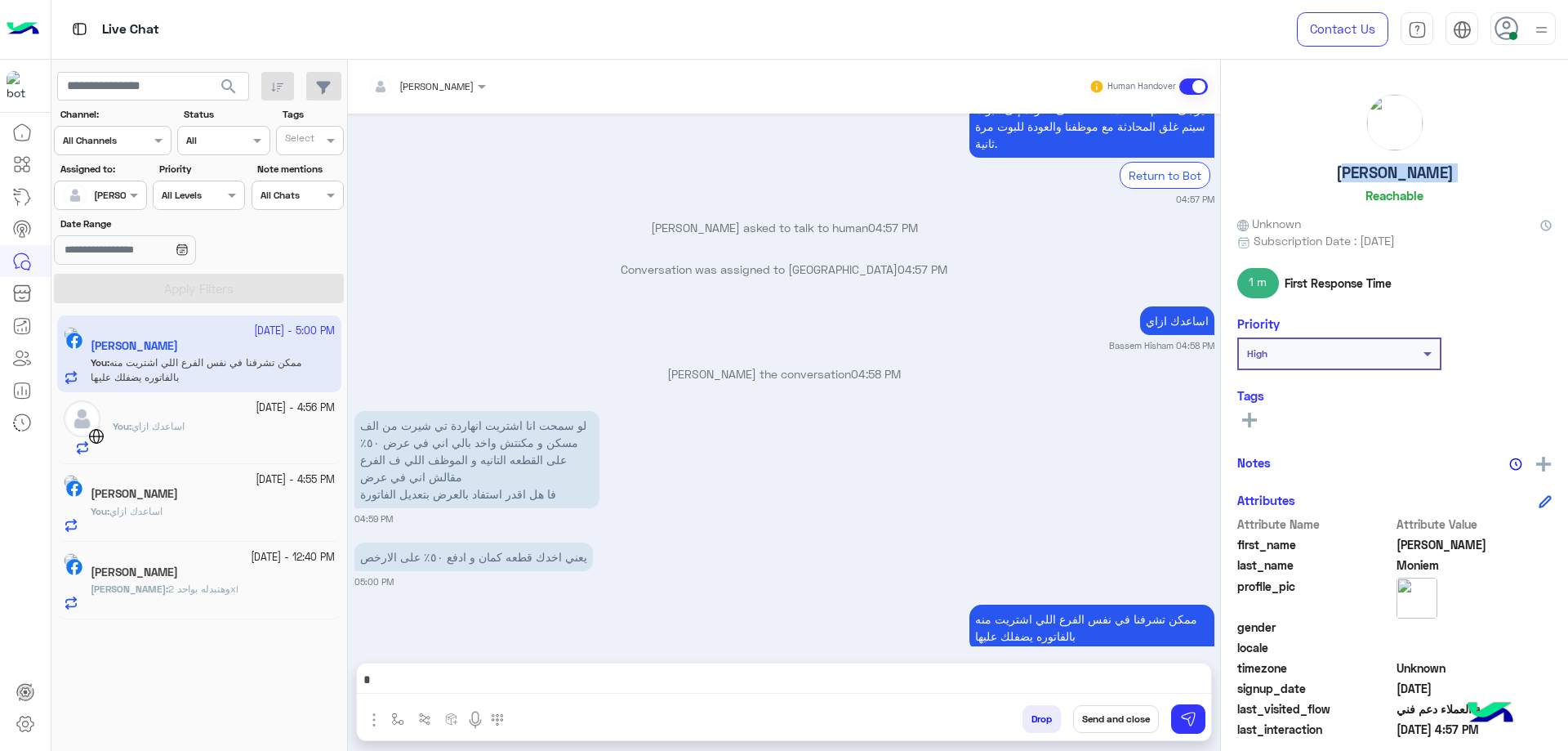
click at [1403, 173] on h5 "[PERSON_NAME]" at bounding box center [1394, 173] width 117 height 19
copy h5 "[PERSON_NAME]"
click at [1046, 717] on button "Drop" at bounding box center [1042, 719] width 39 height 28
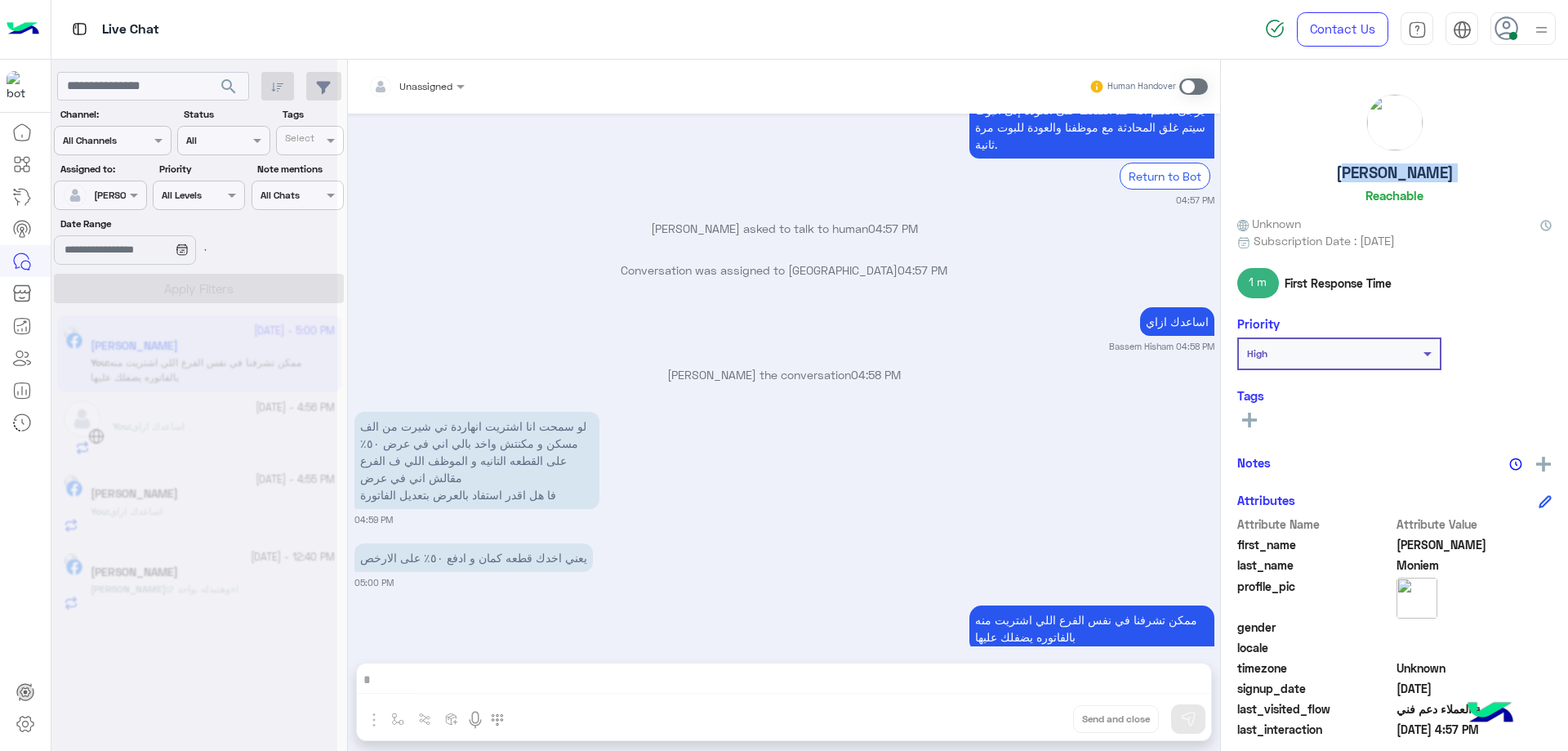
scroll to position [1418, 0]
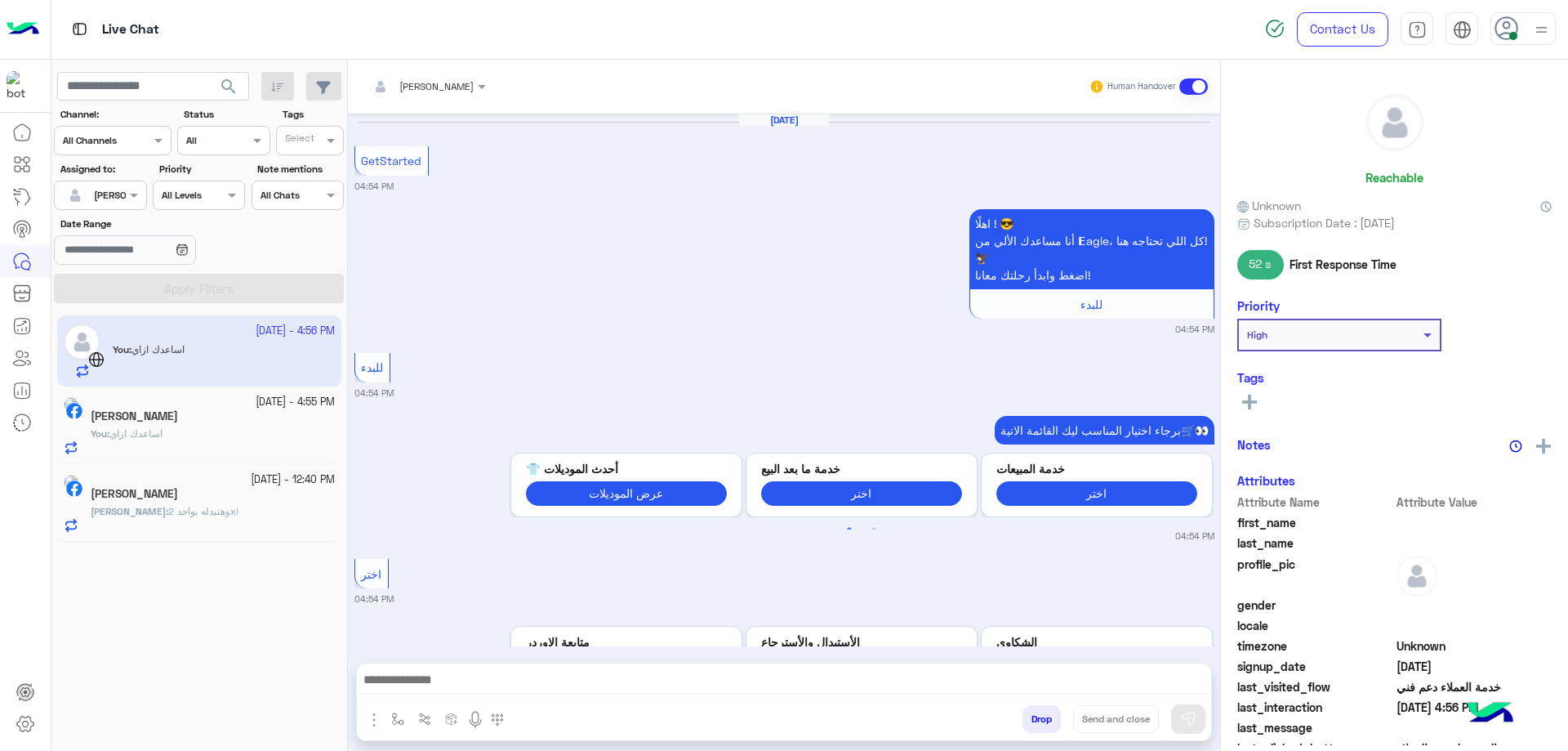
scroll to position [1103, 0]
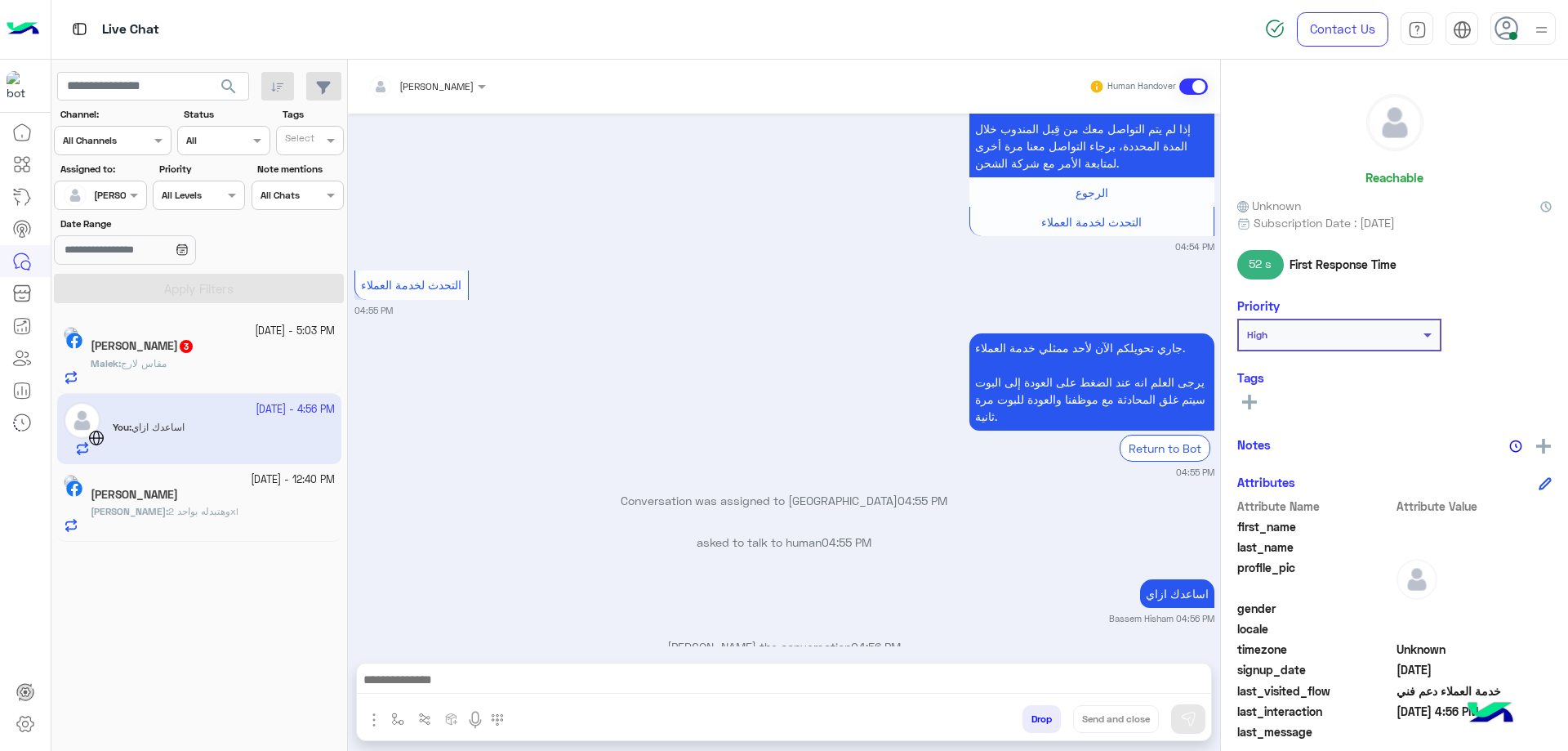
click at [225, 344] on div "Malek Soliman 3" at bounding box center [212, 348] width 244 height 17
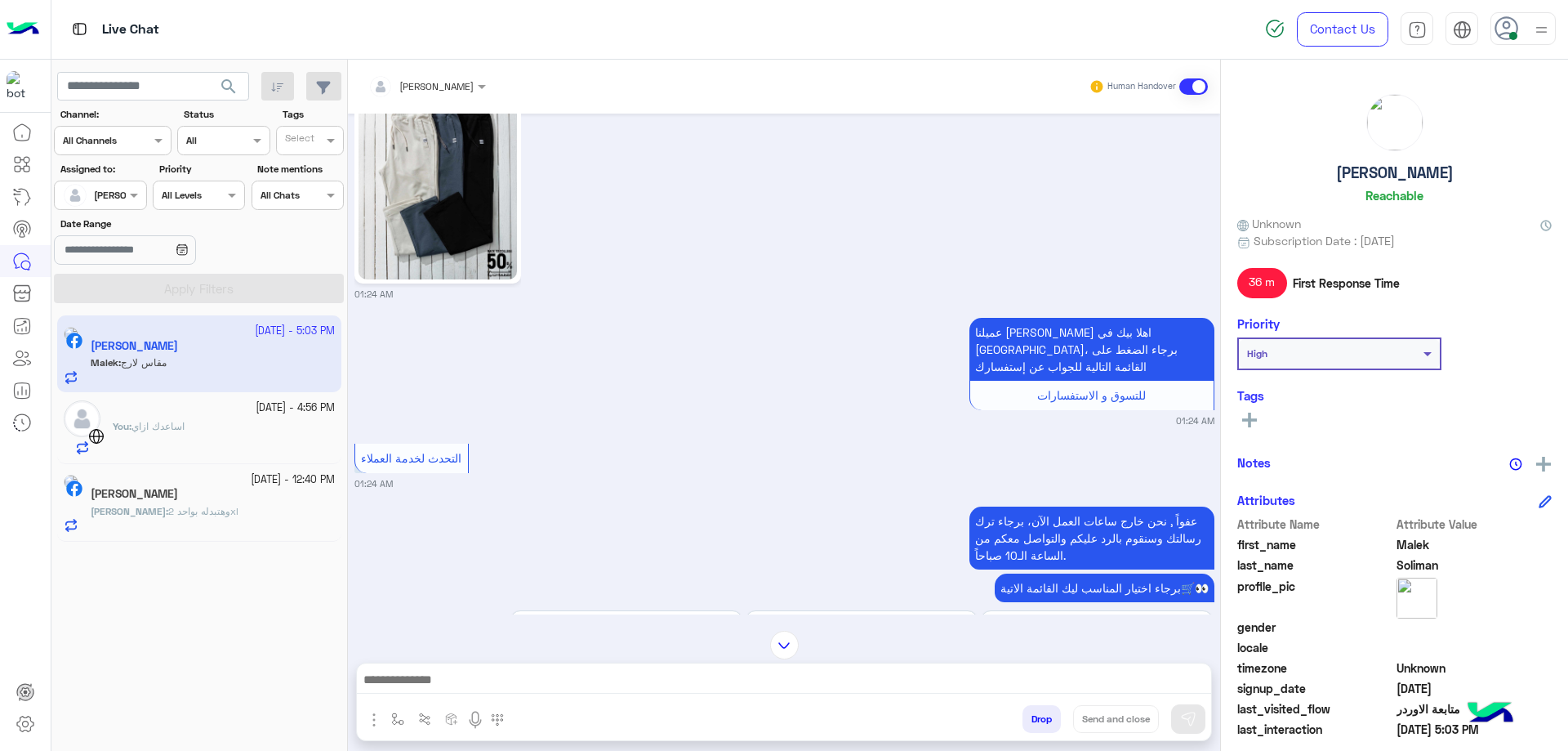
scroll to position [828, 0]
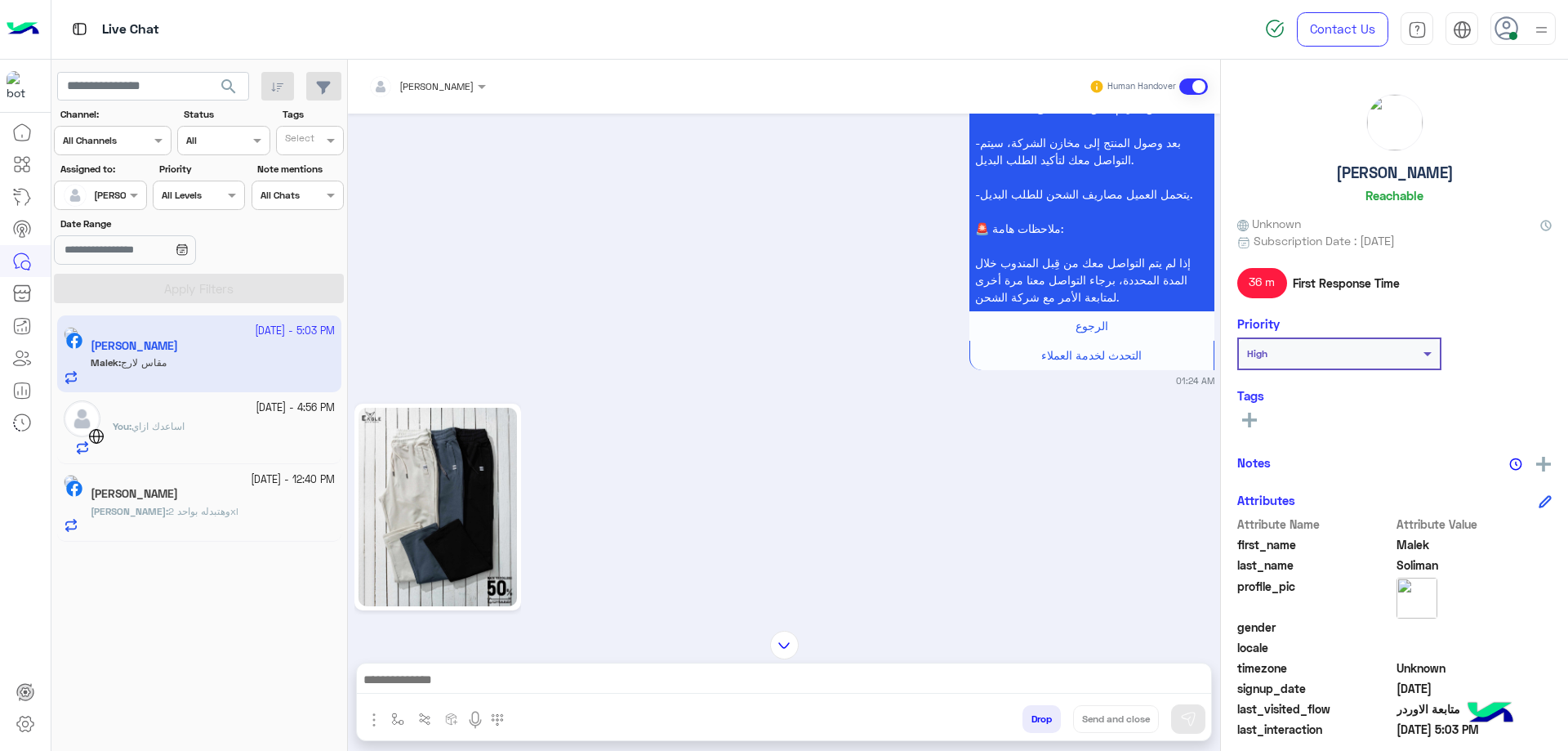
click at [1411, 168] on h5 "[PERSON_NAME]" at bounding box center [1394, 173] width 117 height 19
copy h5 "[PERSON_NAME]"
click at [442, 86] on input "text" at bounding box center [406, 84] width 76 height 15
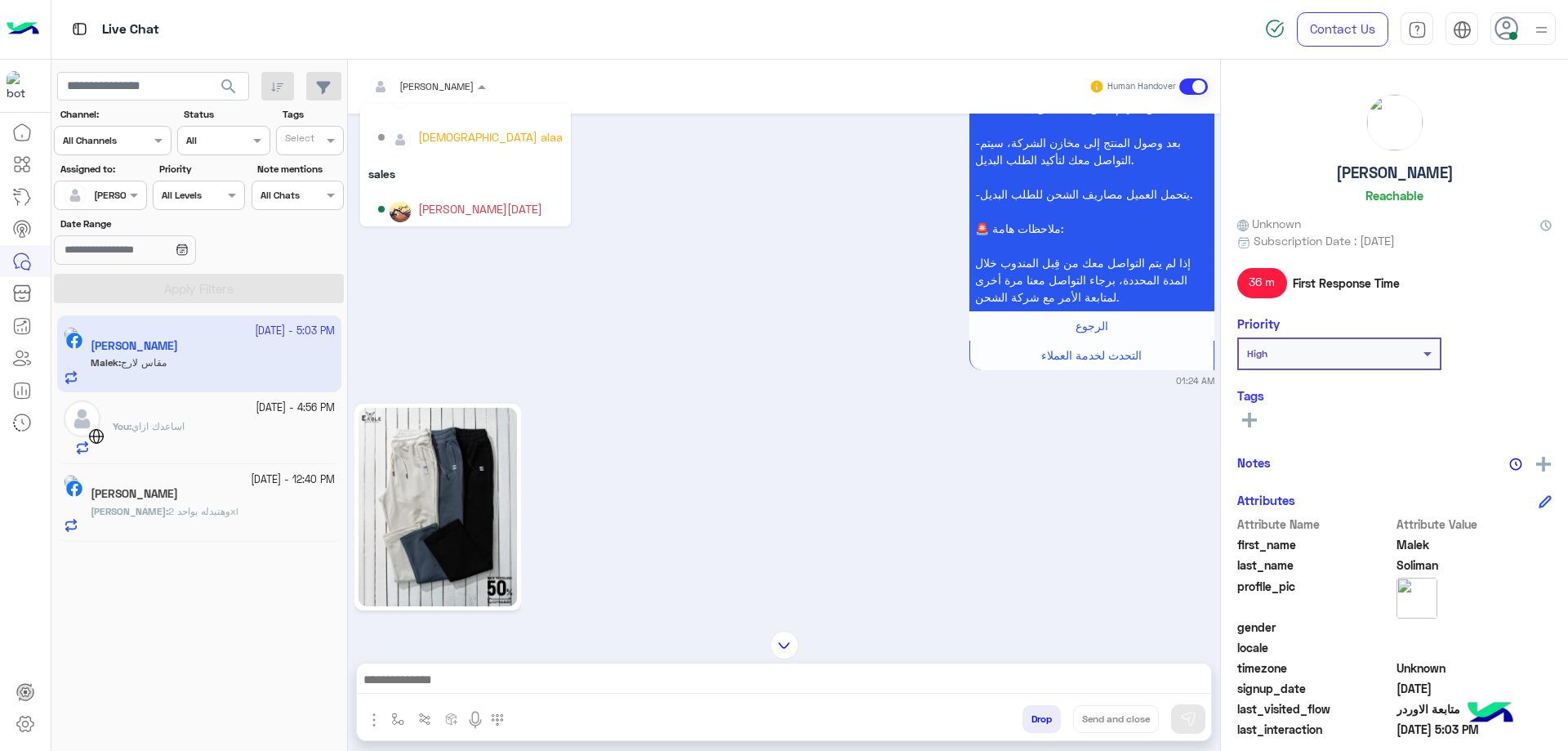
scroll to position [146, 0]
click at [465, 173] on div "[PERSON_NAME][DATE]" at bounding box center [470, 164] width 185 height 29
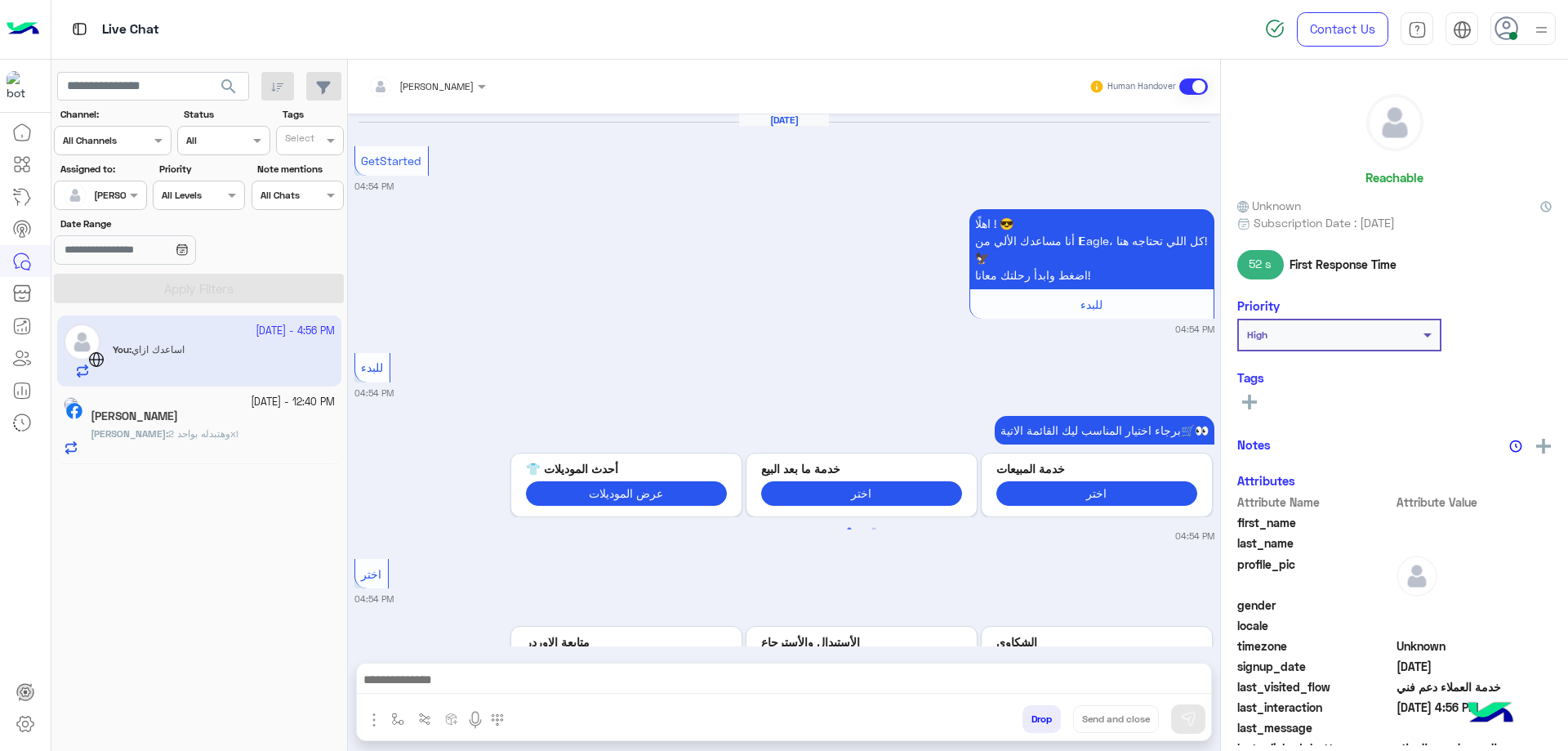
scroll to position [1103, 0]
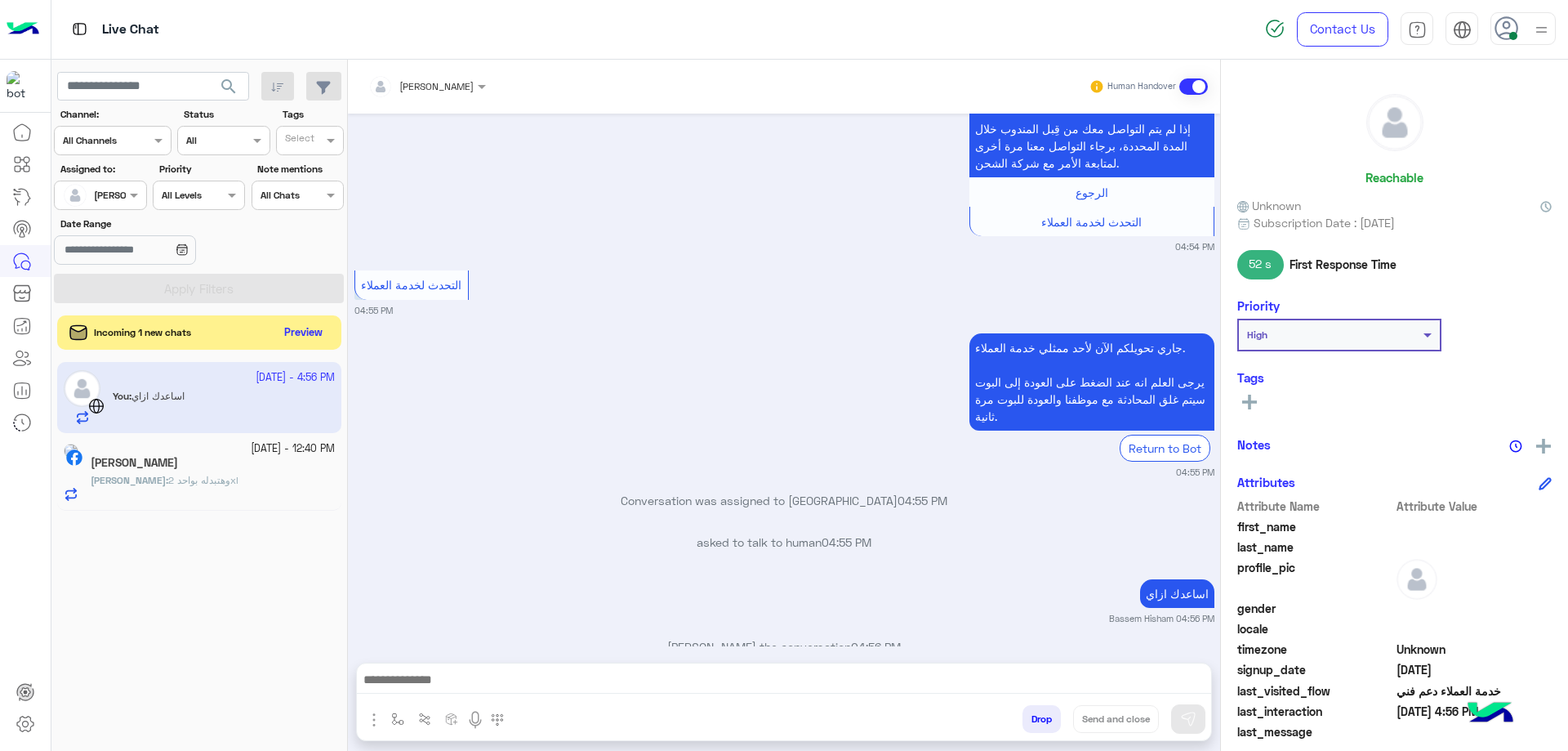
click at [286, 339] on button "Preview" at bounding box center [304, 333] width 51 height 22
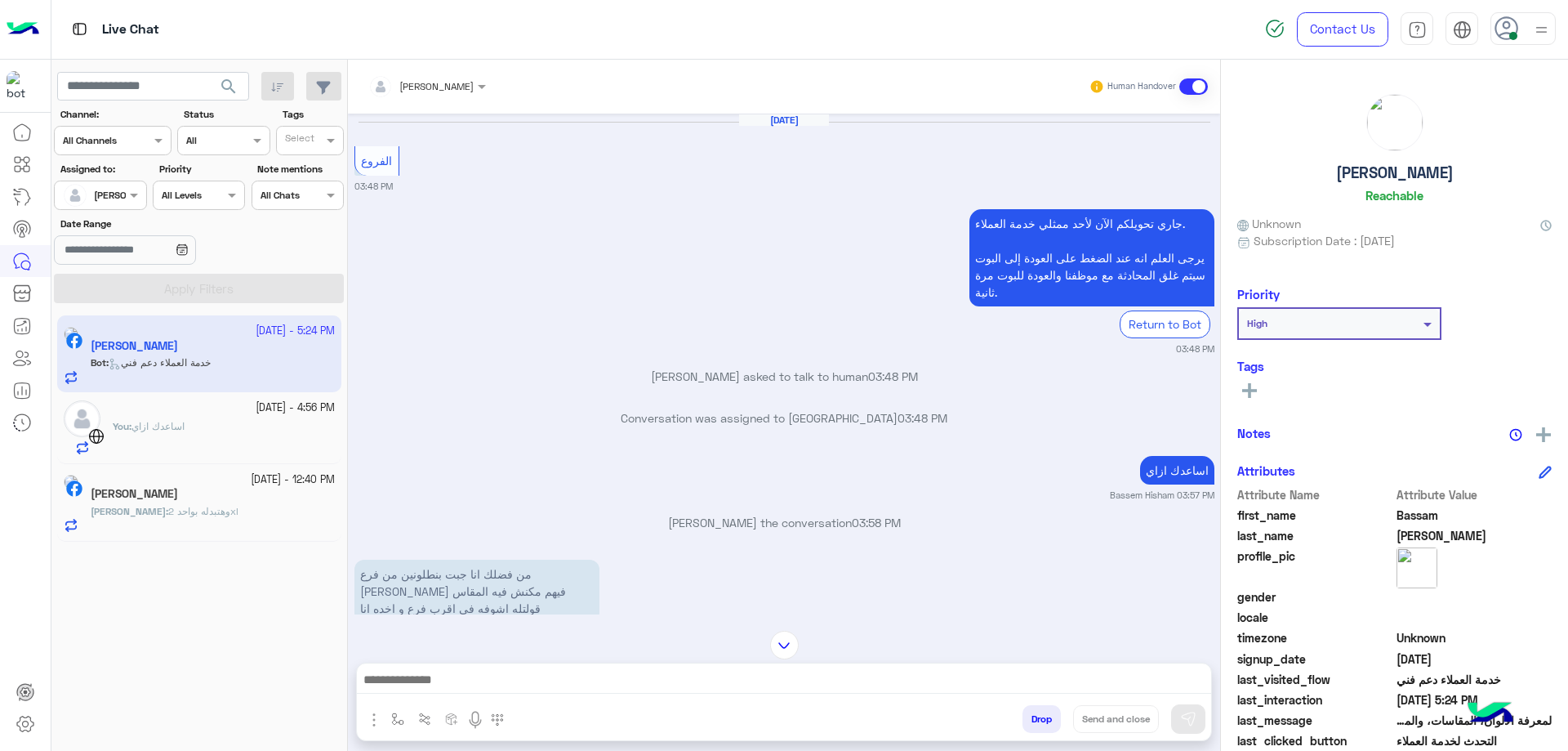
scroll to position [1576, 0]
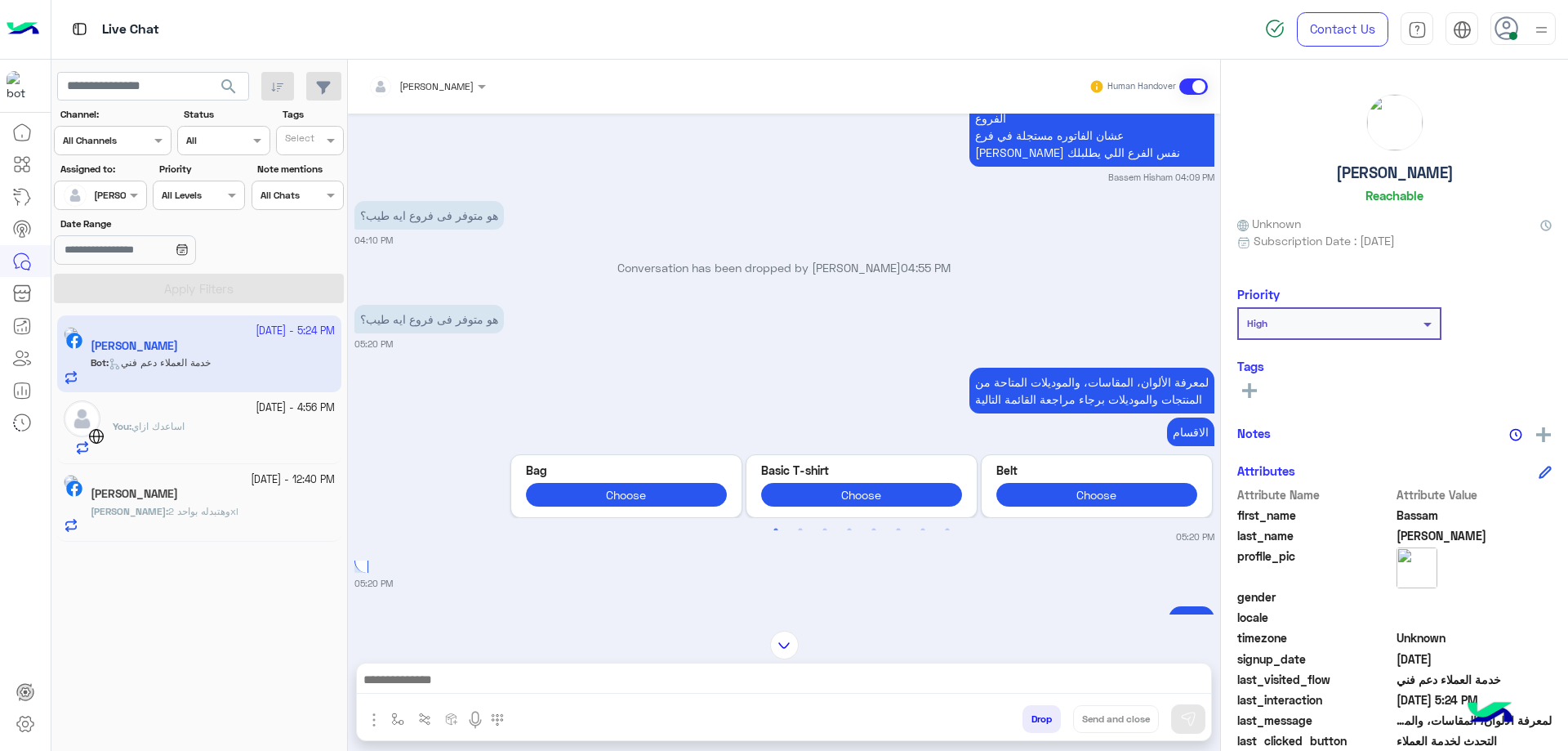
click at [232, 423] on div "You : اساعدك ازاي" at bounding box center [223, 437] width 222 height 36
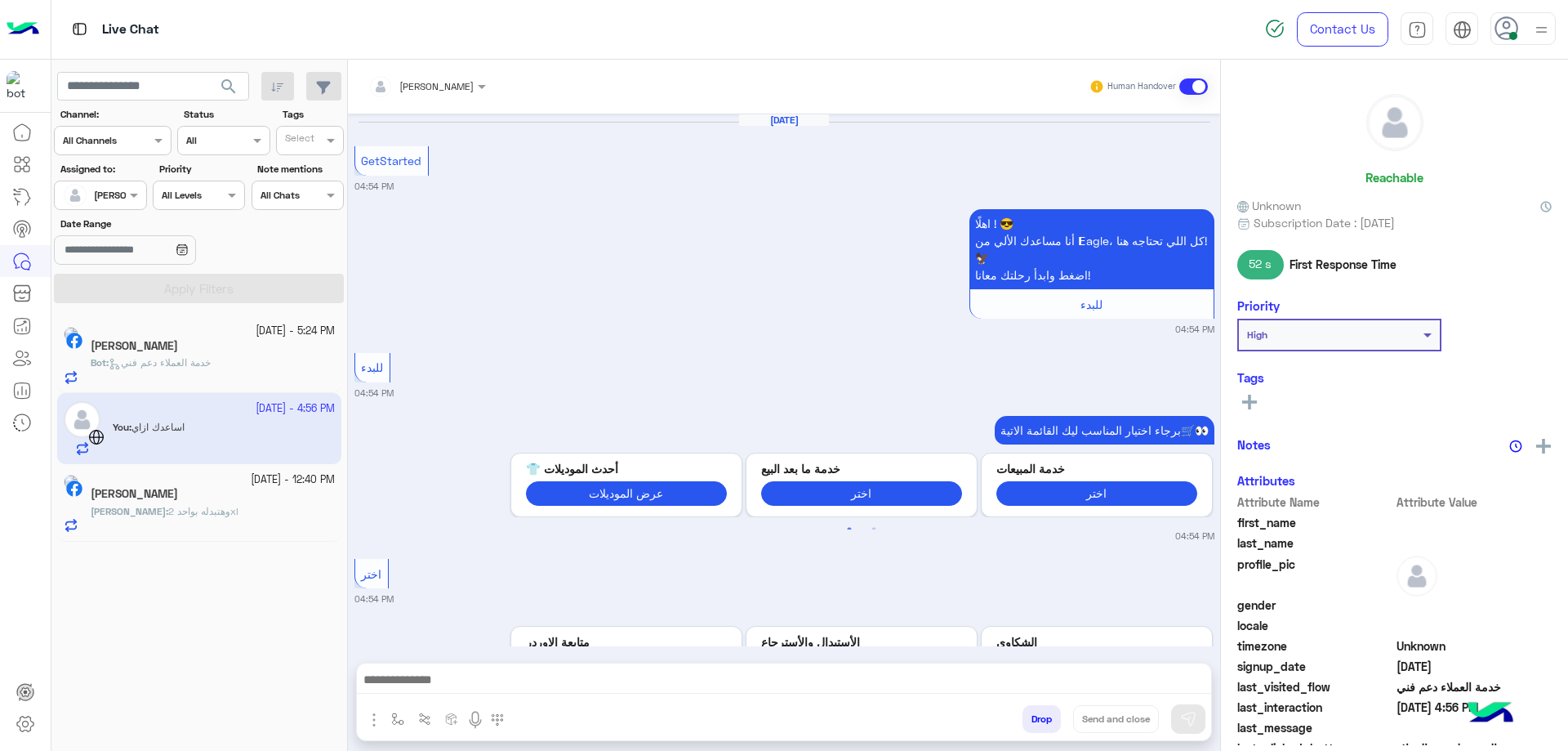
scroll to position [1103, 0]
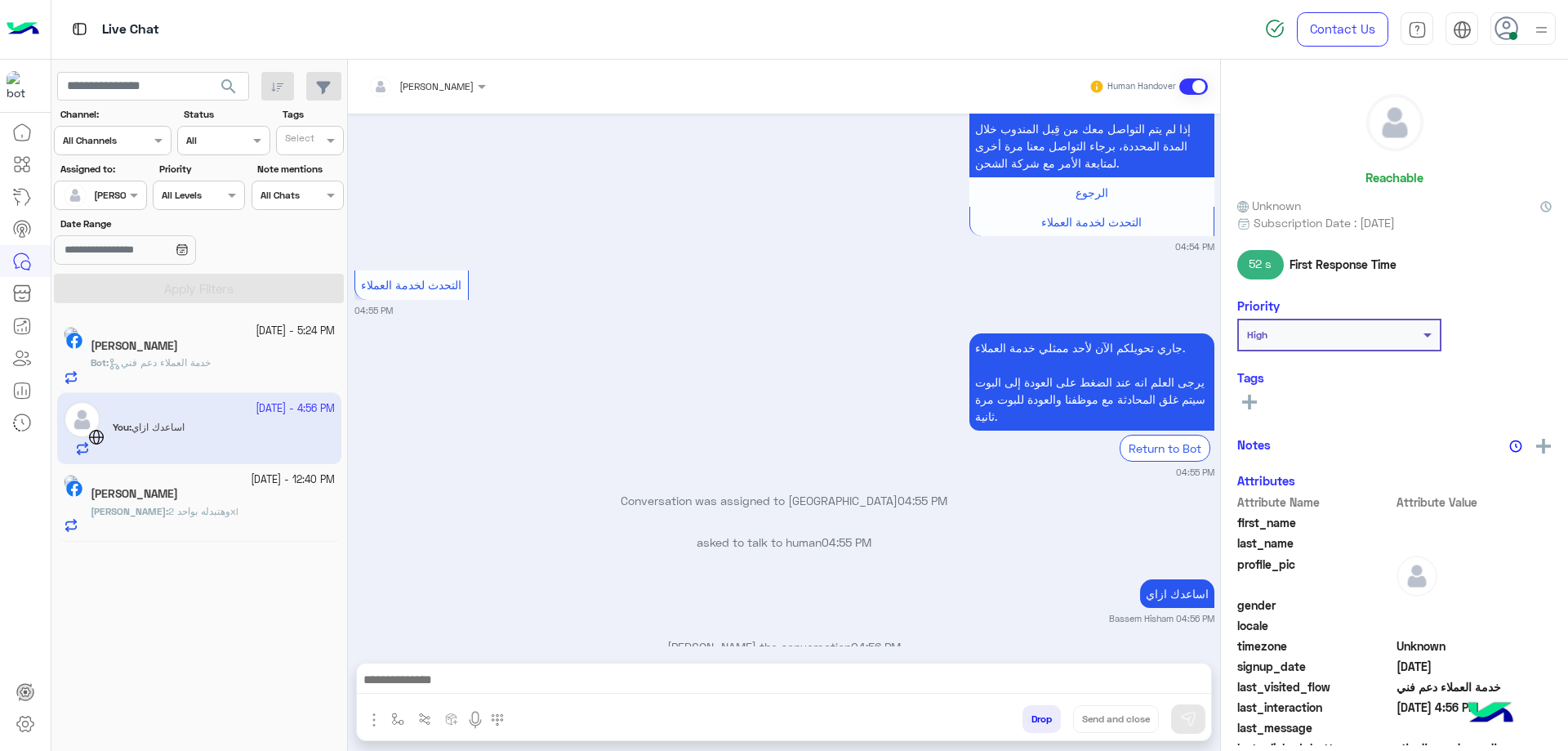
click at [249, 362] on div "Bot : خدمة العملاء دعم فني" at bounding box center [212, 369] width 244 height 29
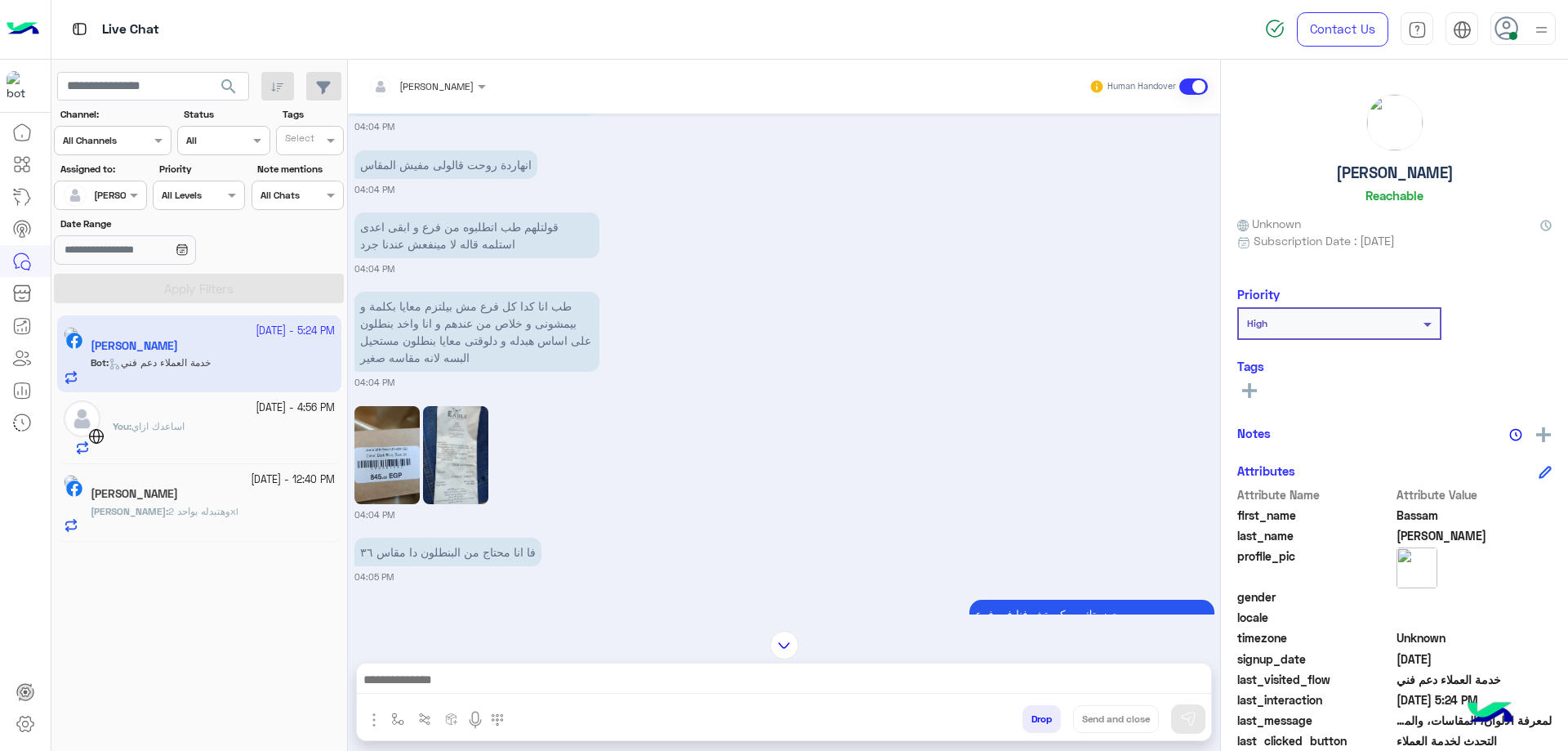
scroll to position [1005, 0]
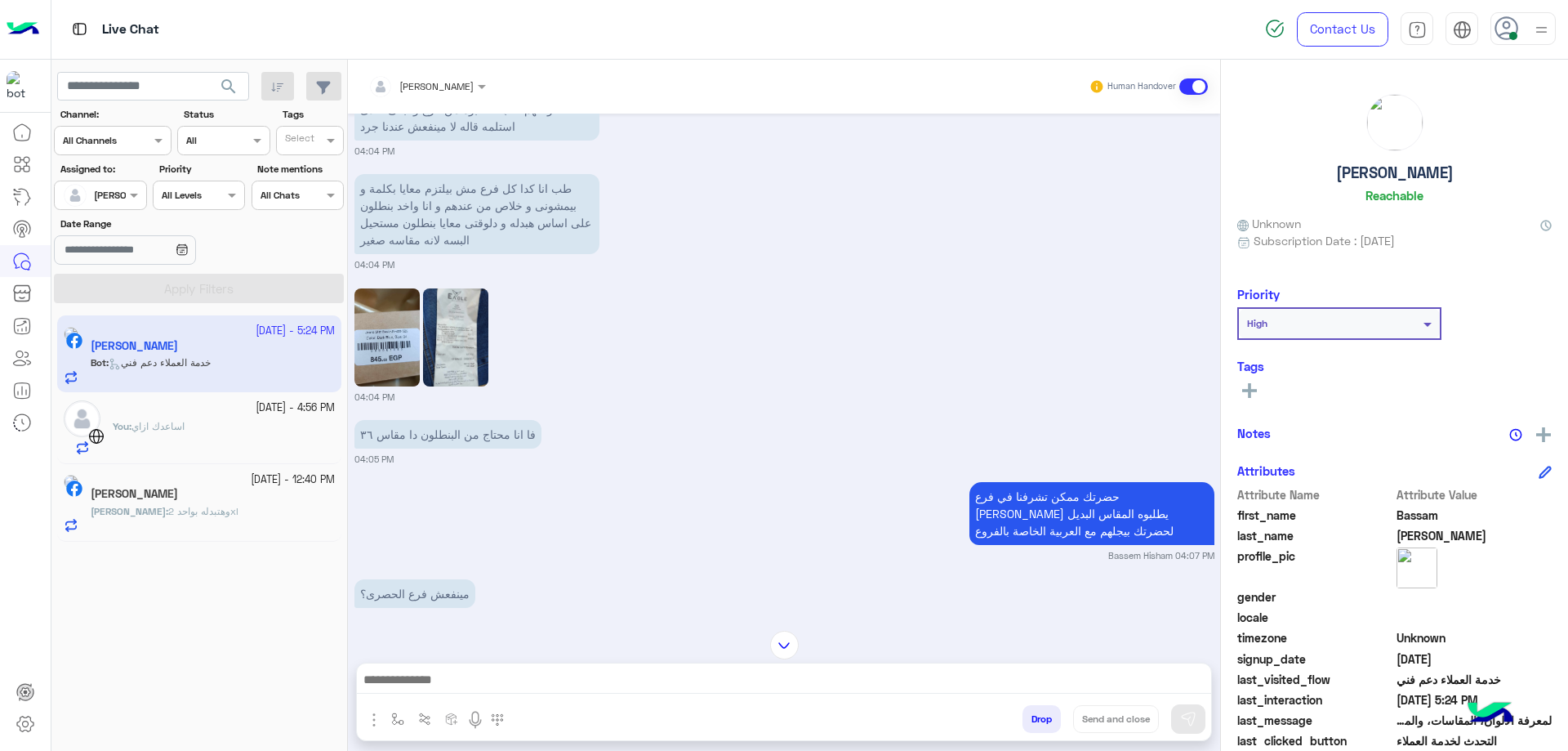
click at [453, 357] on img at bounding box center [456, 337] width 66 height 98
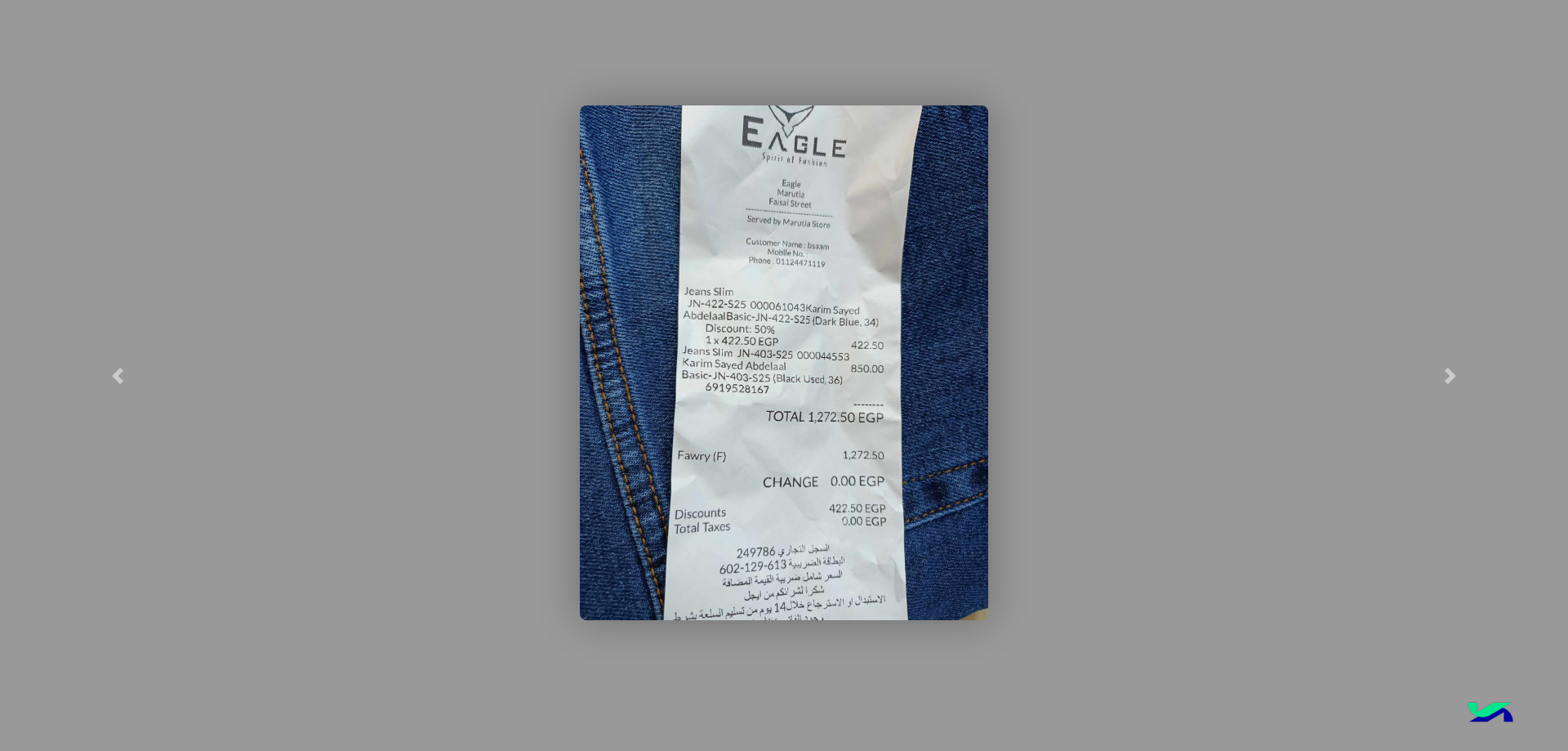
click at [779, 371] on img at bounding box center [784, 362] width 408 height 514
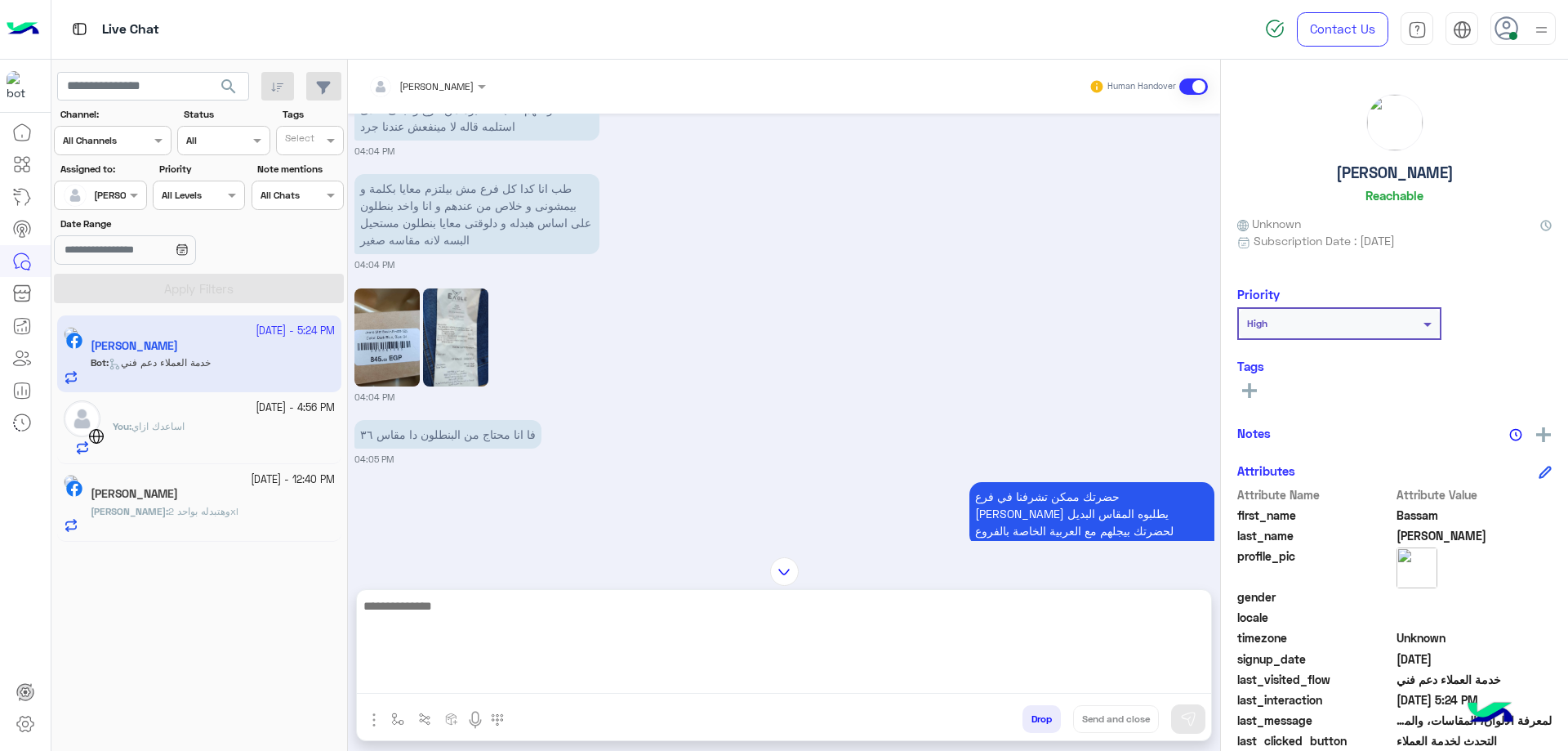
click at [497, 682] on textarea at bounding box center [784, 644] width 854 height 98
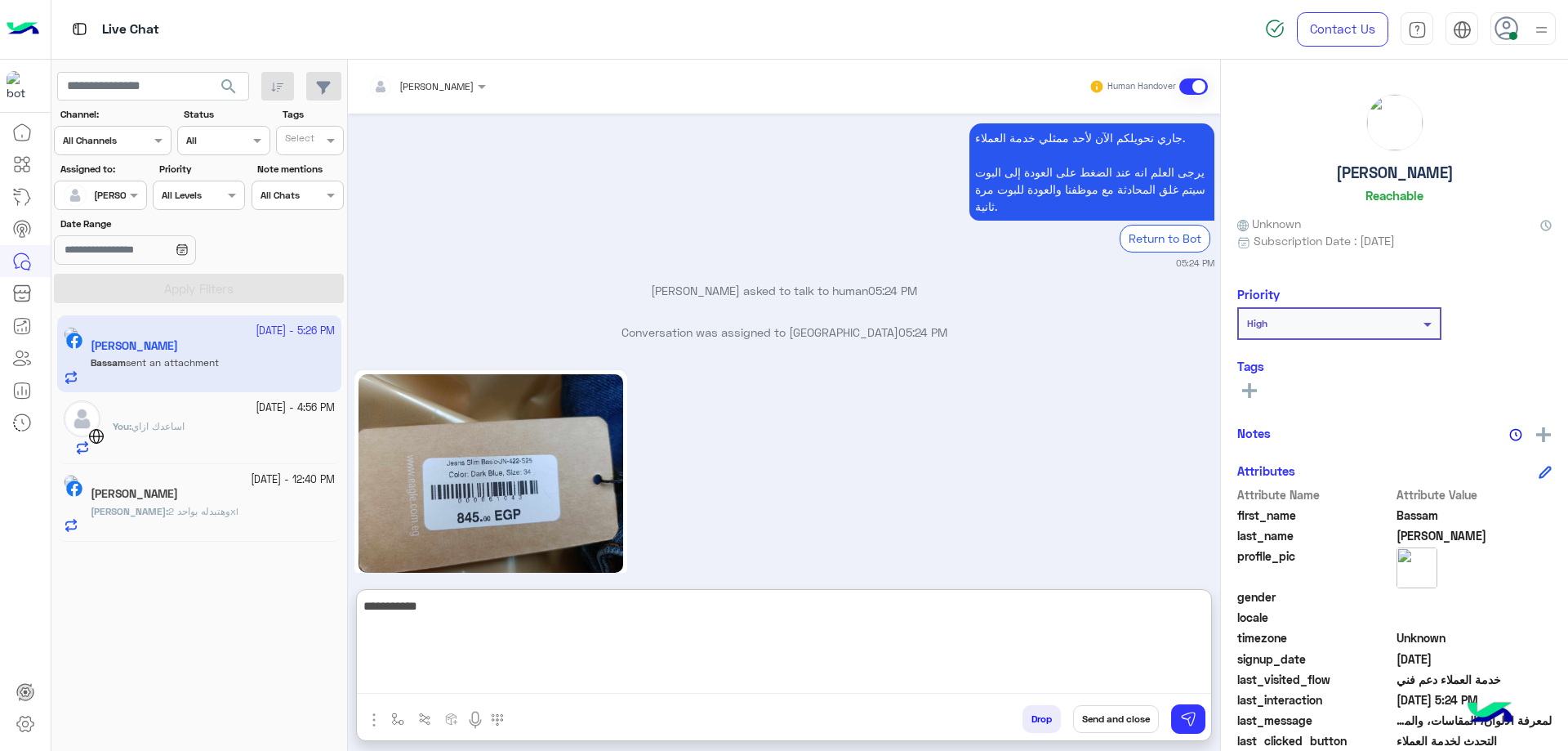
type textarea "**********"
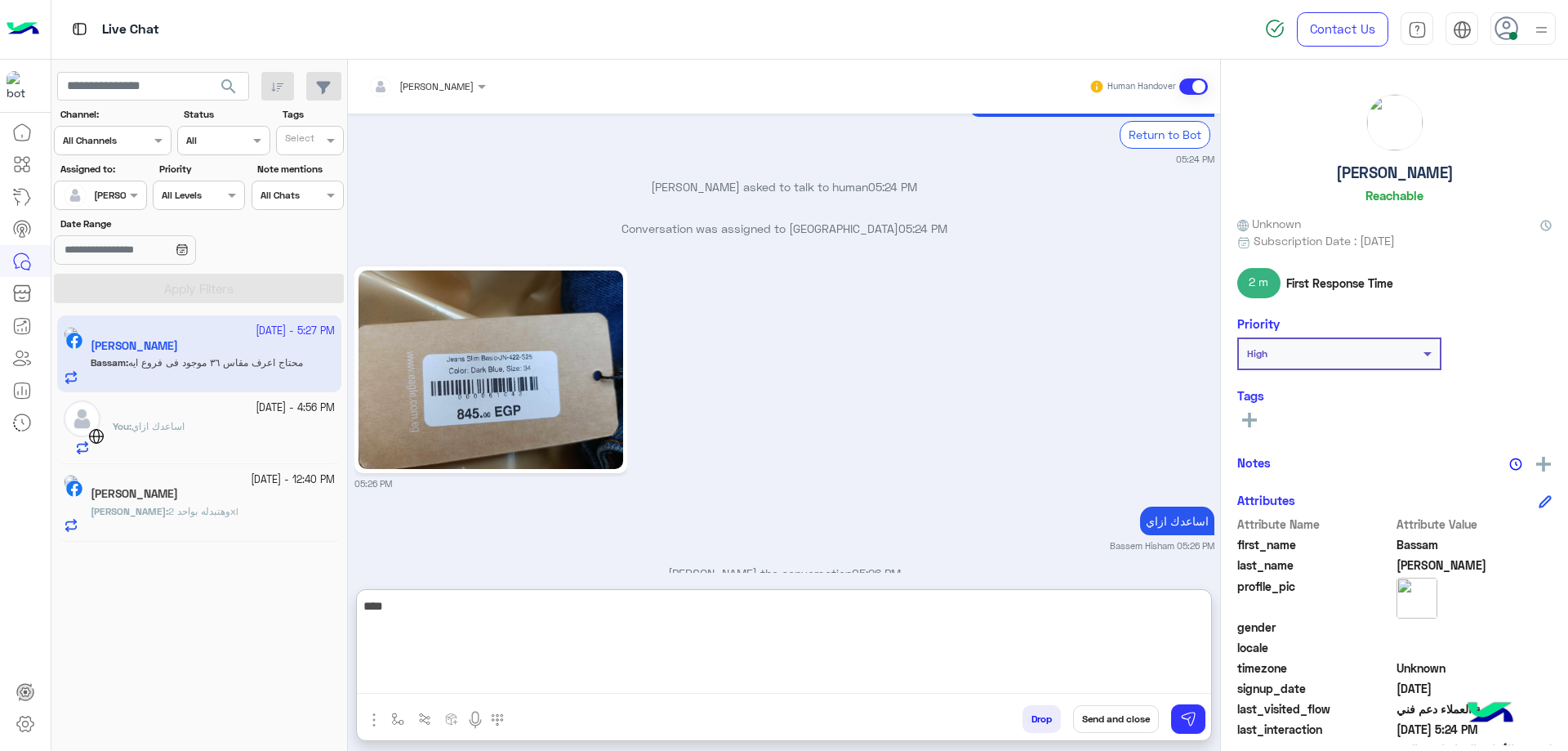
scroll to position [4097, 0]
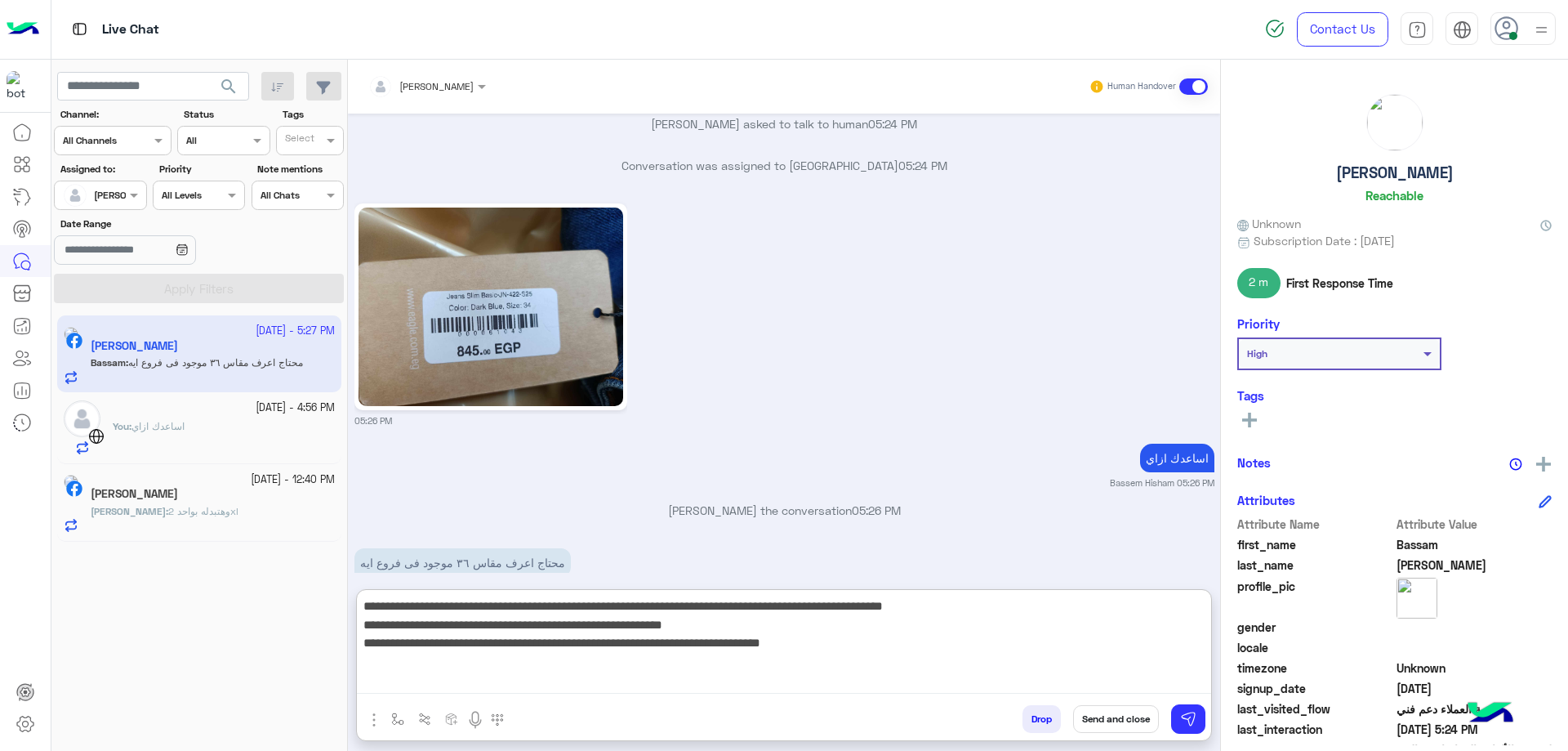
type textarea "**********"
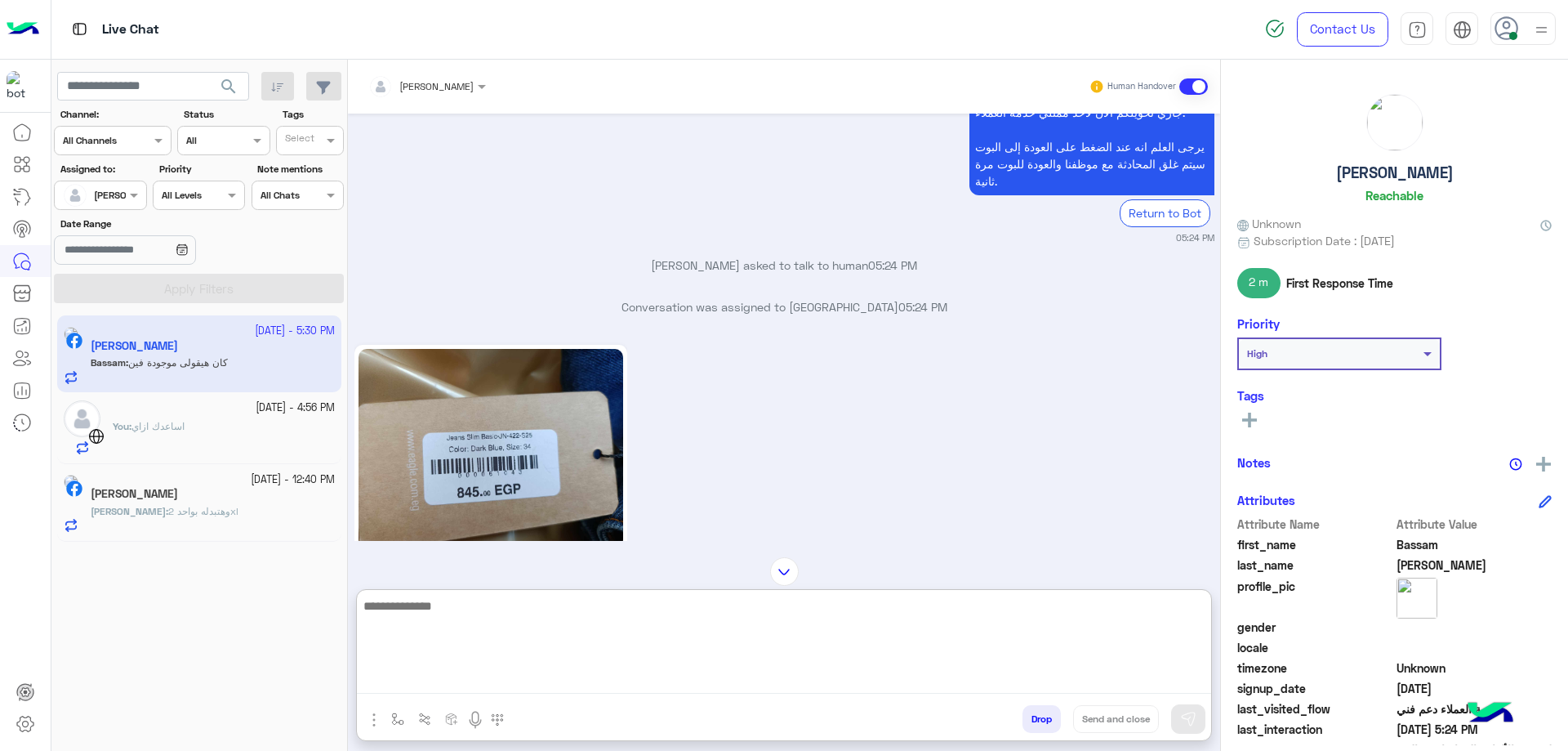
scroll to position [3956, 0]
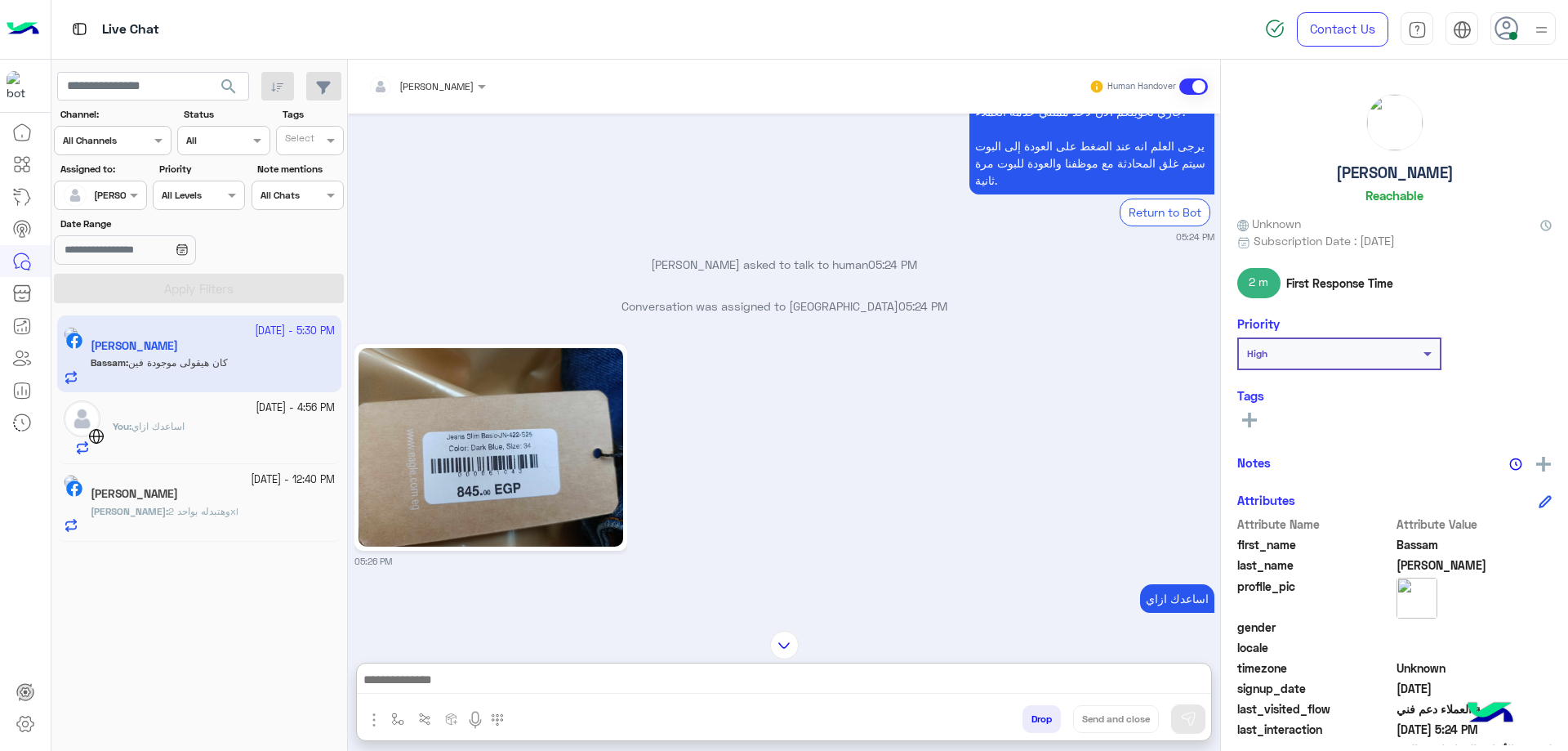
click at [543, 395] on img at bounding box center [490, 447] width 264 height 199
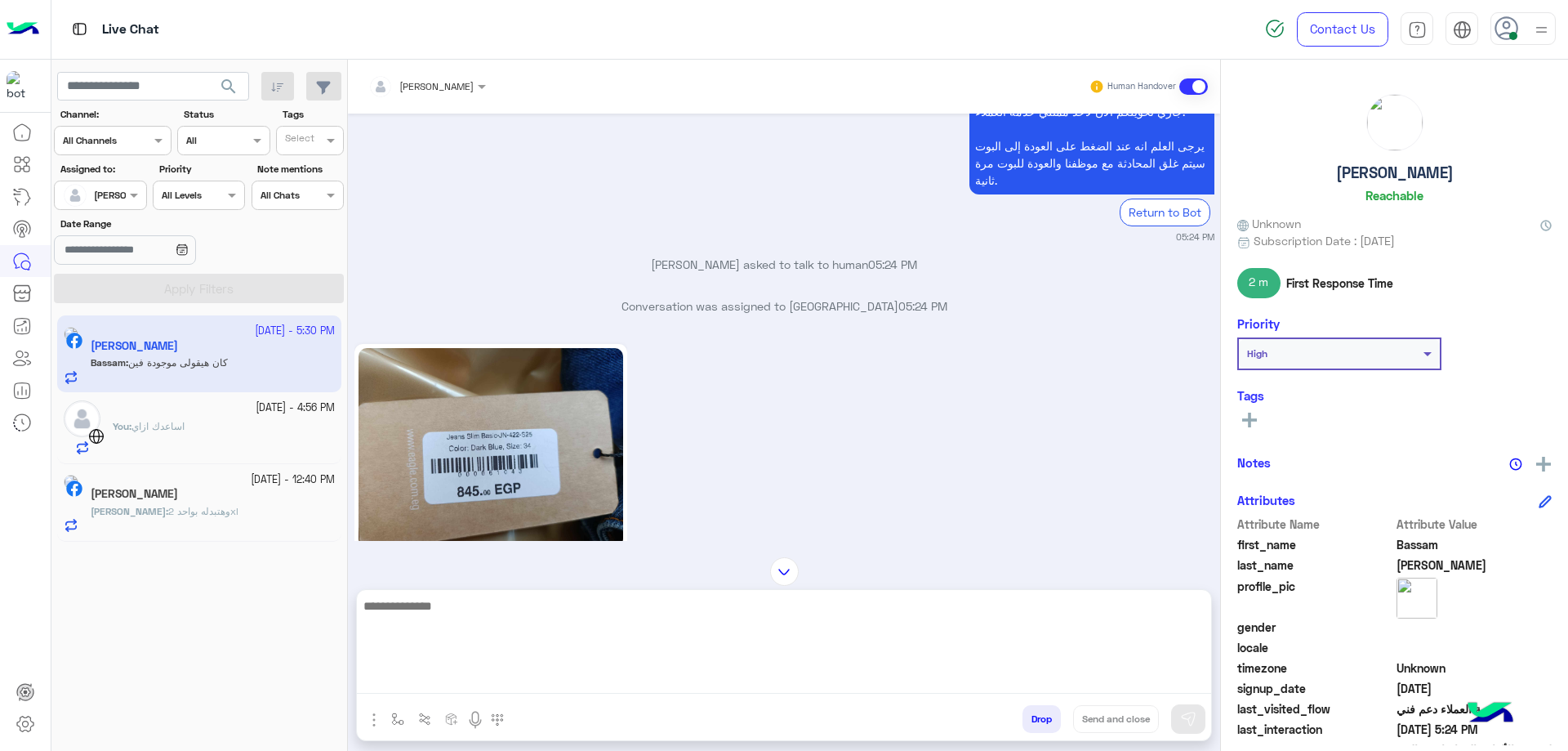
click at [504, 689] on textarea at bounding box center [784, 644] width 854 height 98
type textarea "*"
type textarea "**********"
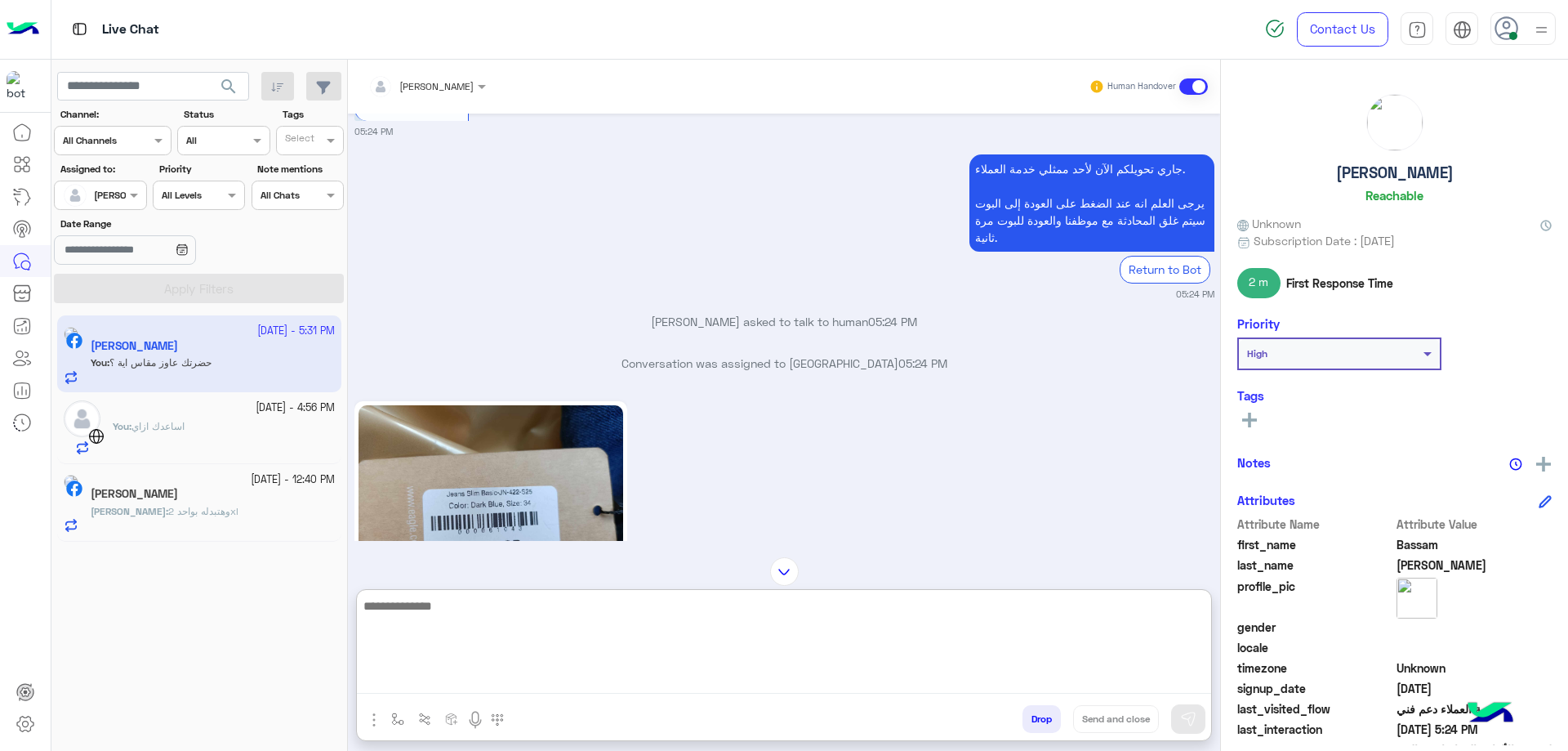
scroll to position [3892, 0]
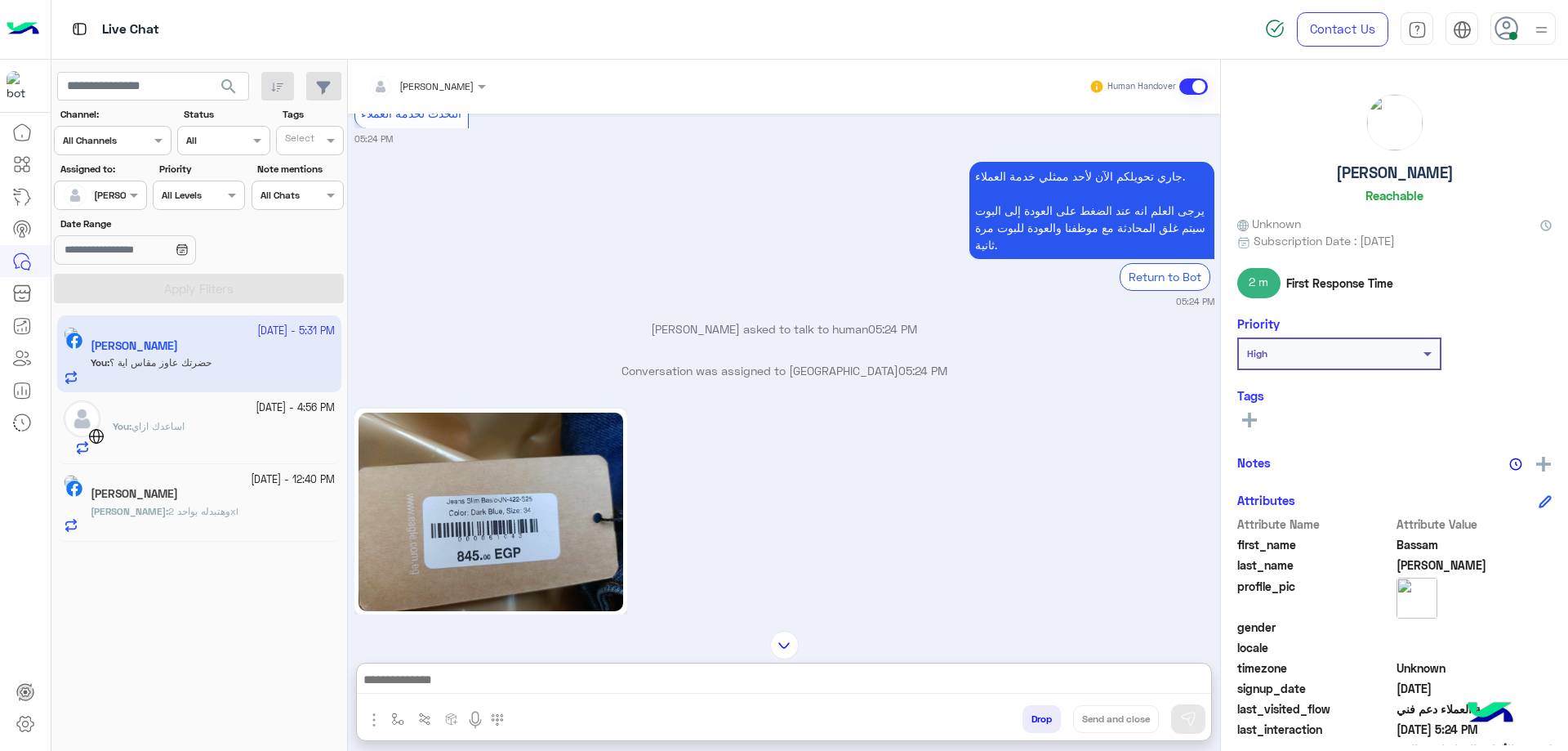
click at [492, 468] on img at bounding box center [490, 512] width 264 height 199
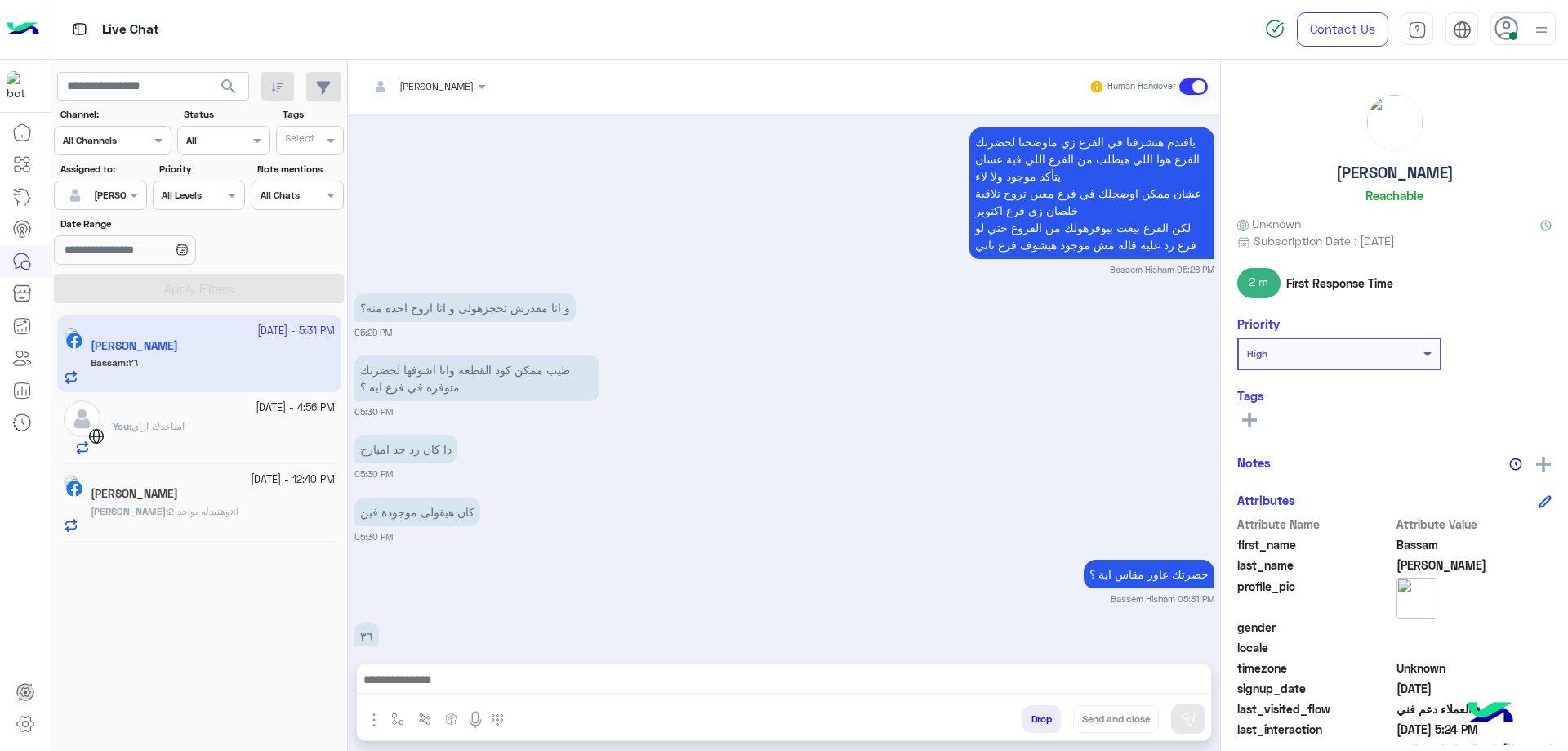
click at [582, 655] on div "Bassem Hisham Human Handover [DATE] الفروع 03:48 PM جاري تحويلكم الآن لأحد ممثل…" at bounding box center [784, 408] width 872 height 698
click at [571, 665] on div at bounding box center [784, 684] width 854 height 41
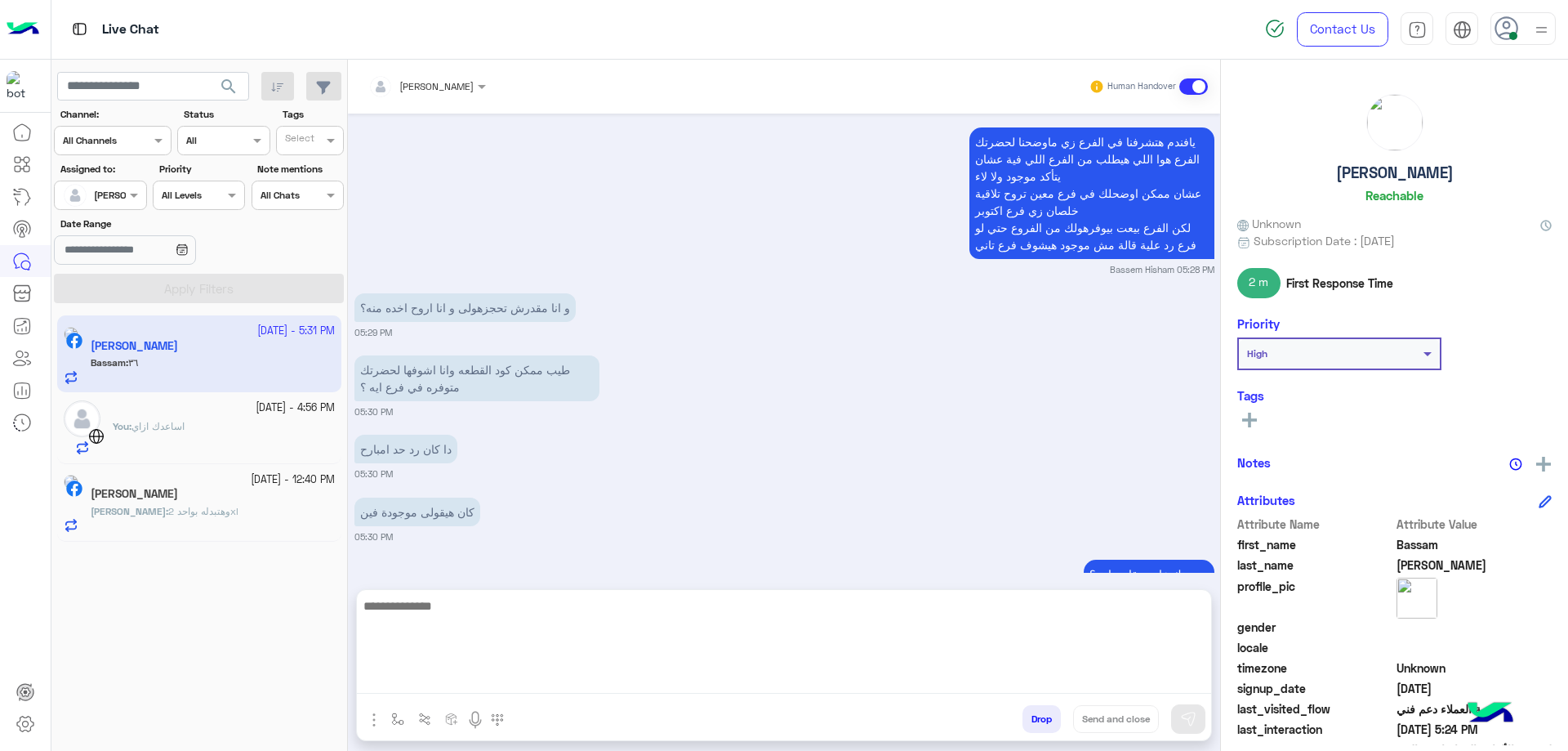
click at [568, 673] on textarea at bounding box center [784, 644] width 854 height 98
type textarea "*"
type textarea "**********"
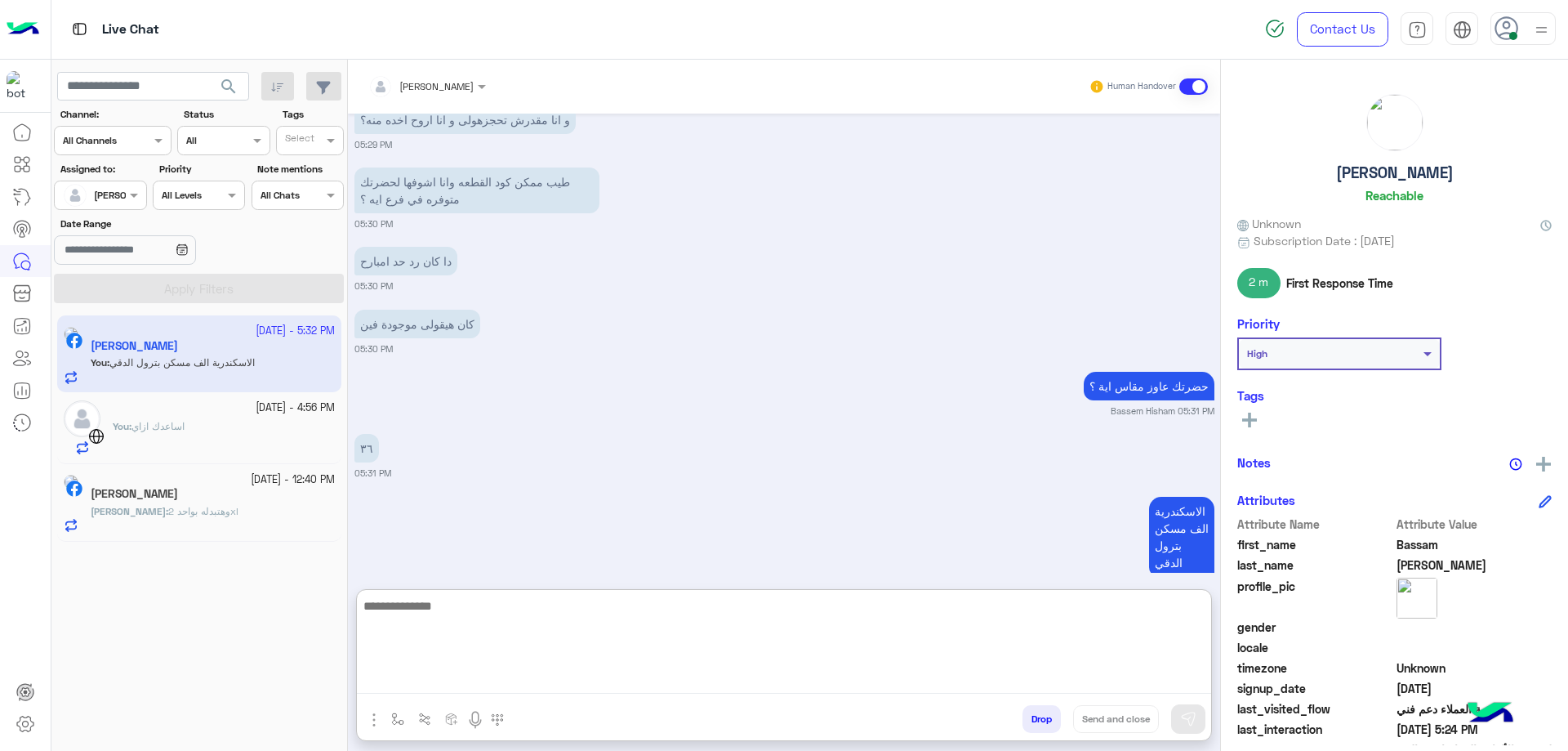
scroll to position [5036, 0]
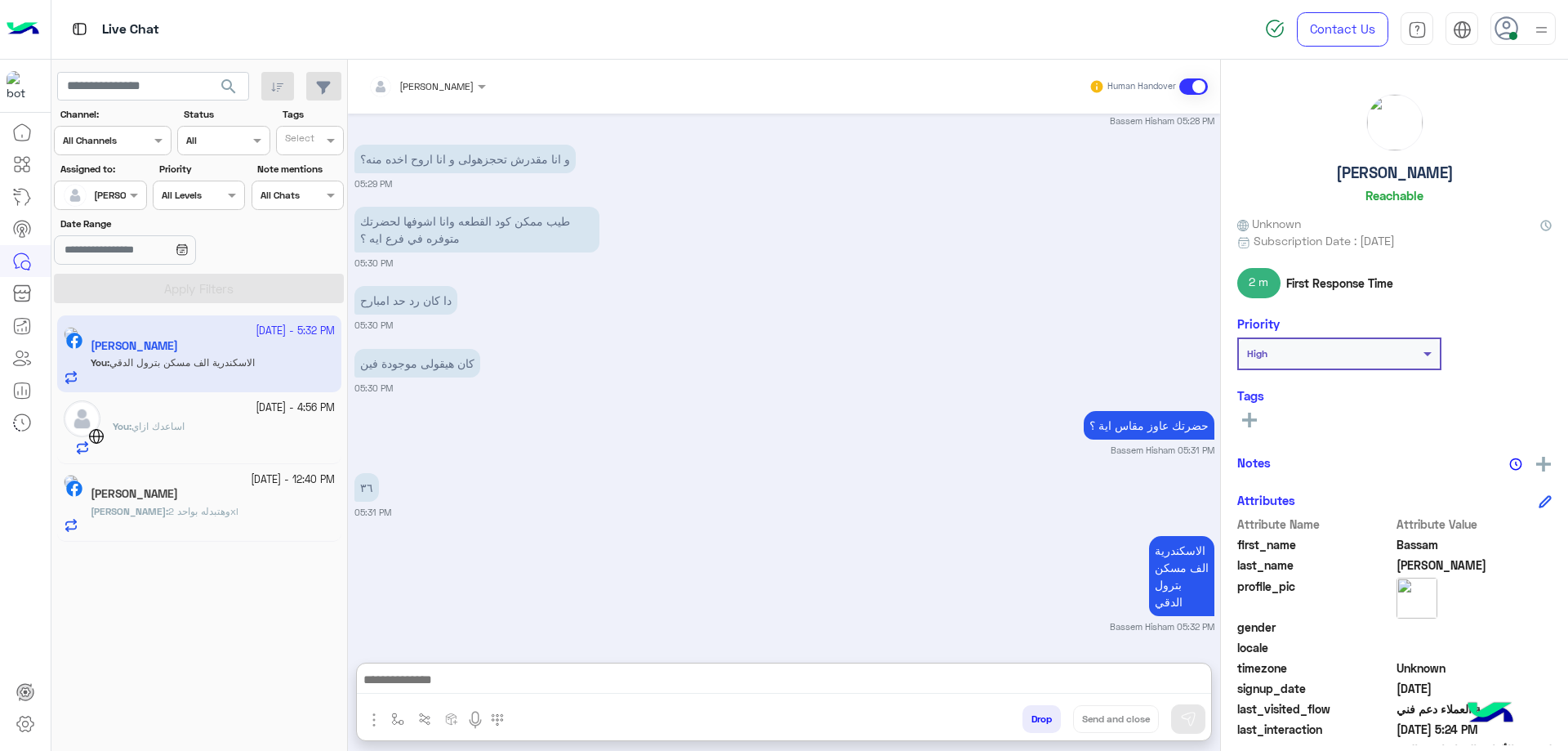
click at [209, 420] on div "You : اساعدك ازاي" at bounding box center [223, 437] width 222 height 36
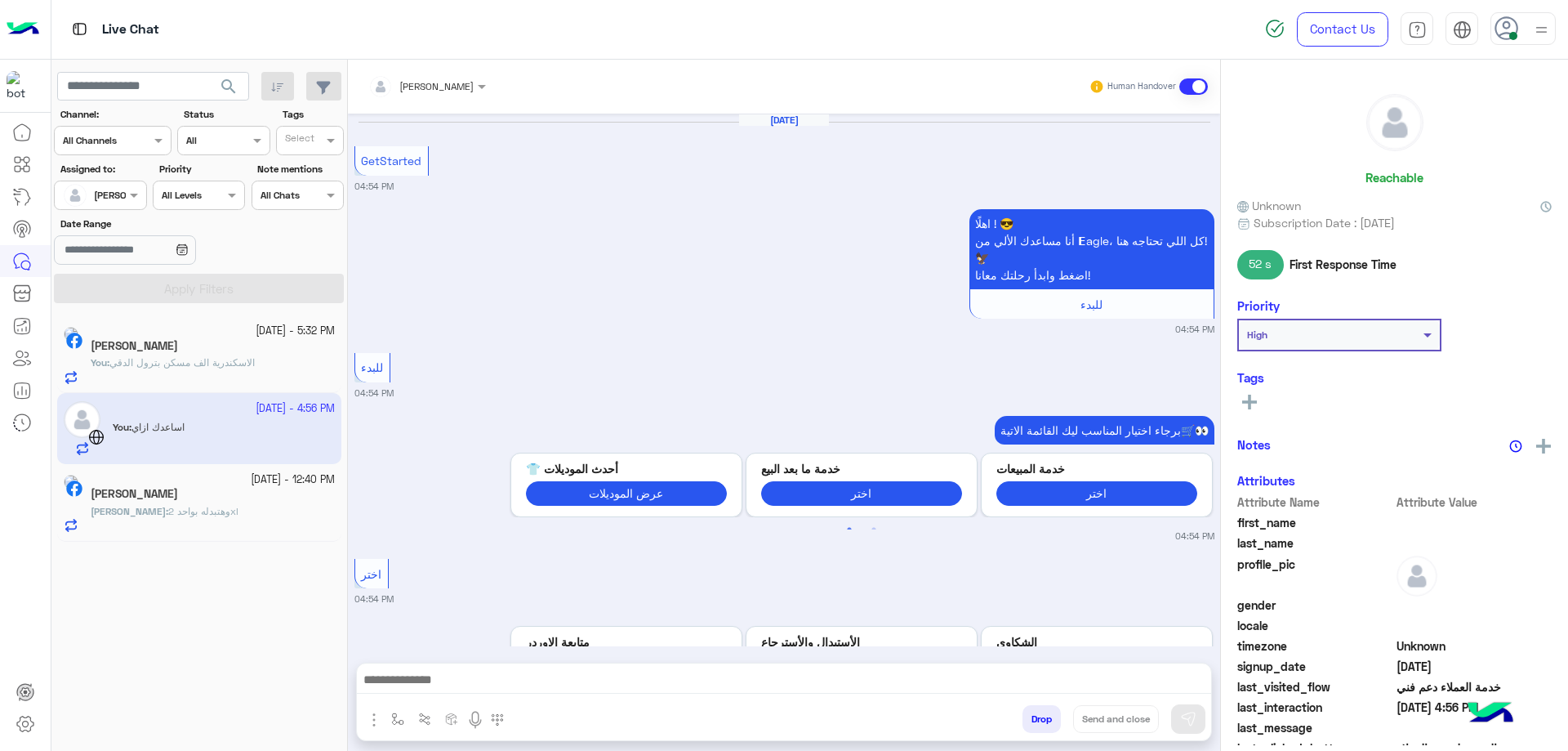
scroll to position [1103, 0]
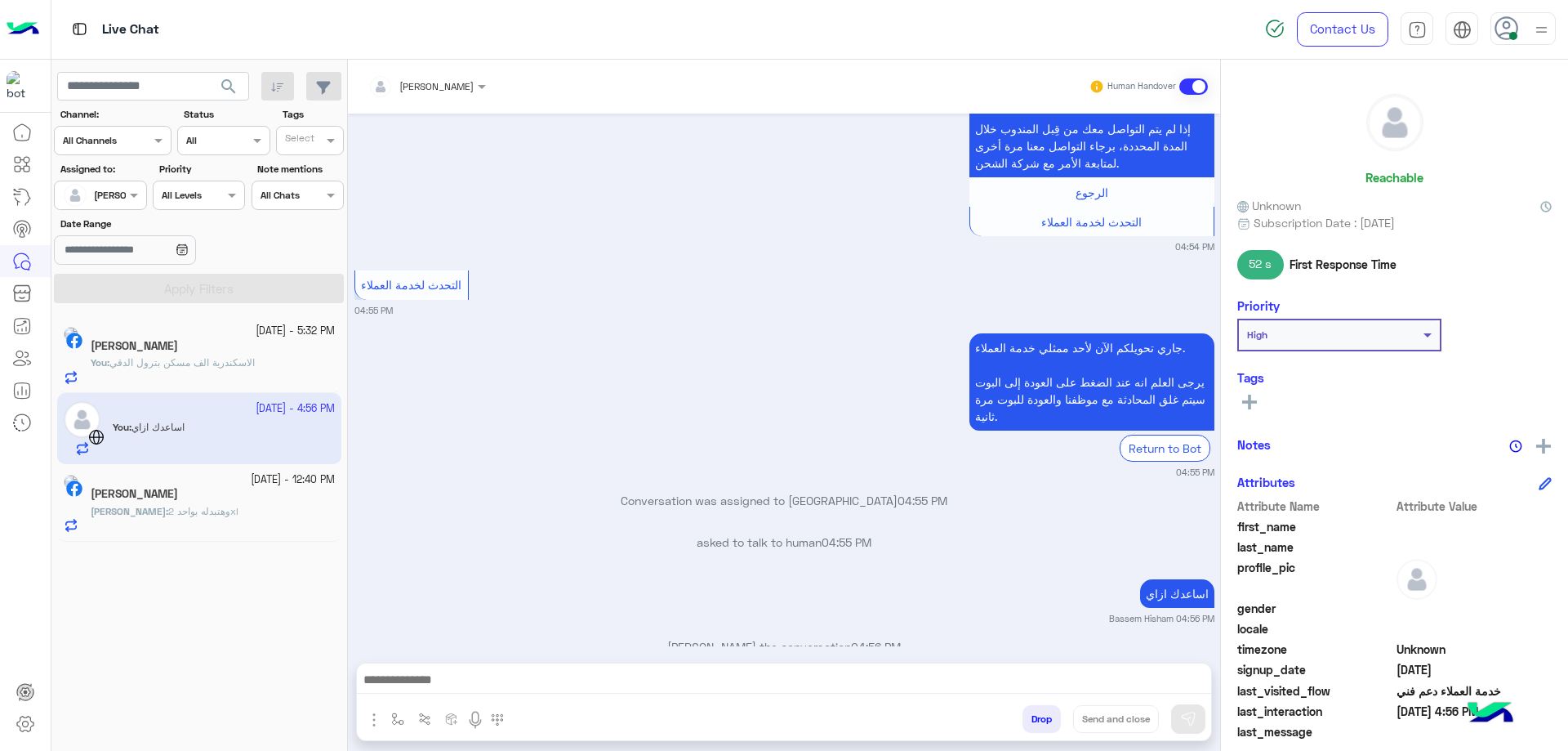
click at [1028, 705] on button "Drop" at bounding box center [1042, 719] width 39 height 28
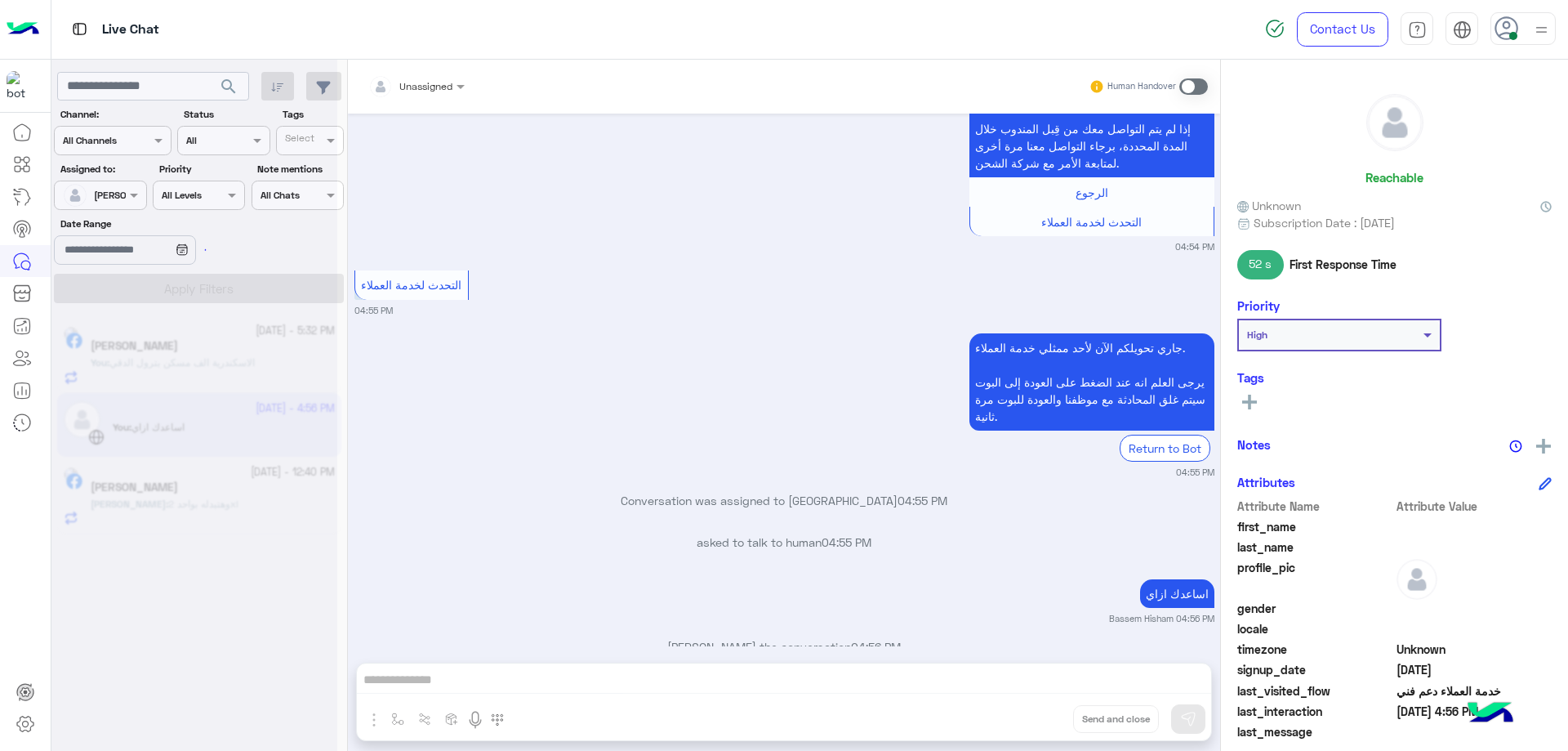
scroll to position [1145, 0]
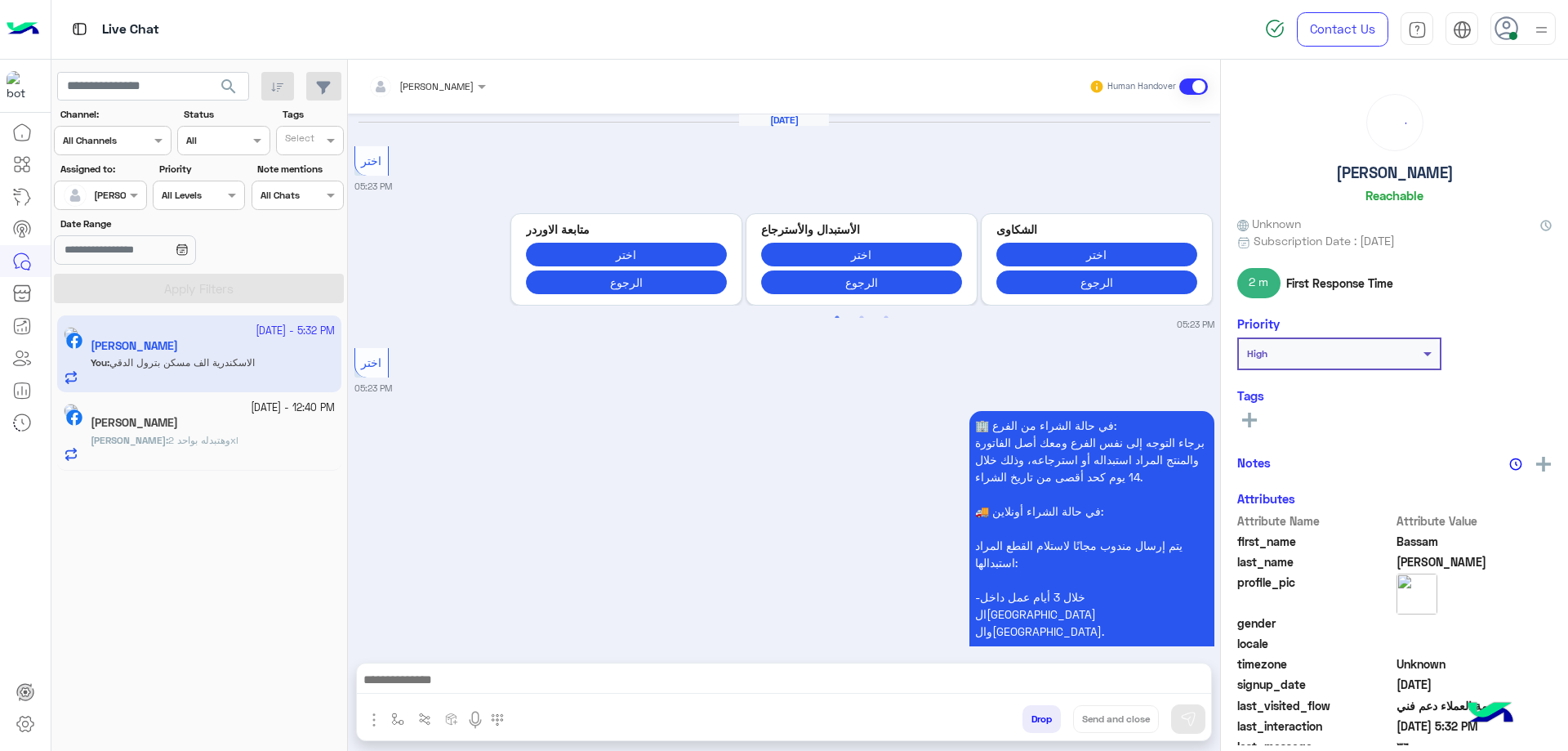
scroll to position [1664, 0]
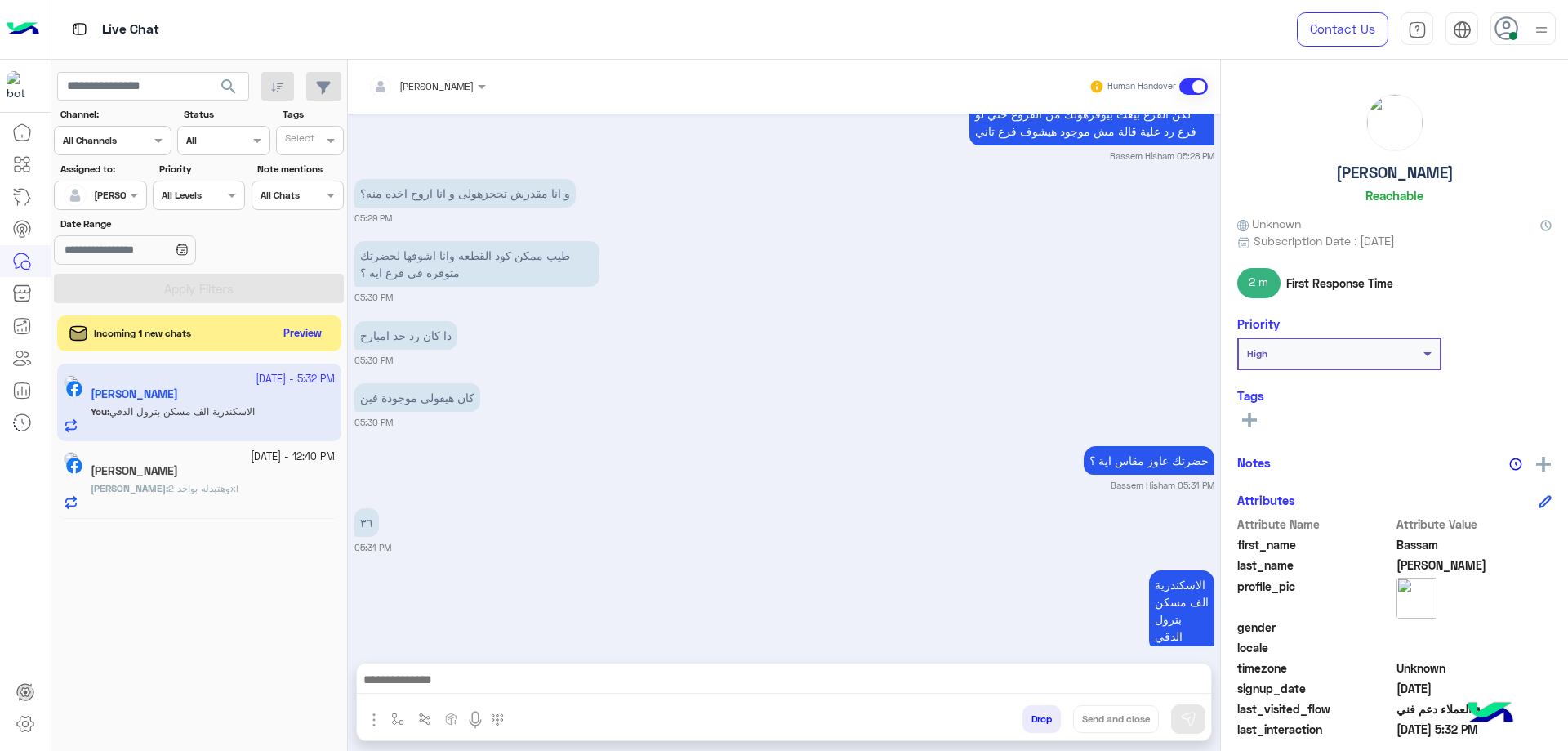
click at [1048, 727] on button "Drop" at bounding box center [1042, 719] width 39 height 28
click at [1048, 726] on button "Drop" at bounding box center [1042, 719] width 39 height 28
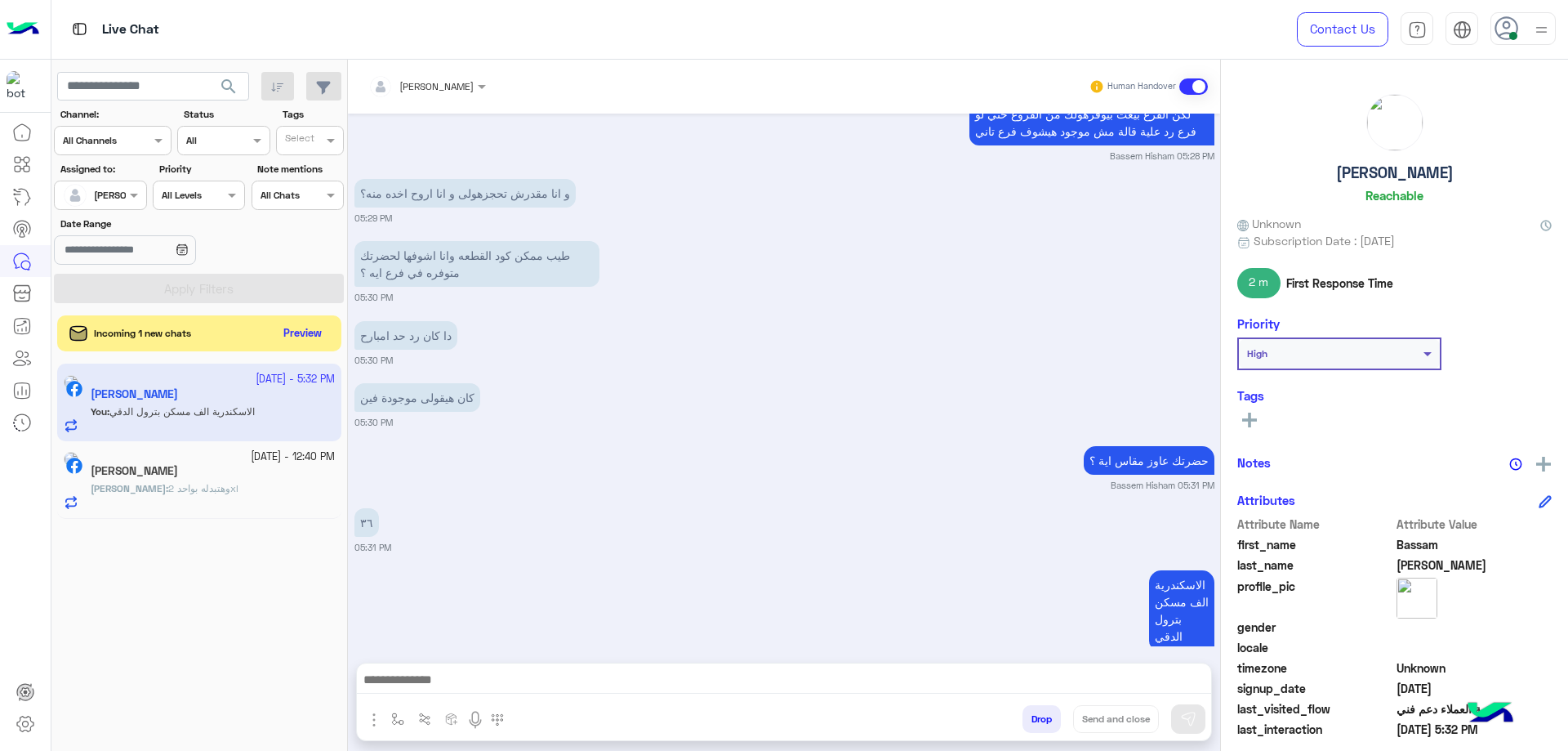
click at [1048, 726] on button "Drop" at bounding box center [1042, 719] width 39 height 28
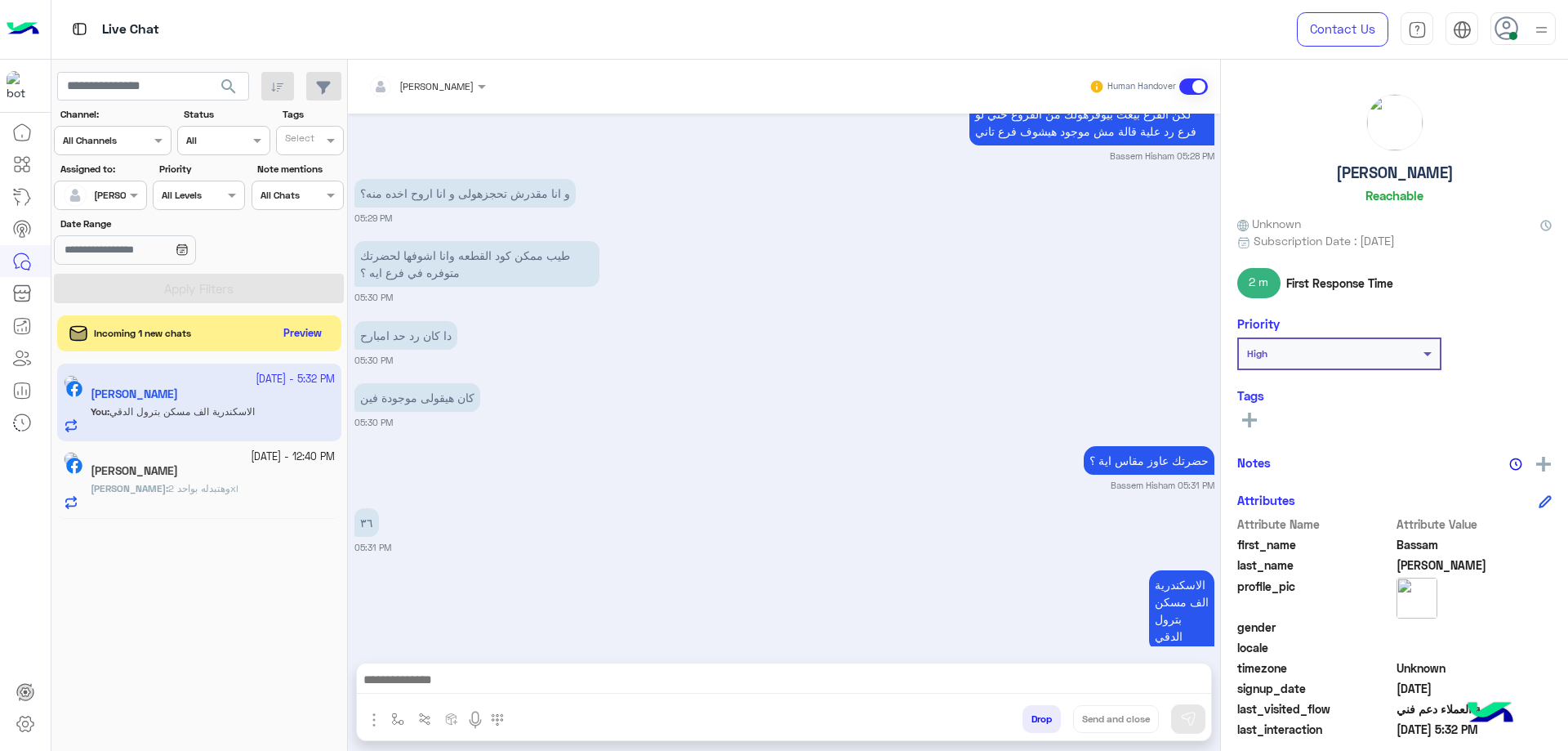
click at [1048, 726] on div "Bassem Hisham Human Handover Sep 22, 2025 اختر 05:23 PM Previous متابعة الاوردر…" at bounding box center [784, 408] width 872 height 698
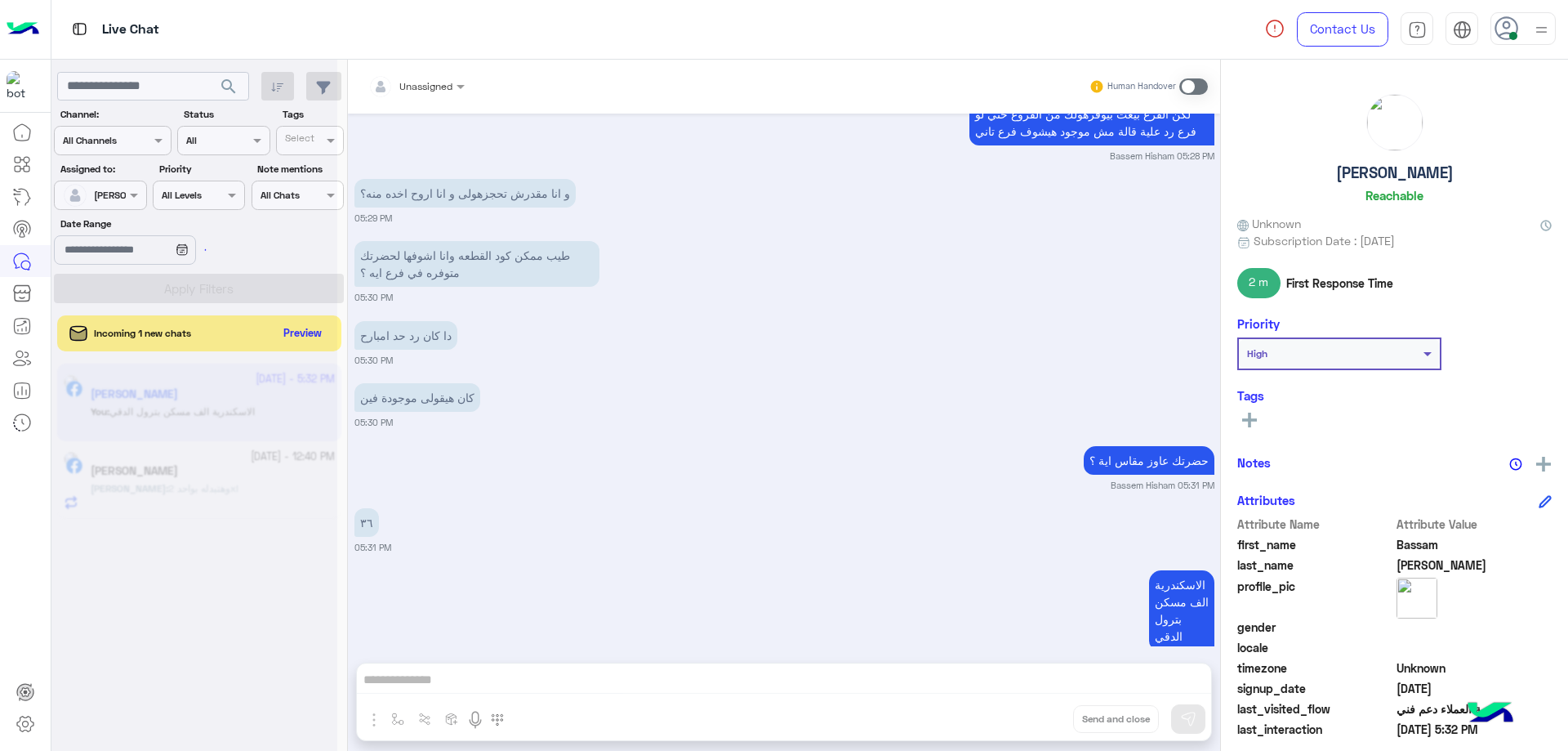
click at [1048, 726] on div "Unassigned Human Handover Sep 22, 2025 اختر 05:23 PM Previous متابعة الاوردر اخ…" at bounding box center [784, 408] width 872 height 698
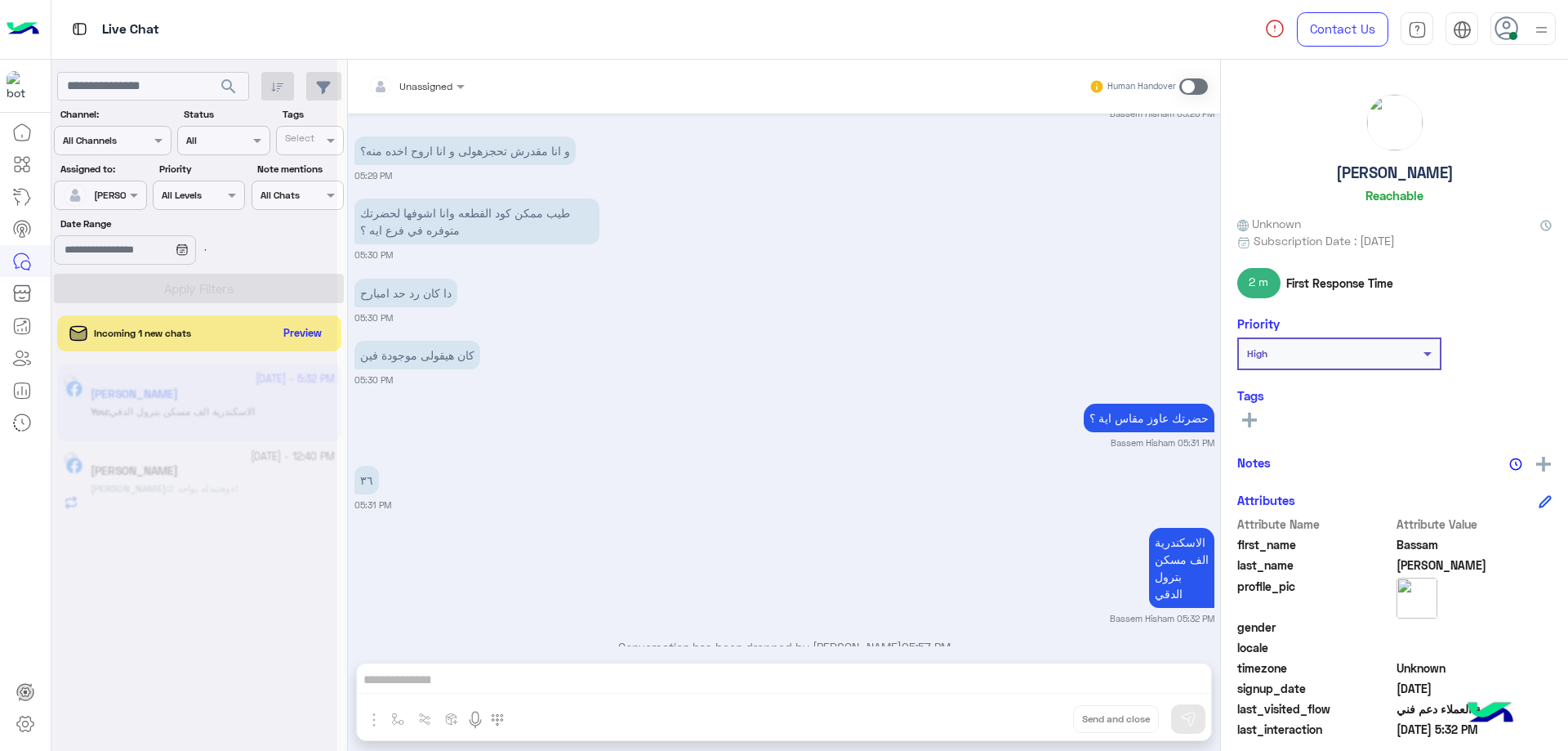
click at [1048, 726] on div "Unassigned Human Handover Sep 22, 2025 اختر 05:23 PM Previous متابعة الاوردر اخ…" at bounding box center [784, 408] width 872 height 698
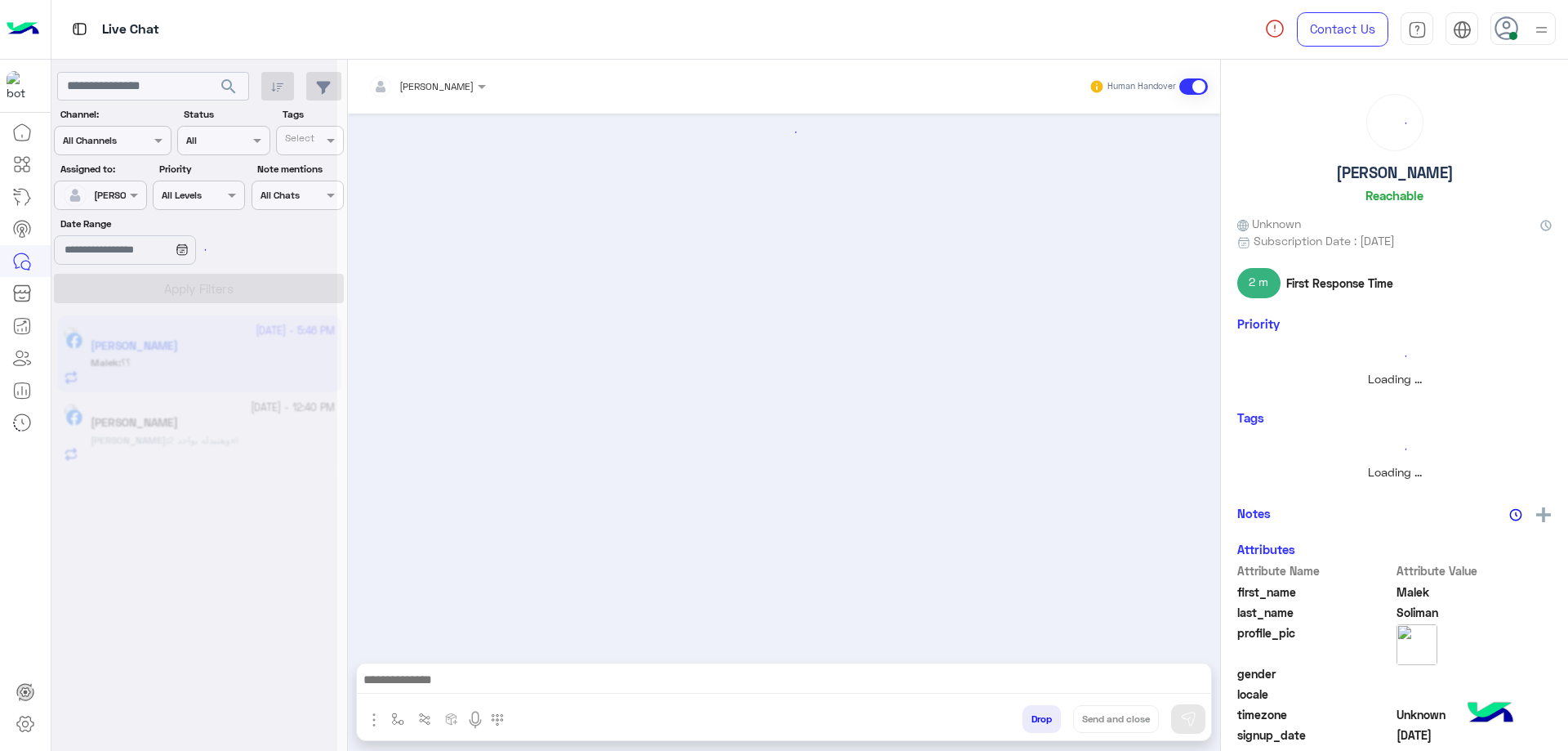
click at [1047, 726] on button "Drop" at bounding box center [1042, 719] width 39 height 28
click at [1047, 725] on button "Drop" at bounding box center [1042, 719] width 39 height 28
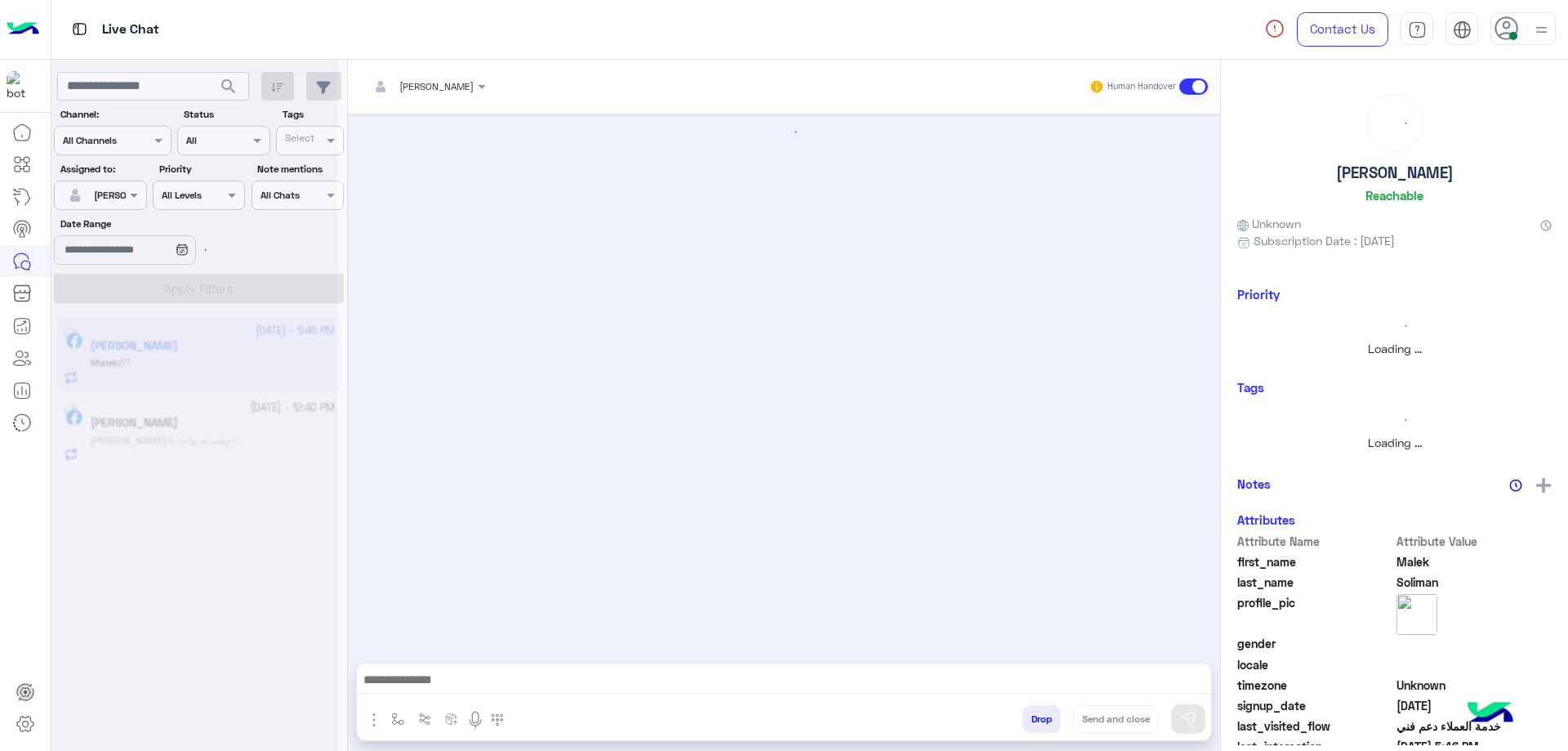
click at [1047, 725] on button "Drop" at bounding box center [1042, 719] width 39 height 28
click at [1047, 725] on div "Bassem Hisham Human Handover Drop Send and close" at bounding box center [784, 408] width 872 height 698
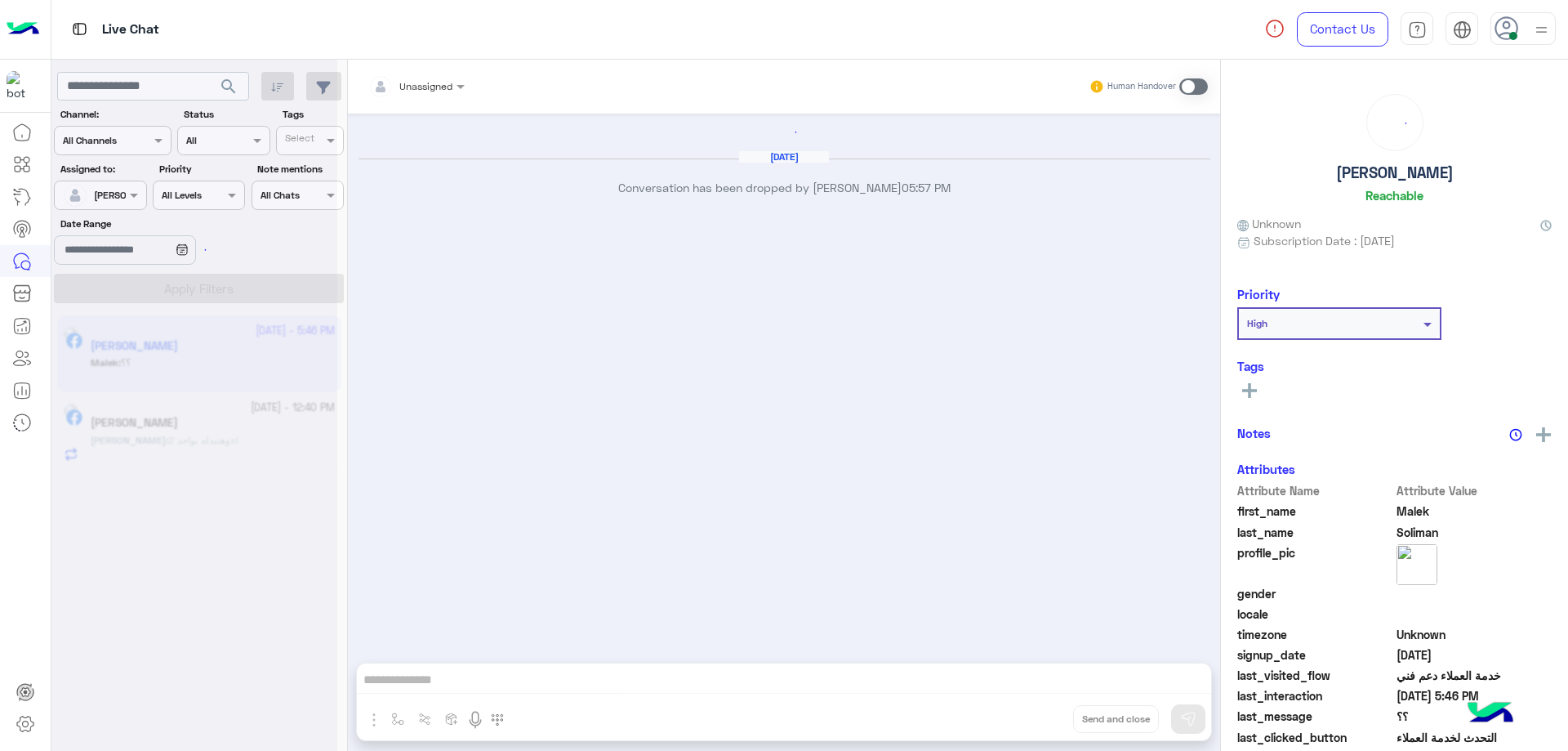
click at [1047, 725] on div "Unassigned Human Handover Sep 22, 2025 Conversation has been dropped by Bassem …" at bounding box center [784, 408] width 872 height 698
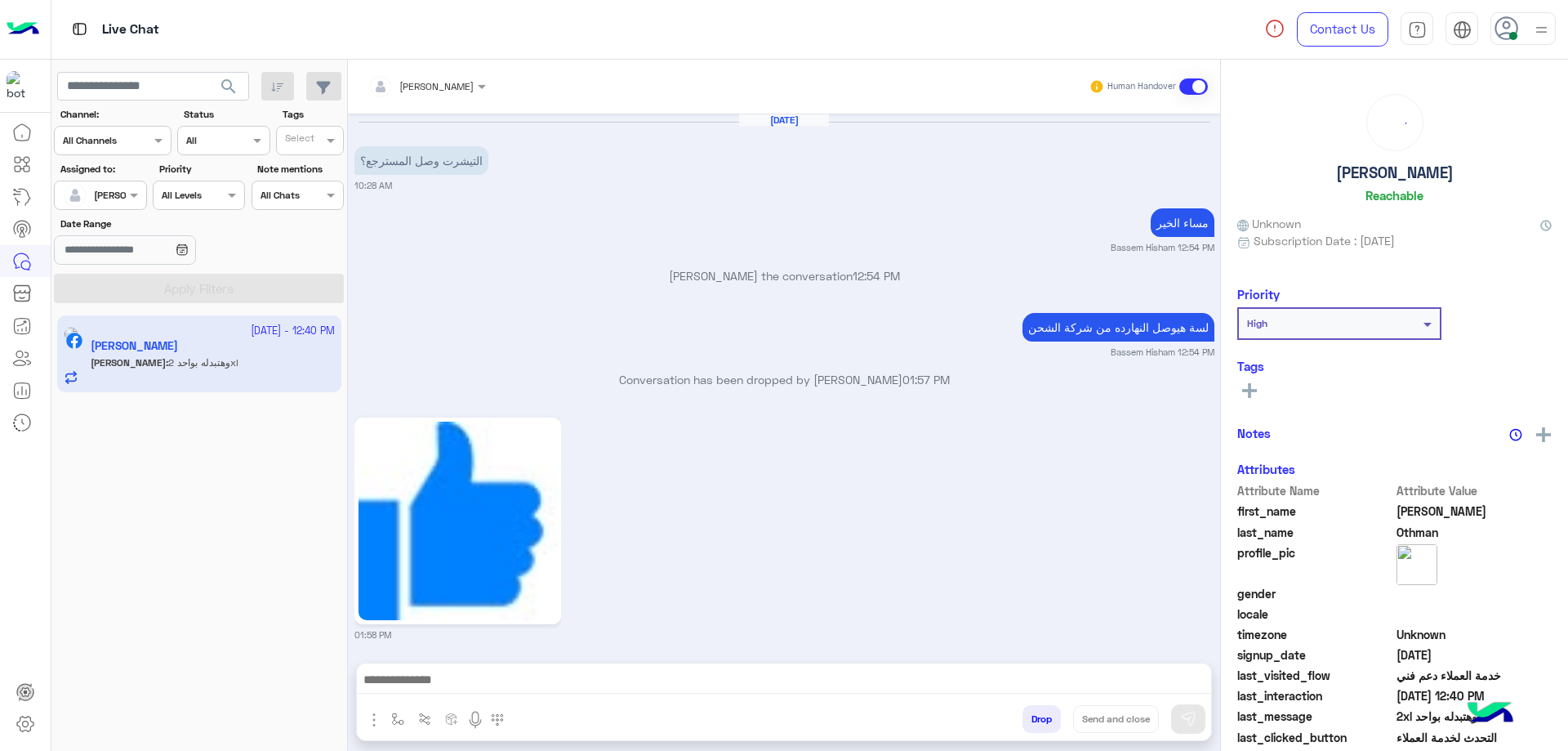
scroll to position [1629, 0]
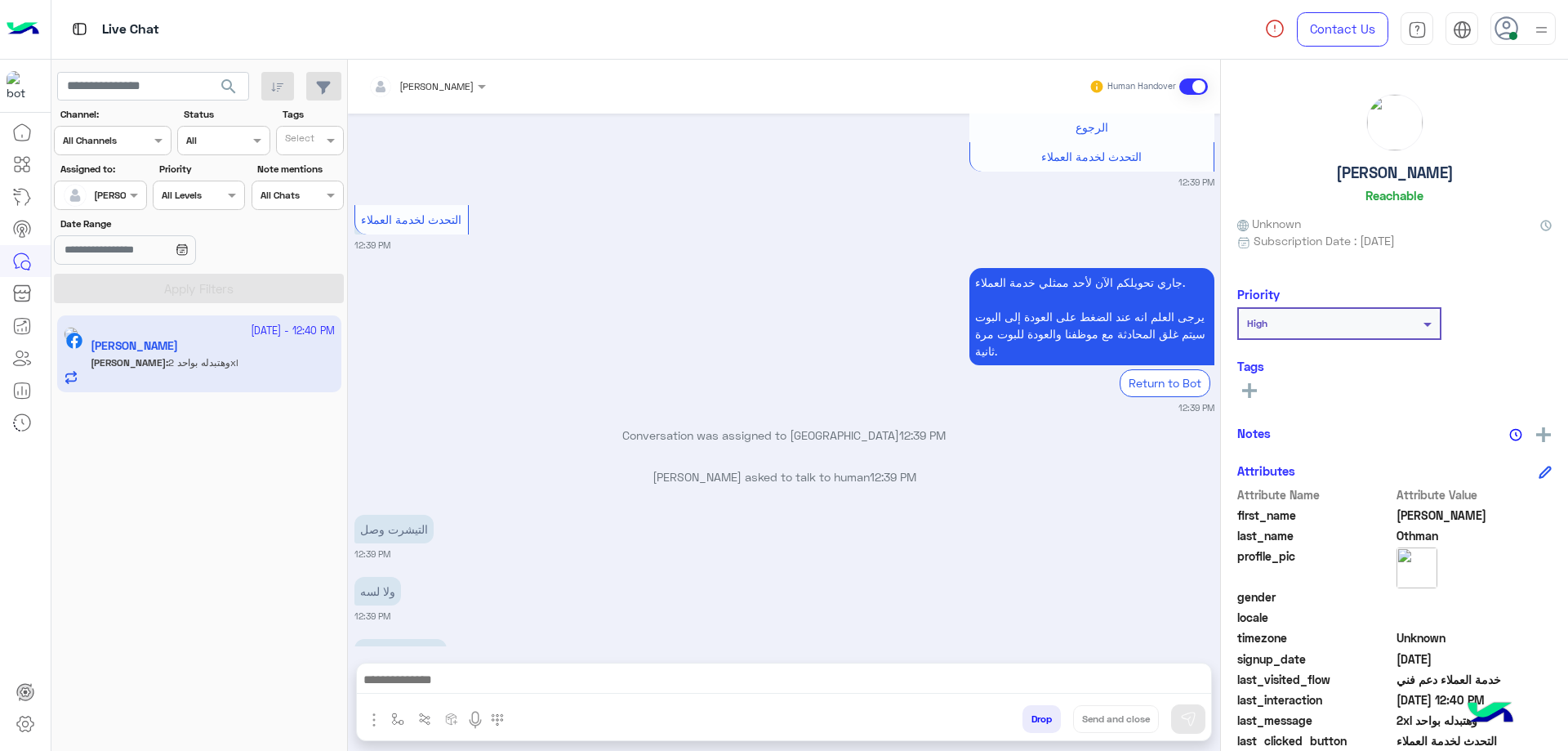
click at [1046, 722] on button "Drop" at bounding box center [1042, 719] width 39 height 28
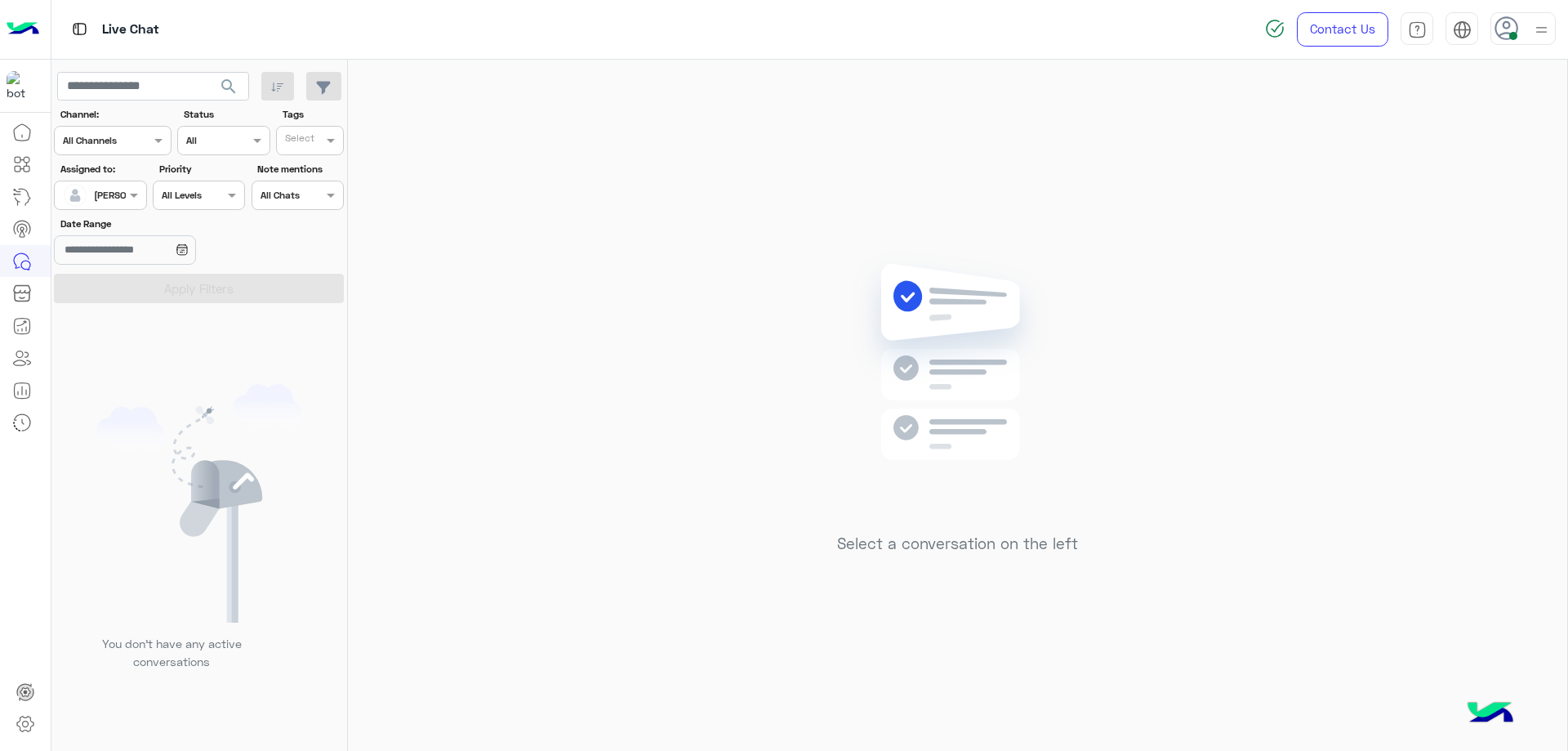
click at [1518, 40] on icon at bounding box center [1506, 29] width 25 height 25
click at [1442, 227] on label "Offline" at bounding box center [1453, 232] width 178 height 30
click at [1401, 363] on link "Sign Out" at bounding box center [1410, 360] width 46 height 14
